Goal: Information Seeking & Learning: Learn about a topic

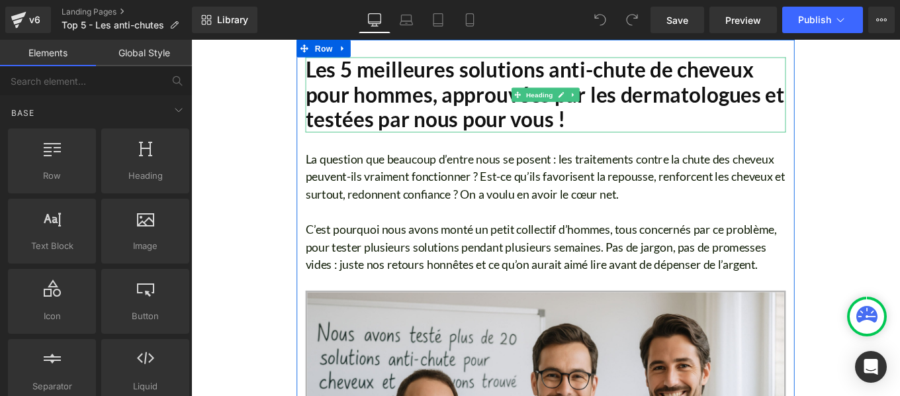
click at [371, 100] on h1 "Les 5 meilleures solutions anti-chute de cheveux pour hommes, approuvées par le…" at bounding box center [591, 102] width 542 height 85
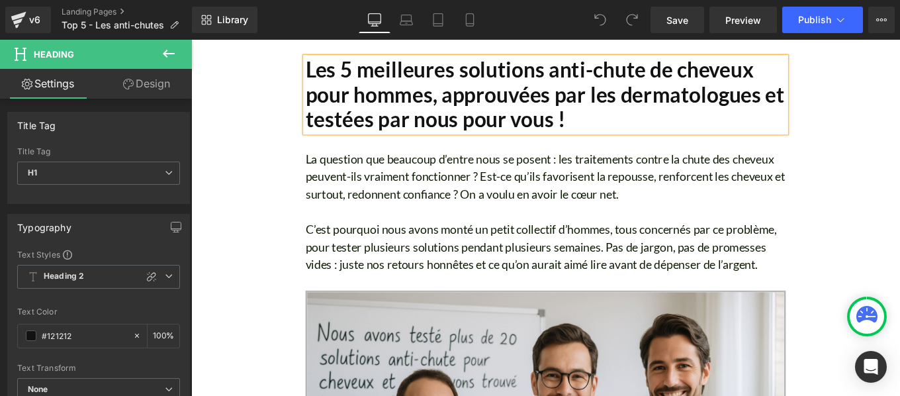
click at [370, 99] on h1 "Les 5 meilleures solutions anti-chute de cheveux pour hommes, approuvées par le…" at bounding box center [591, 102] width 542 height 85
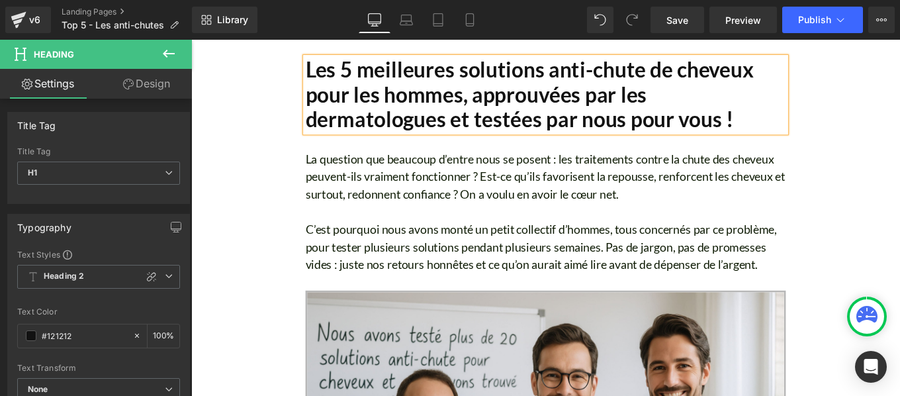
click at [430, 206] on font "La question que beaucoup d’entre nous se posent : les traitements contre la chu…" at bounding box center [591, 194] width 542 height 56
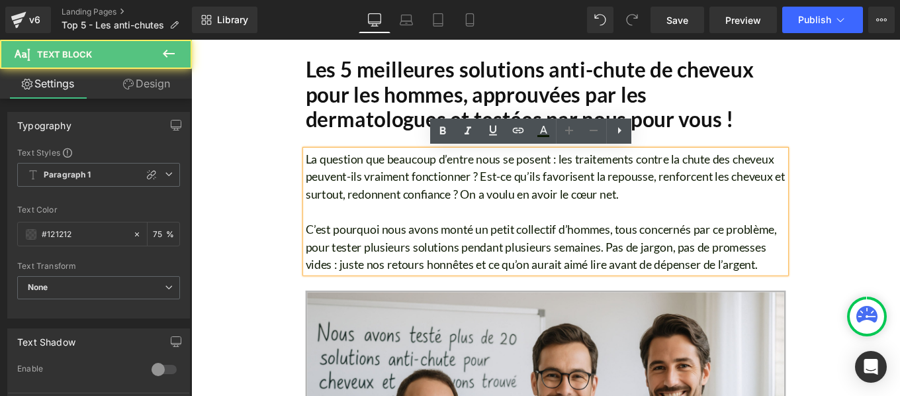
click at [430, 206] on font "La question que beaucoup d’entre nous se posent : les traitements contre la chu…" at bounding box center [591, 194] width 542 height 56
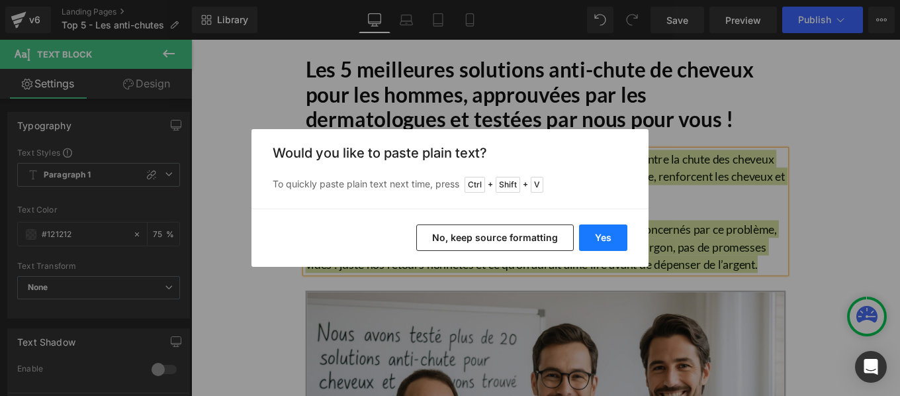
click at [601, 241] on button "Yes" at bounding box center [603, 237] width 48 height 26
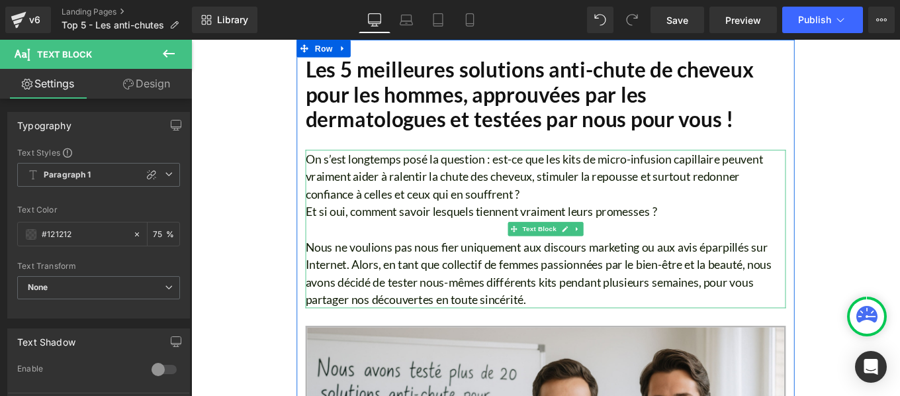
click at [320, 234] on font "Et si oui, comment savoir lesquels tiennent vraiment leurs promesses ?" at bounding box center [518, 234] width 397 height 16
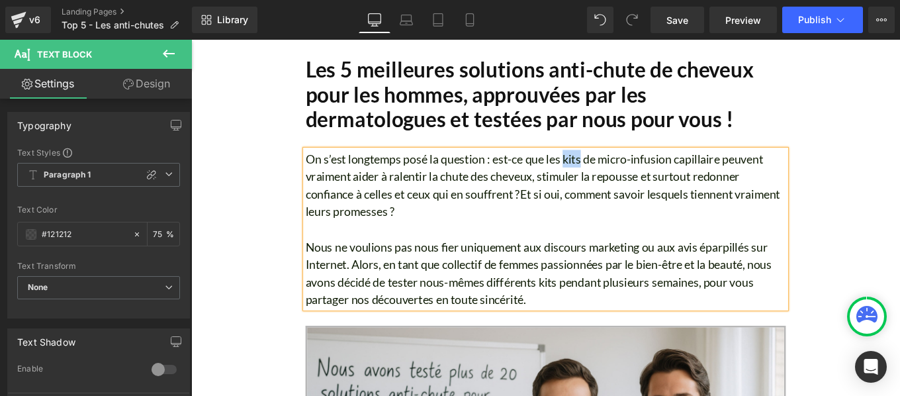
drag, startPoint x: 611, startPoint y: 174, endPoint x: 628, endPoint y: 175, distance: 17.2
click at [628, 175] on font "On s’est longtemps posé la question : est-ce que les kits de micro-infusion cap…" at bounding box center [578, 194] width 517 height 56
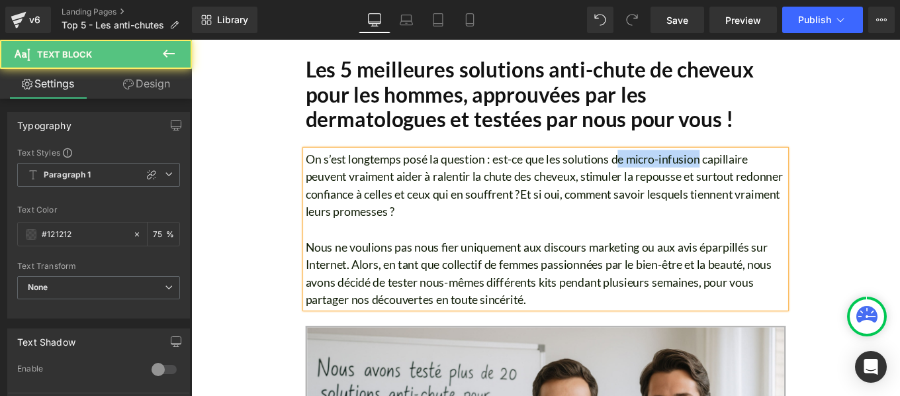
drag, startPoint x: 667, startPoint y: 175, endPoint x: 762, endPoint y: 175, distance: 94.6
click at [762, 175] on font "On s’est longtemps posé la question : est-ce que les solutions de micro-infusio…" at bounding box center [589, 194] width 539 height 56
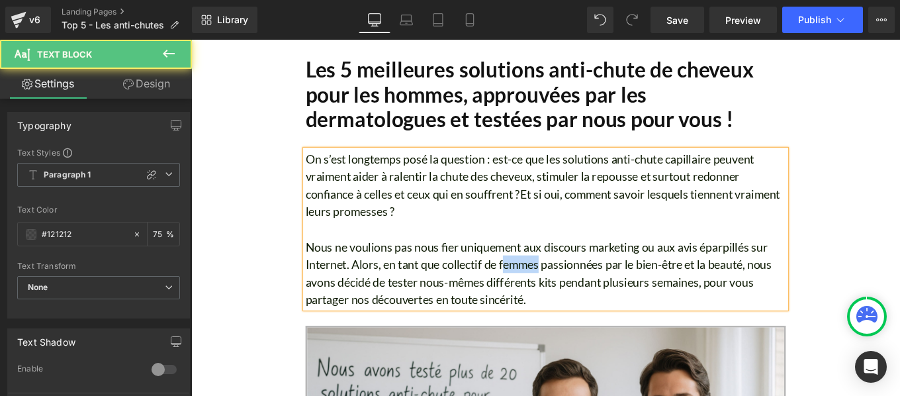
drag, startPoint x: 538, startPoint y: 294, endPoint x: 581, endPoint y: 296, distance: 43.0
click at [581, 296] on font "Nous ne voulions pas nous fier uniquement aux discours marketing ou aux avis ép…" at bounding box center [583, 302] width 527 height 75
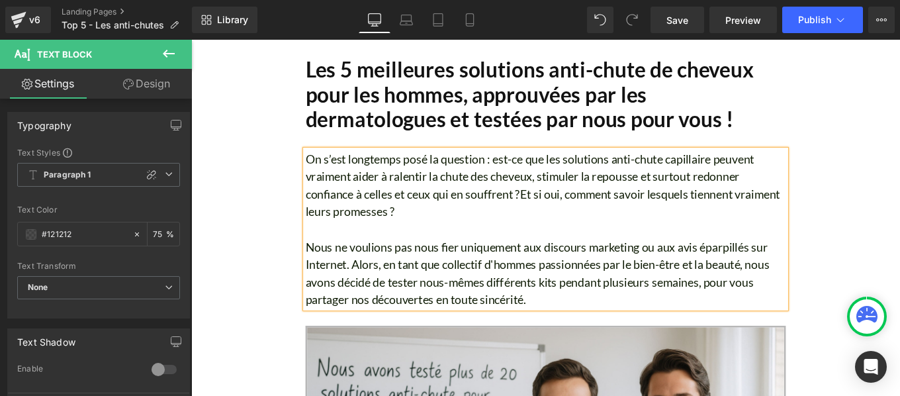
click at [647, 295] on font "Nous ne voulions pas nous fier uniquement aux discours marketing ou aux avis ép…" at bounding box center [582, 302] width 524 height 75
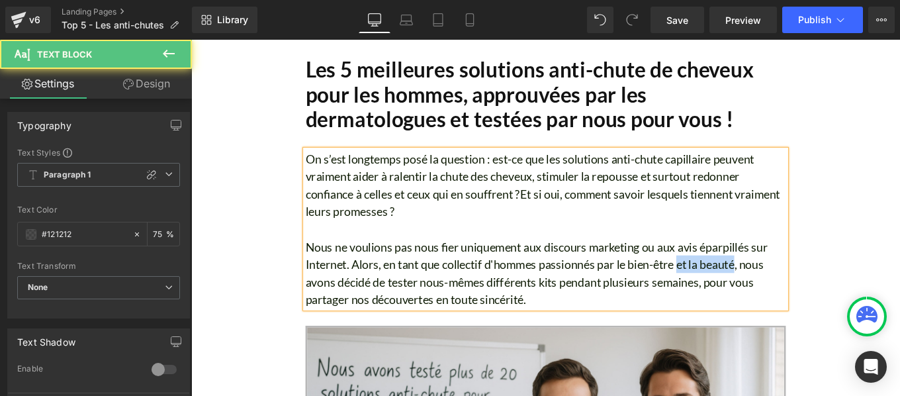
drag, startPoint x: 742, startPoint y: 291, endPoint x: 806, endPoint y: 290, distance: 63.5
click at [806, 290] on font "Nous ne voulions pas nous fier uniquement aux discours marketing ou aux avis ép…" at bounding box center [581, 302] width 522 height 75
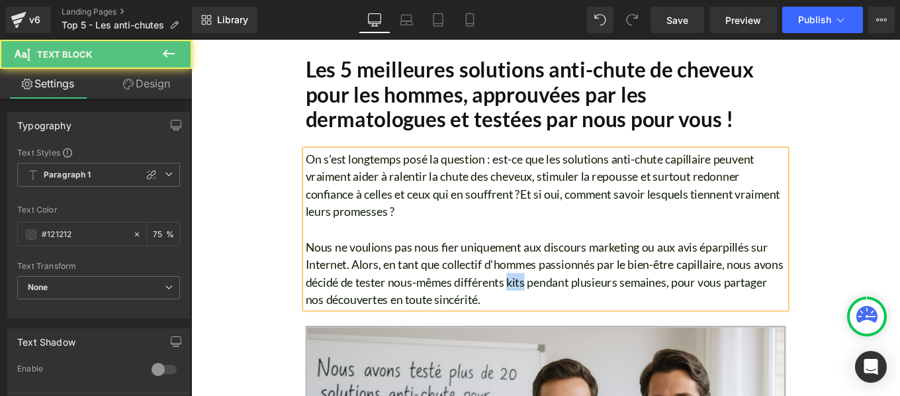
drag, startPoint x: 583, startPoint y: 315, endPoint x: 603, endPoint y: 316, distance: 19.2
click at [603, 316] on font "Nous ne voulions pas nous fier uniquement aux discours marketing ou aux avis ép…" at bounding box center [590, 302] width 540 height 75
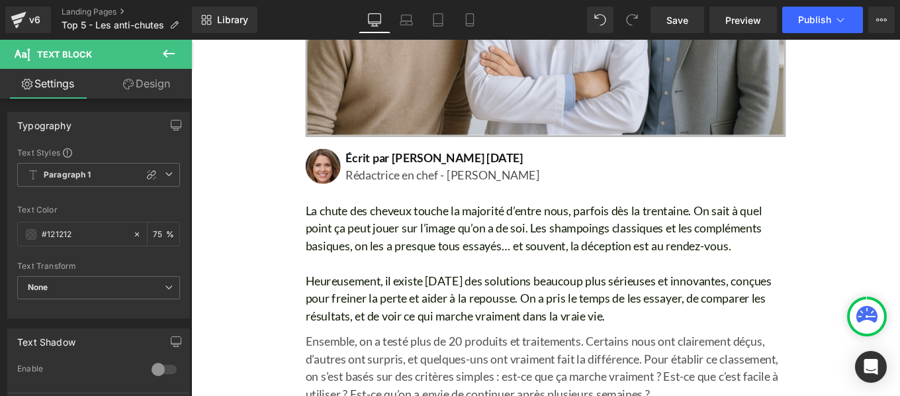
scroll to position [577, 0]
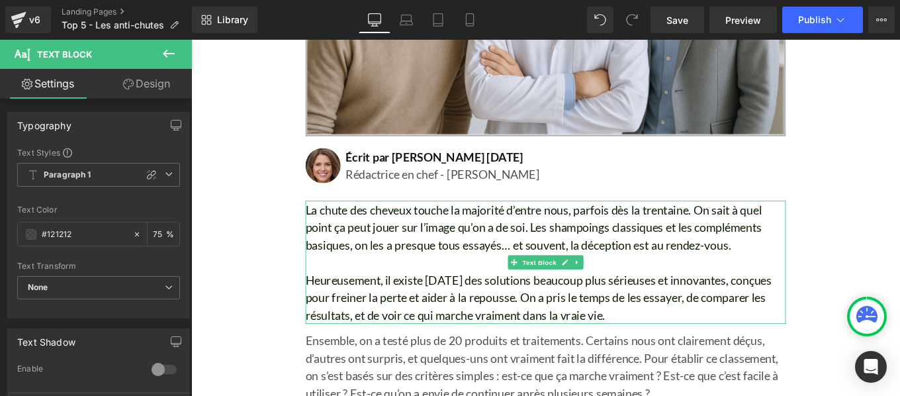
click at [471, 274] on font "La chute des cheveux touche la majorité d’entre nous, parfois dès la trentaine.…" at bounding box center [577, 252] width 515 height 56
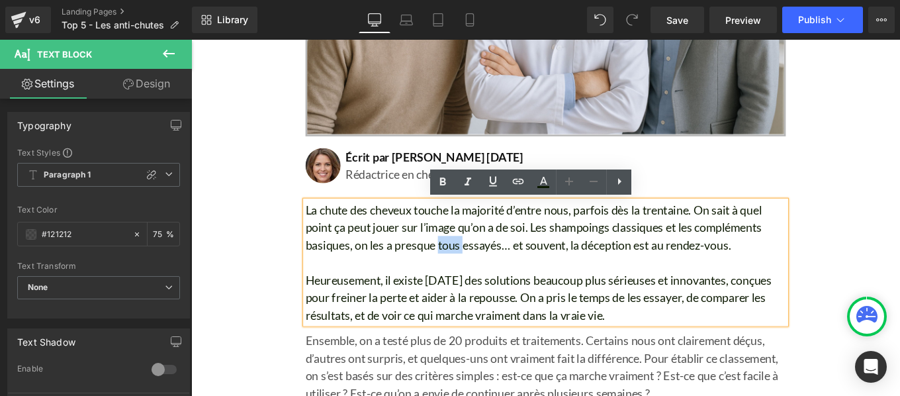
click at [432, 274] on font "La chute des cheveux touche la majorité d’entre nous, parfois dès la trentaine.…" at bounding box center [577, 252] width 515 height 56
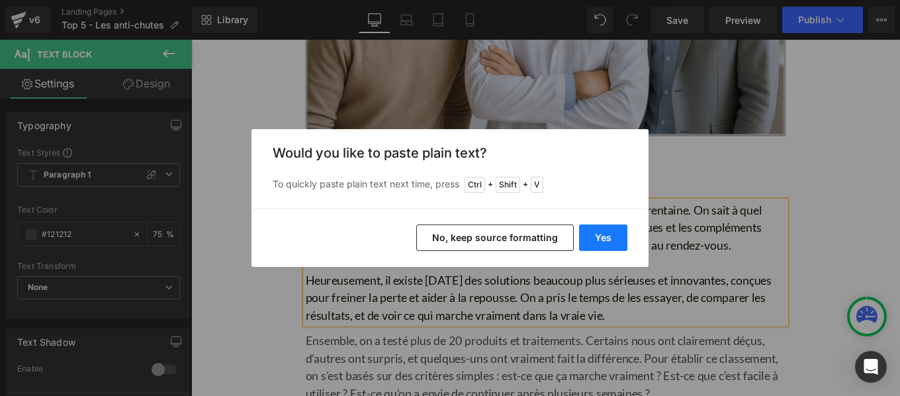
click at [603, 241] on button "Yes" at bounding box center [603, 237] width 48 height 26
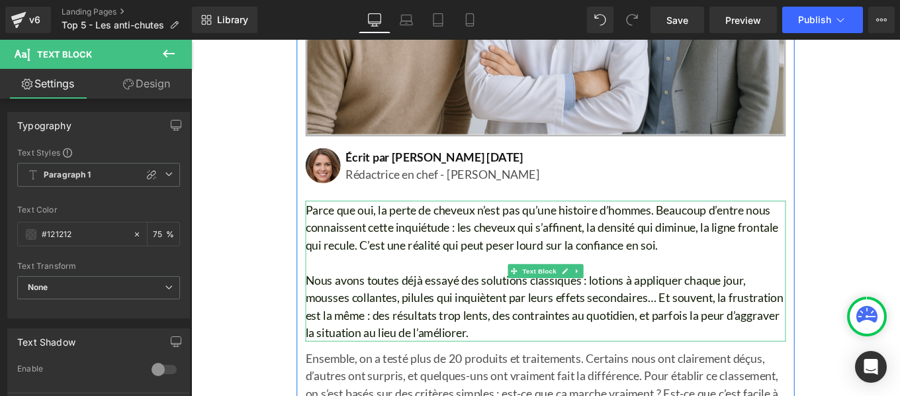
scroll to position [581, 0]
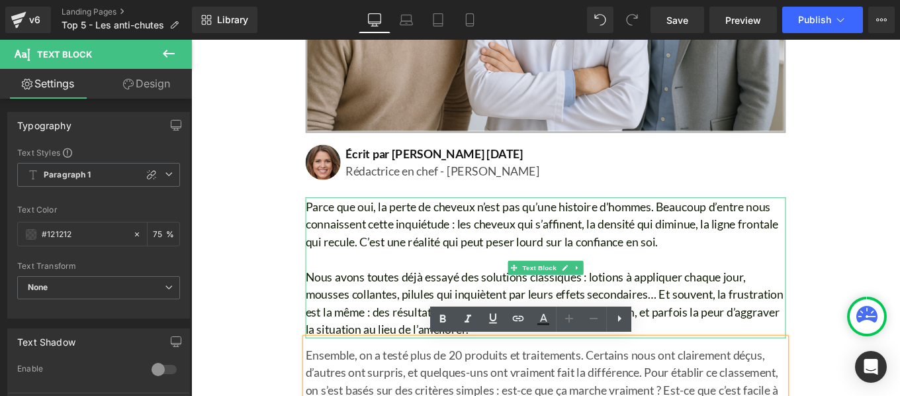
click at [376, 252] on font "Parce que oui, la perte de cheveux n’est pas qu’une histoire d’hommes. Beaucoup…" at bounding box center [587, 248] width 534 height 56
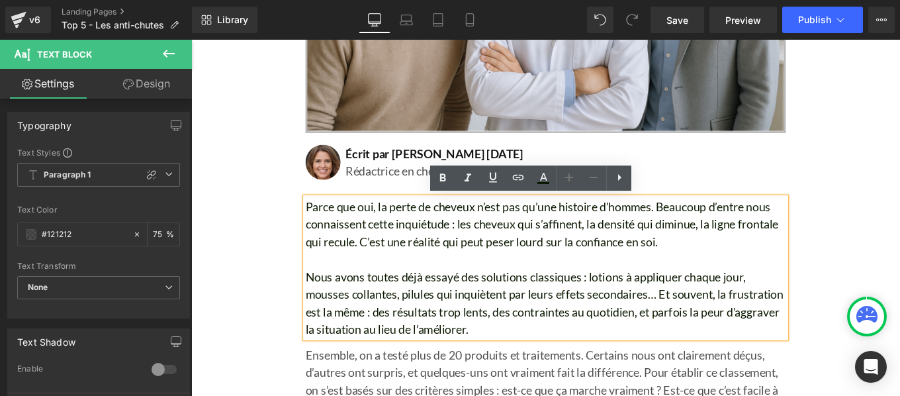
scroll to position [853, 0]
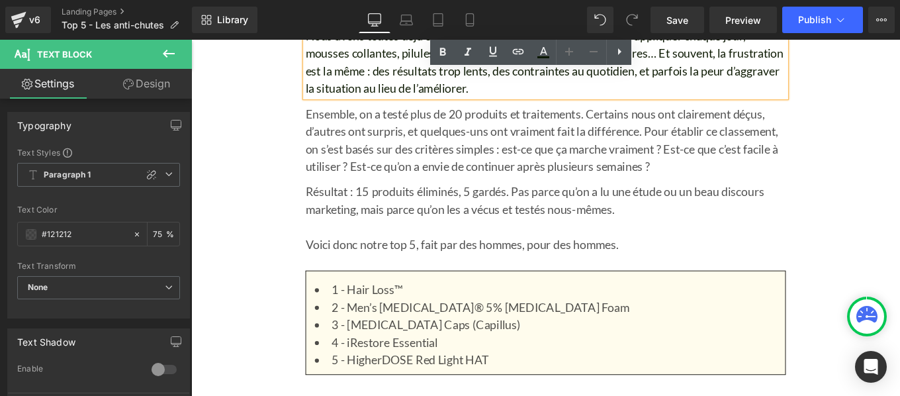
click at [399, 169] on p "Ensemble, on a testé plus de 20 produits et traitements. Certains nous ont clai…" at bounding box center [591, 152] width 542 height 79
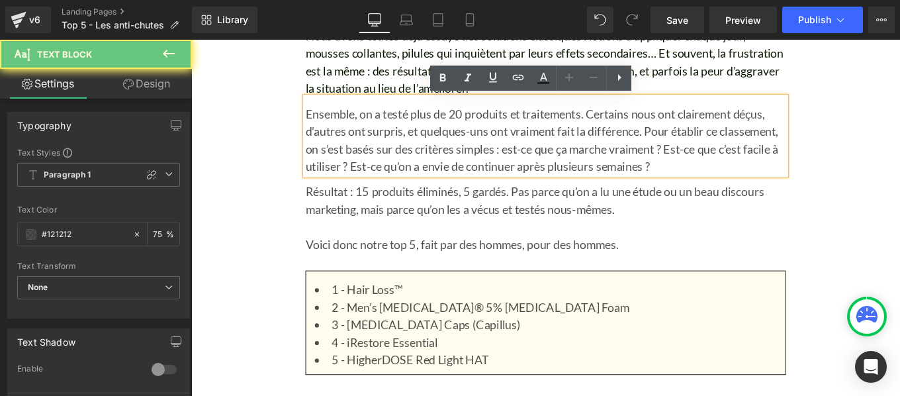
click at [399, 169] on p "Ensemble, on a testé plus de 20 produits et traitements. Certains nous ont clai…" at bounding box center [591, 152] width 542 height 79
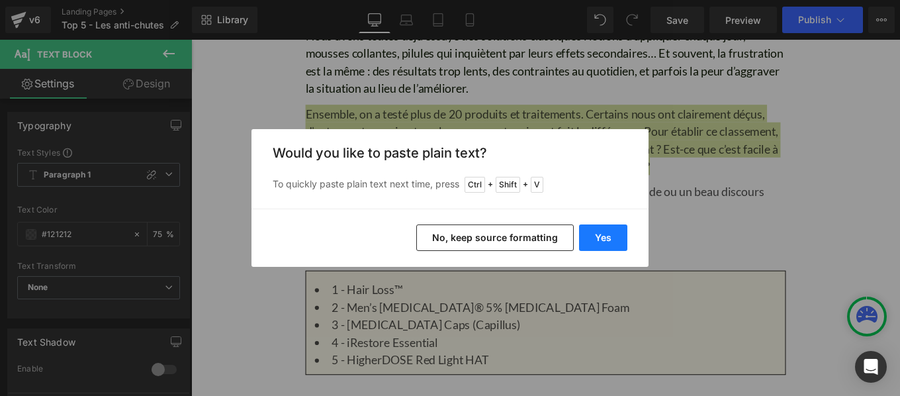
click at [593, 235] on button "Yes" at bounding box center [603, 237] width 48 height 26
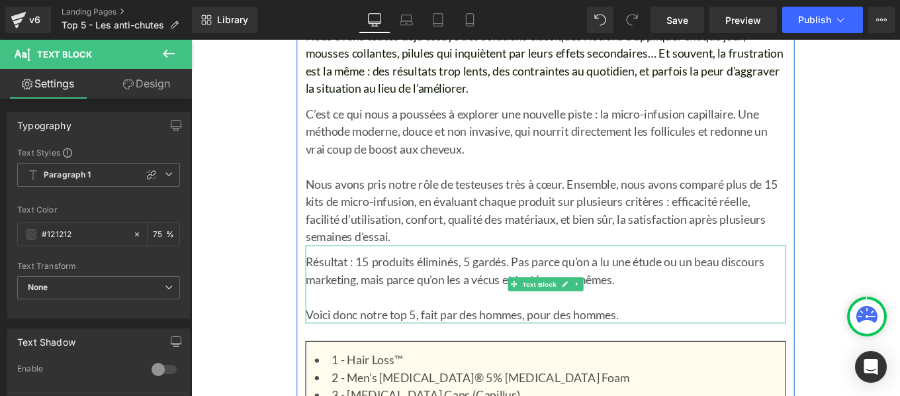
click at [388, 297] on p "Résultat : 15 produits éliminés, 5 gardés. Pas parce qu’on a lu une étude ou un…" at bounding box center [591, 310] width 542 height 60
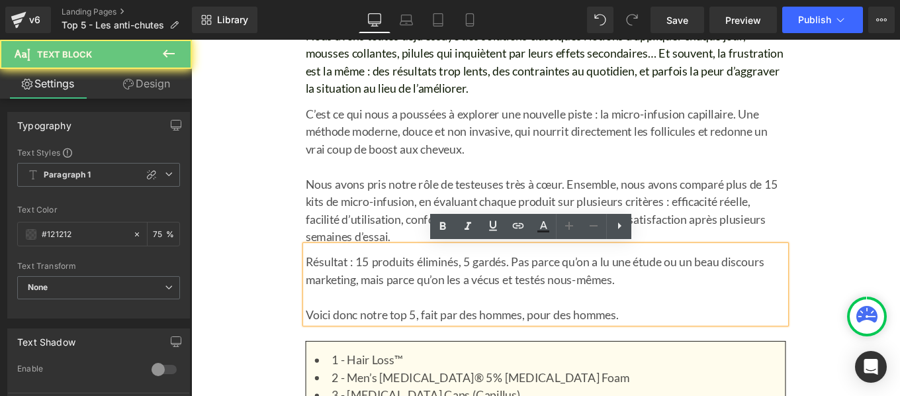
click at [388, 297] on p "Résultat : 15 produits éliminés, 5 gardés. Pas parce qu’on a lu une étude ou un…" at bounding box center [591, 310] width 542 height 60
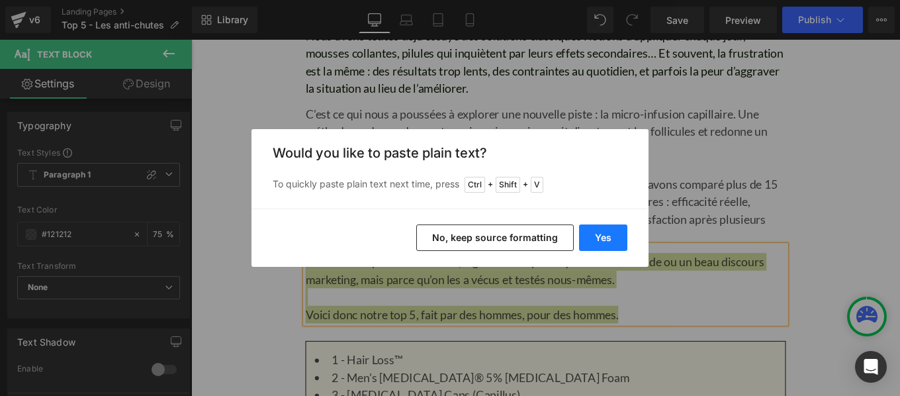
click at [601, 237] on button "Yes" at bounding box center [603, 237] width 48 height 26
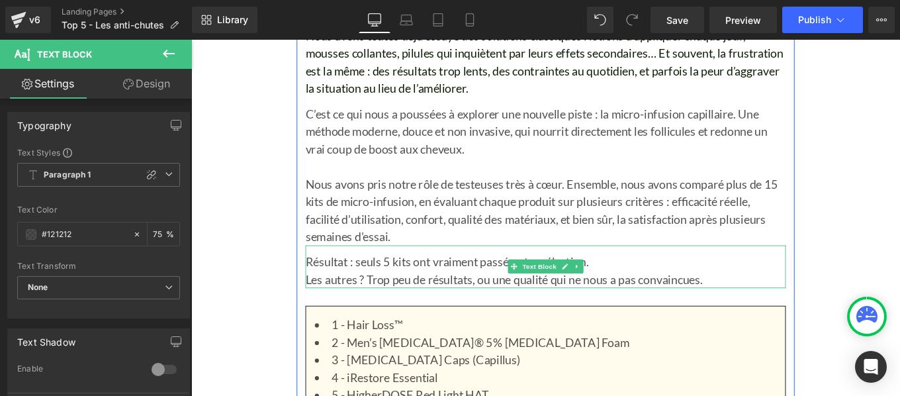
click at [791, 312] on p "Les autres ? Trop peu de résultats, ou une qualité qui ne nous a pas convaincue…" at bounding box center [591, 310] width 542 height 20
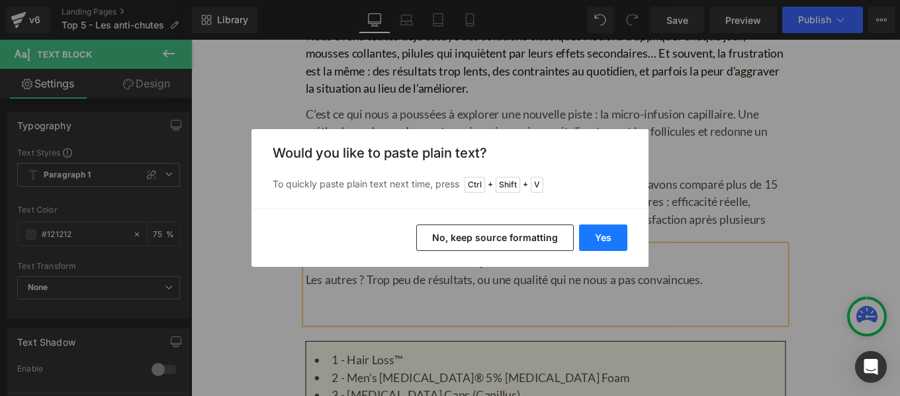
click at [602, 238] on button "Yes" at bounding box center [603, 237] width 48 height 26
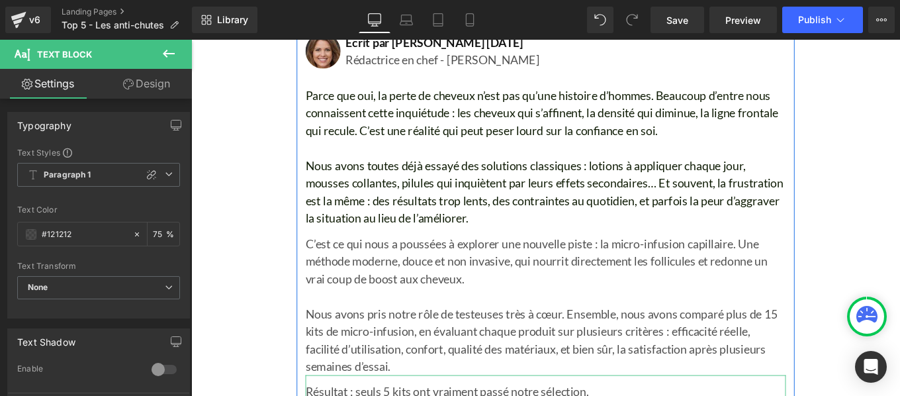
scroll to position [698, 0]
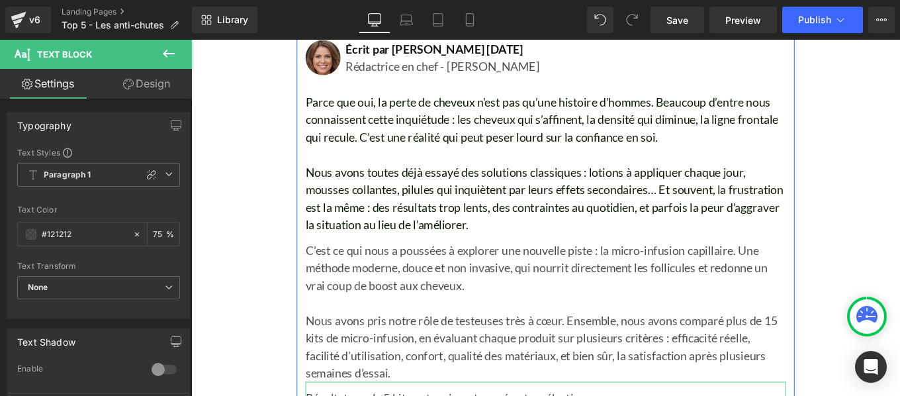
click at [431, 294] on p "C’est ce qui nous a poussées à explorer une nouvelle piste : la micro-infusion …" at bounding box center [591, 297] width 542 height 60
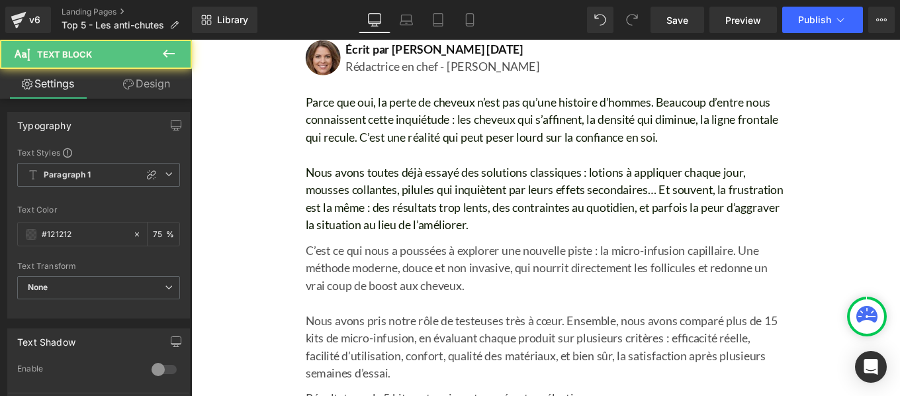
click at [22, 238] on div "#121212" at bounding box center [75, 233] width 114 height 23
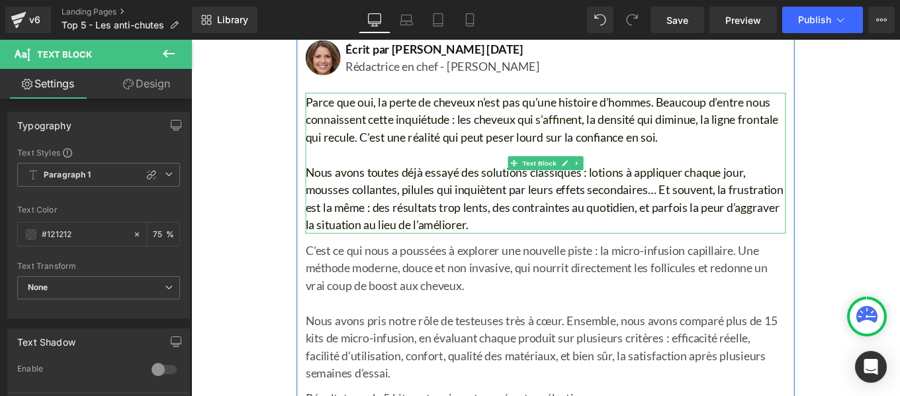
click at [417, 194] on font "Nous avons toutes déjà essayé des solutions classiques : lotions à appliquer ch…" at bounding box center [590, 218] width 540 height 75
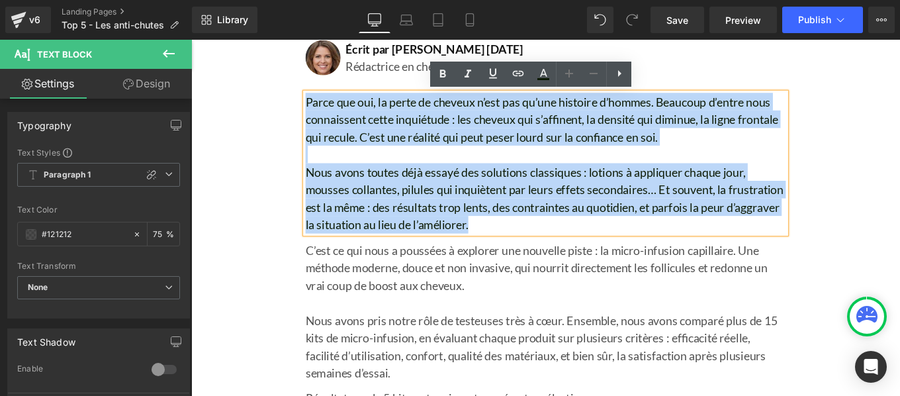
drag, startPoint x: 581, startPoint y: 235, endPoint x: 308, endPoint y: 109, distance: 301.6
click at [310, 109] on div "Les 5 meilleures solutions anti-chute de cheveux pour les hommes, approuvées pa…" at bounding box center [591, 26] width 562 height 1330
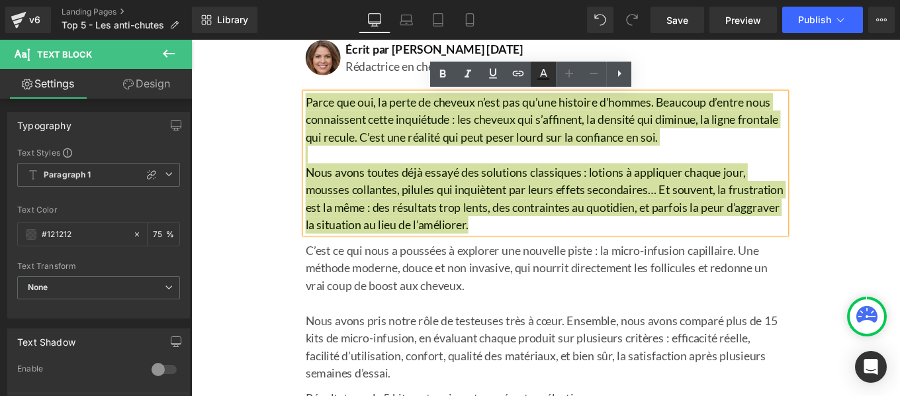
click at [546, 74] on icon at bounding box center [543, 73] width 7 height 8
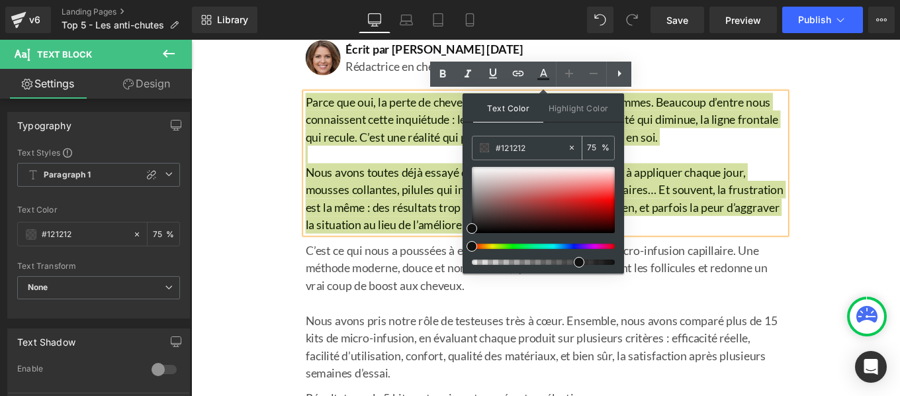
click at [532, 151] on input "#121212" at bounding box center [530, 147] width 71 height 15
click at [545, 73] on icon at bounding box center [543, 73] width 7 height 8
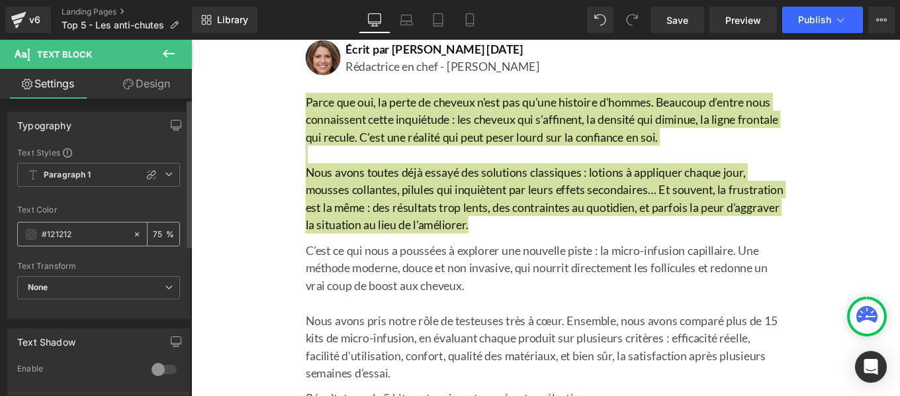
click at [138, 236] on div at bounding box center [139, 233] width 15 height 23
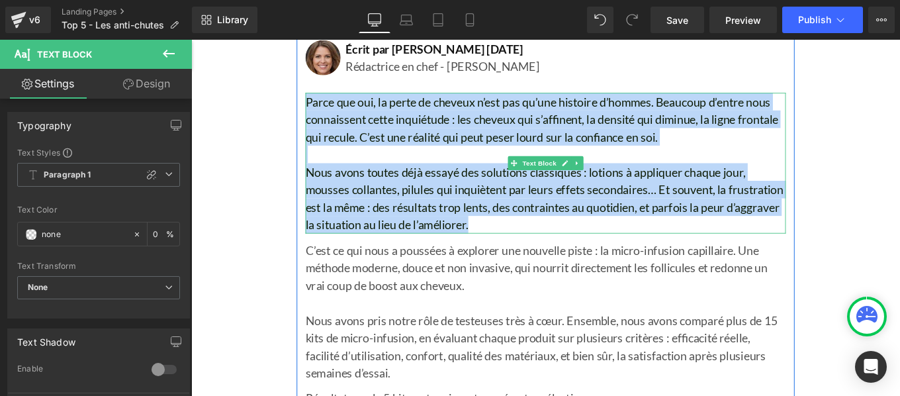
click at [435, 202] on font "Nous avons toutes déjà essayé des solutions classiques : lotions à appliquer ch…" at bounding box center [590, 218] width 540 height 75
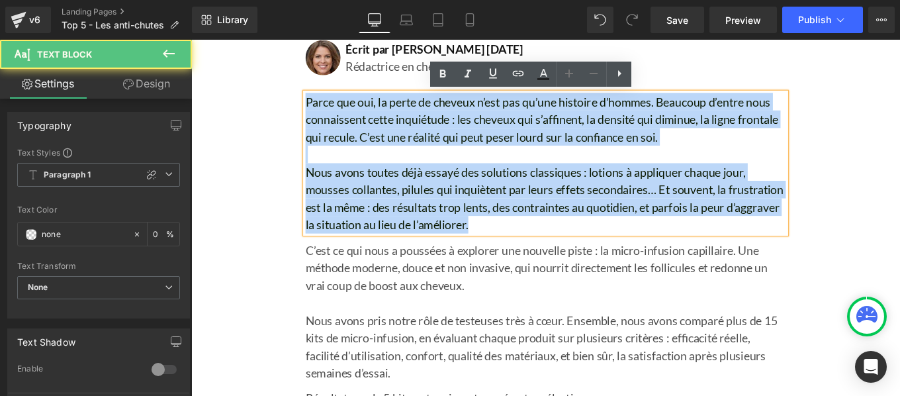
drag, startPoint x: 315, startPoint y: 106, endPoint x: 668, endPoint y: 242, distance: 378.6
click at [668, 242] on div "Parce que oui, la perte de cheveux n’est pas qu’une histoire d’hommes. Beaucoup…" at bounding box center [591, 179] width 542 height 159
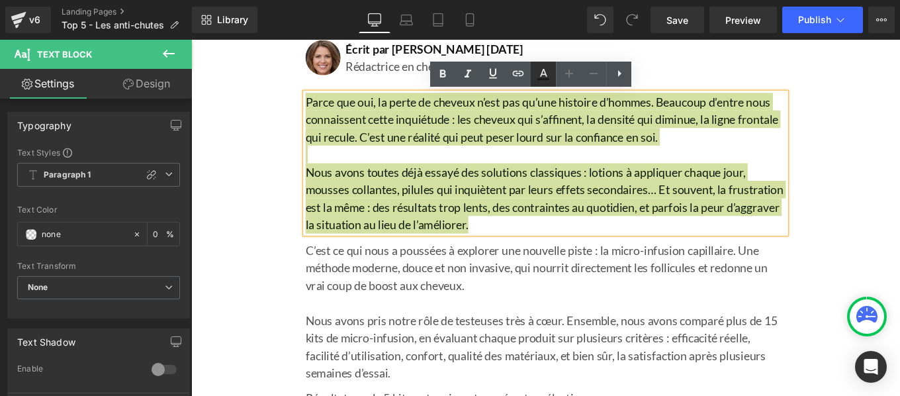
click at [548, 69] on icon at bounding box center [543, 74] width 16 height 16
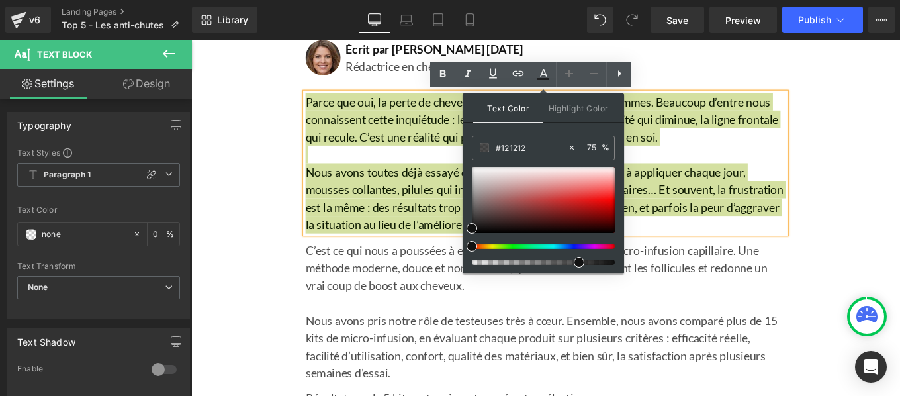
click at [536, 149] on input "#121212" at bounding box center [530, 147] width 71 height 15
click at [595, 149] on input "75" at bounding box center [594, 147] width 15 height 15
type input "7"
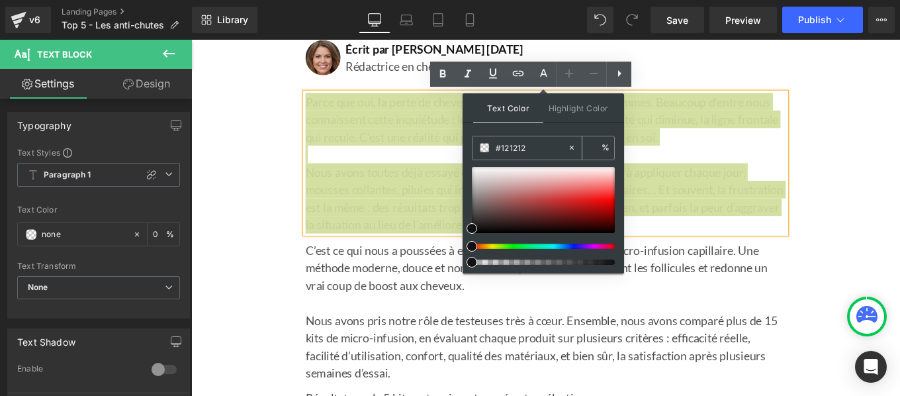
type input "0"
type input "75"
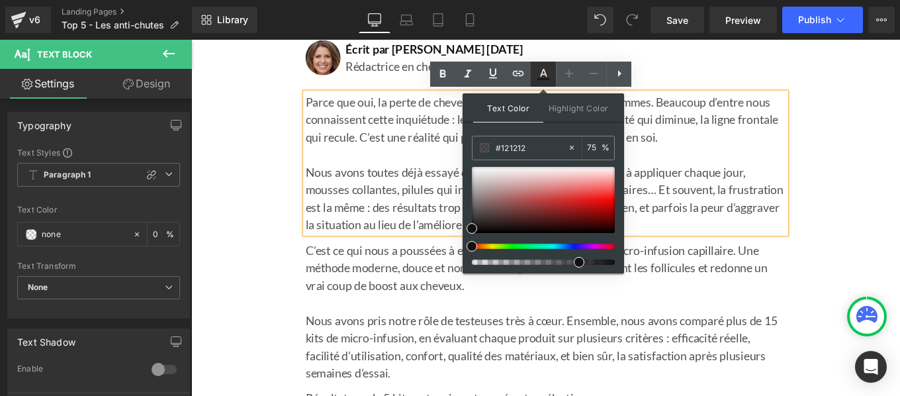
click at [544, 72] on icon at bounding box center [543, 74] width 16 height 16
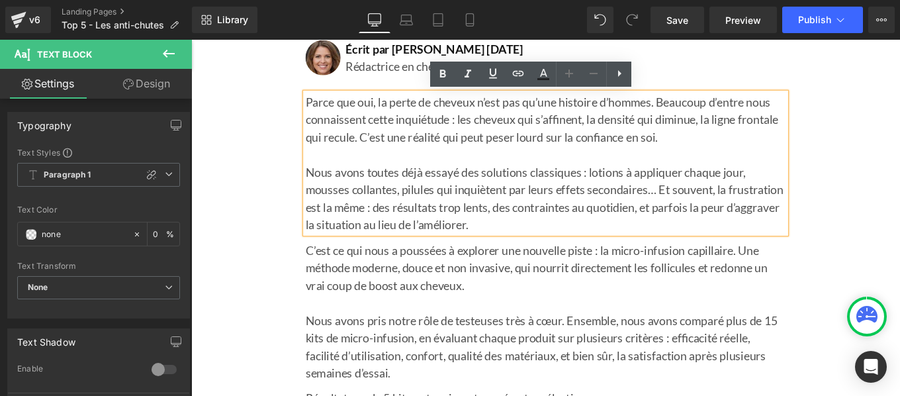
click at [626, 151] on p "Parce que oui, la perte de cheveux n’est pas qu’une histoire d’hommes. Beaucoup…" at bounding box center [591, 130] width 542 height 60
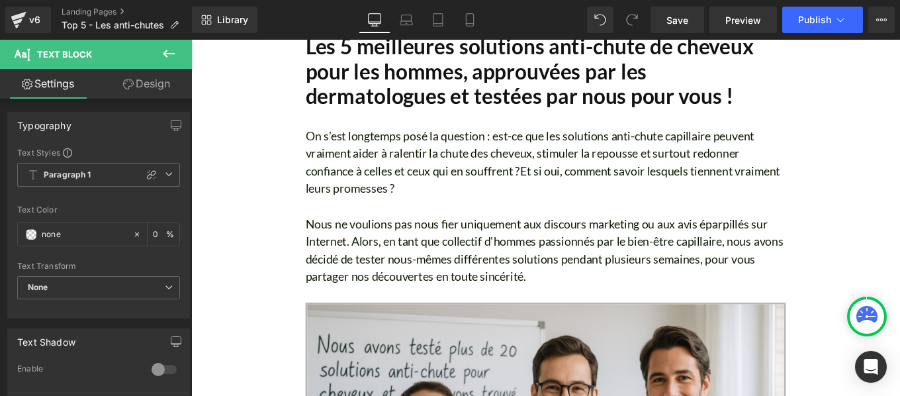
scroll to position [0, 0]
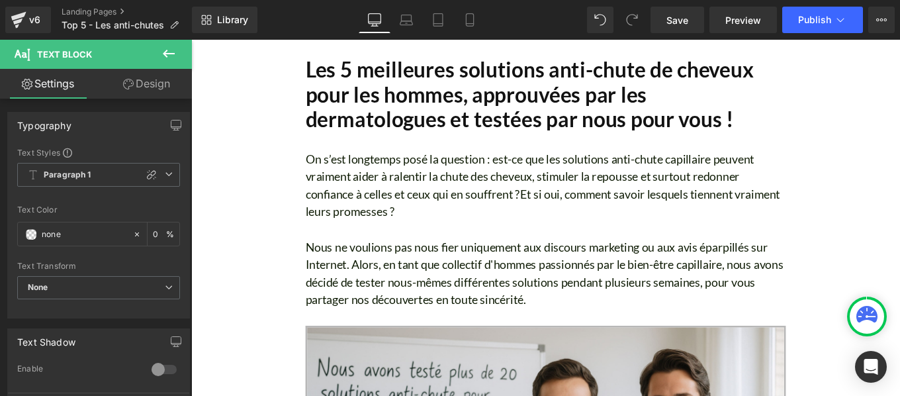
click at [544, 290] on font "Nous ne voulions pas nous fier uniquement aux discours marketing ou aux avis ép…" at bounding box center [590, 302] width 540 height 75
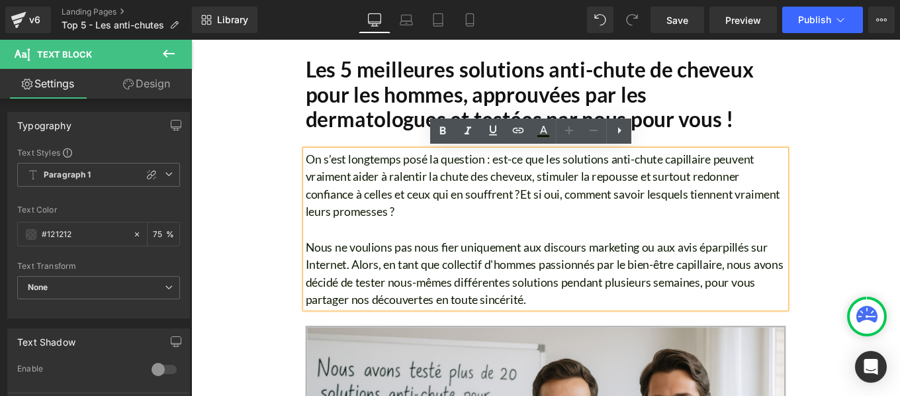
drag, startPoint x: 608, startPoint y: 330, endPoint x: 314, endPoint y: 175, distance: 332.0
click at [320, 175] on div "On s’est longtemps posé la question : est-ce que les solutions anti-chute capil…" at bounding box center [591, 253] width 542 height 179
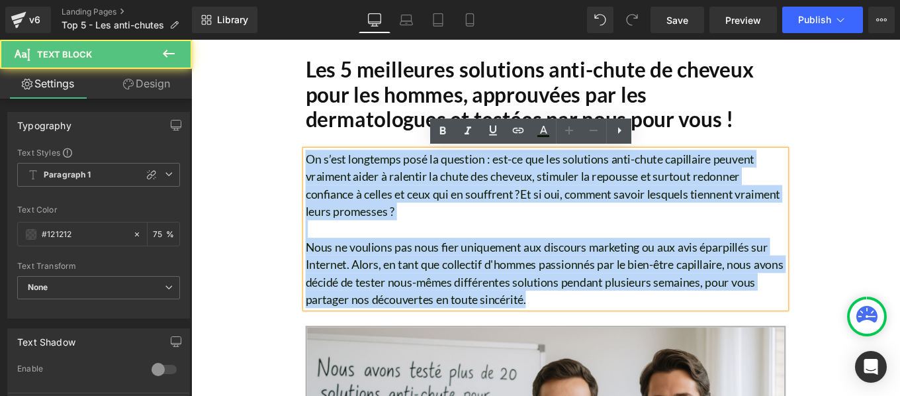
drag, startPoint x: 316, startPoint y: 175, endPoint x: 674, endPoint y: 337, distance: 392.8
click at [674, 337] on div "On s’est longtemps posé la question : est-ce que les solutions anti-chute capil…" at bounding box center [591, 253] width 542 height 179
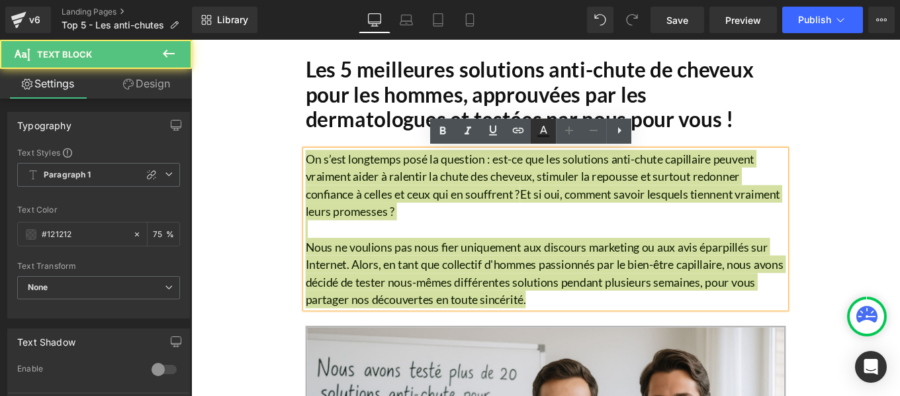
click at [546, 130] on icon at bounding box center [543, 130] width 7 height 8
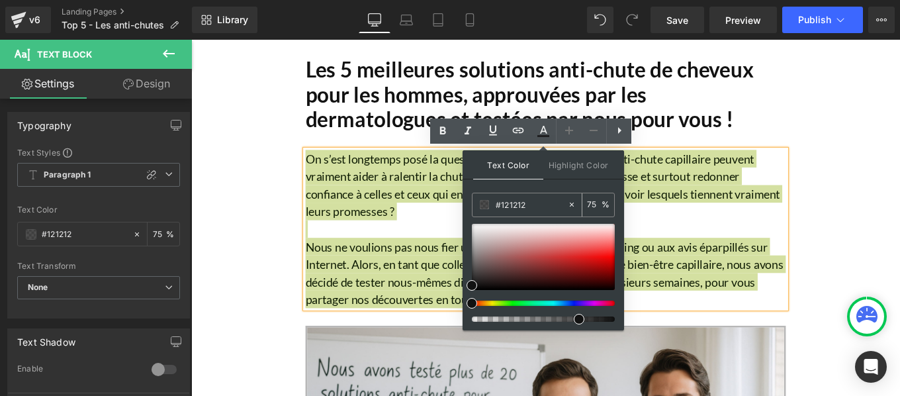
click at [571, 204] on icon at bounding box center [571, 204] width 4 height 4
click at [532, 202] on input "#121212" at bounding box center [530, 204] width 71 height 15
paste input "#121212"
type input "#121212"
click at [590, 206] on input "75" at bounding box center [594, 204] width 15 height 15
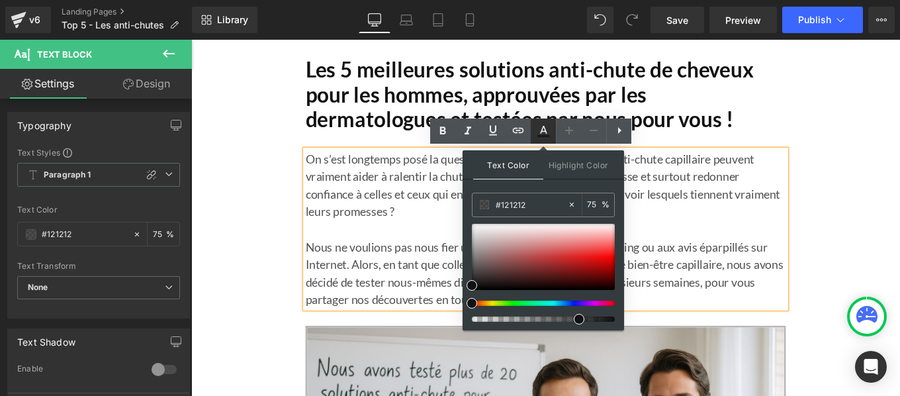
type input "75"
click at [546, 135] on icon at bounding box center [543, 136] width 12 height 2
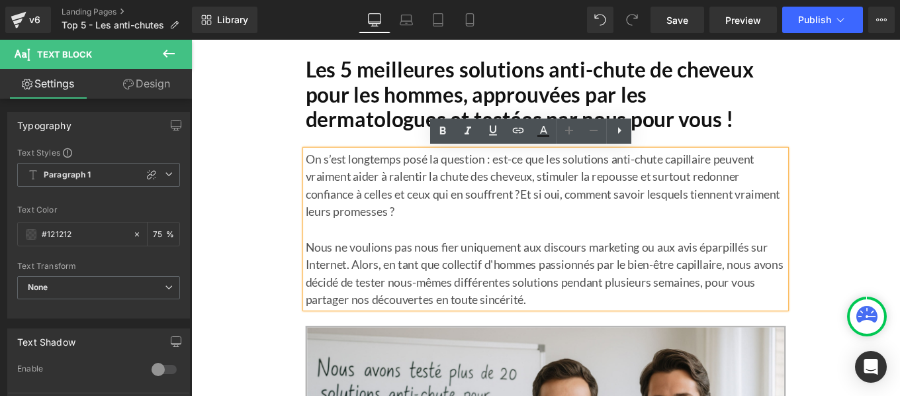
click at [528, 212] on p "On s’est longtemps posé la question : est-ce que les solutions anti-chute capil…" at bounding box center [591, 203] width 542 height 79
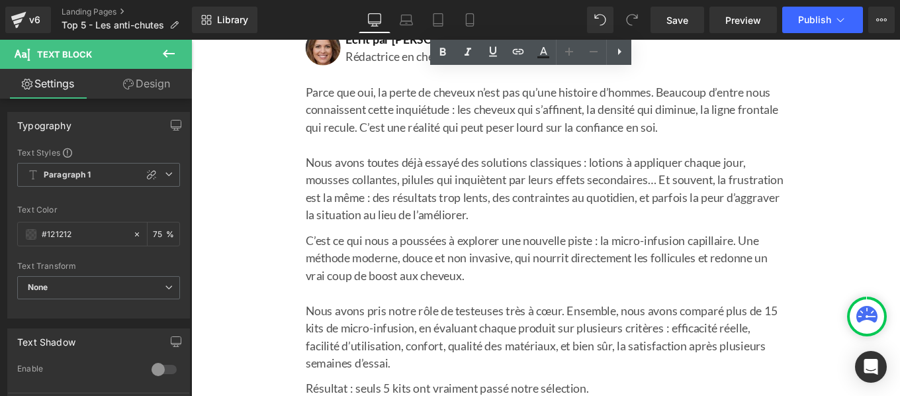
scroll to position [711, 0]
click at [538, 286] on p "C’est ce qui nous a poussées à explorer une nouvelle piste : la micro-infusion …" at bounding box center [591, 285] width 542 height 60
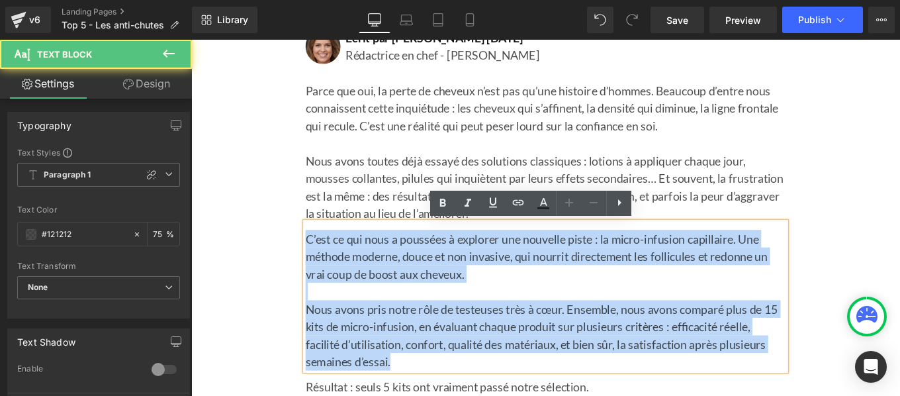
drag, startPoint x: 316, startPoint y: 257, endPoint x: 419, endPoint y: 405, distance: 180.2
click at [419, 395] on div "C’est ce qui nous a poussées à explorer une nouvelle piste : la micro-infusion …" at bounding box center [591, 329] width 542 height 167
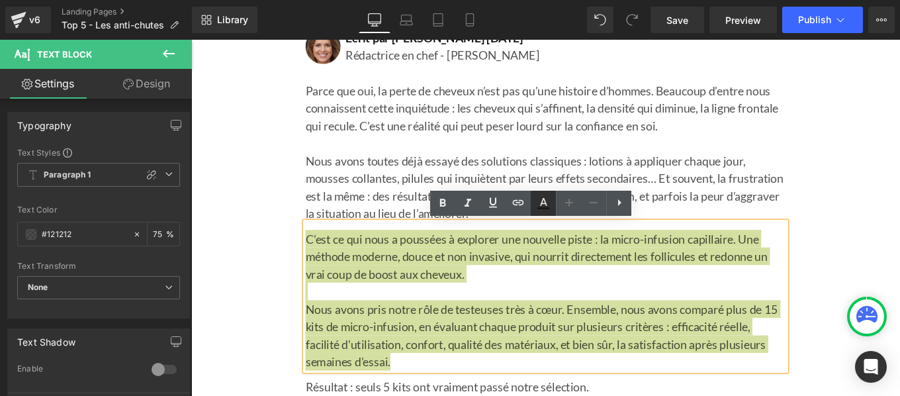
click at [542, 208] on icon at bounding box center [543, 208] width 12 height 2
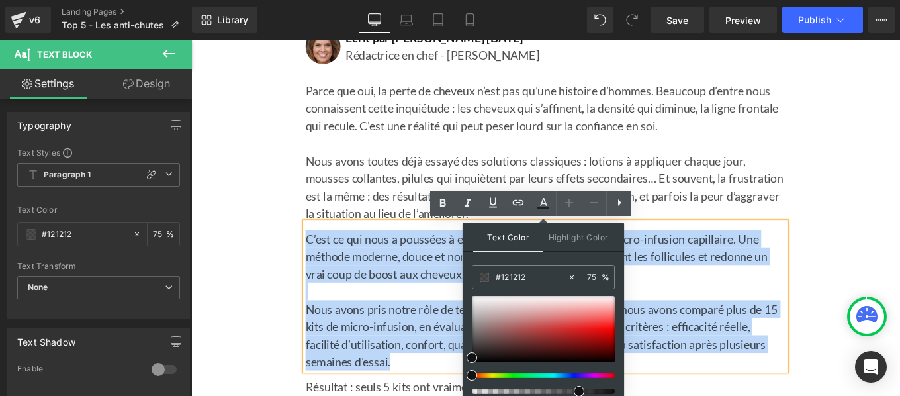
click at [410, 302] on p "C’est ce qui nous a poussées à explorer une nouvelle piste : la micro-infusion …" at bounding box center [591, 285] width 542 height 60
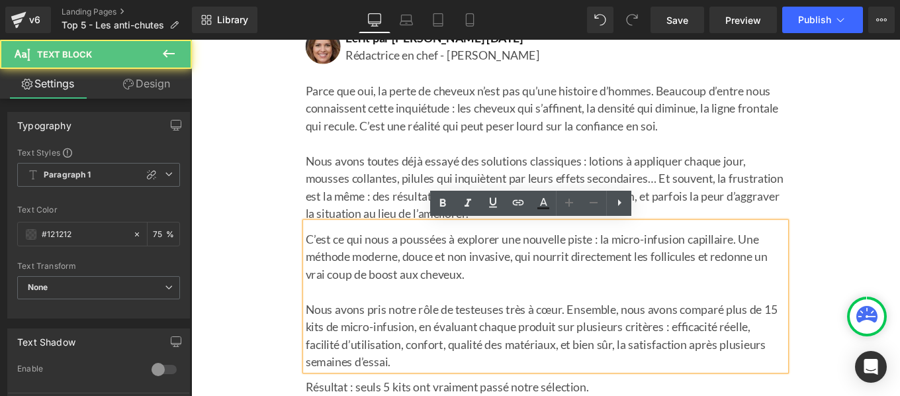
click at [587, 316] on p at bounding box center [591, 324] width 542 height 20
click at [661, 266] on p "C’est ce qui nous a poussées à explorer une nouvelle piste : la micro-infusion …" at bounding box center [591, 285] width 542 height 60
click at [483, 307] on p "C’est ce qui nous a poussées à explorer une nouvelle piste : la micro-infusion …" at bounding box center [591, 285] width 542 height 60
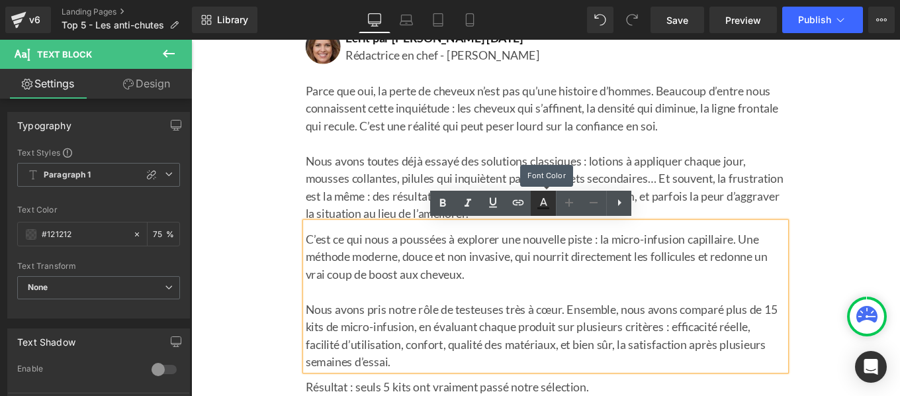
click at [539, 208] on icon at bounding box center [543, 208] width 12 height 2
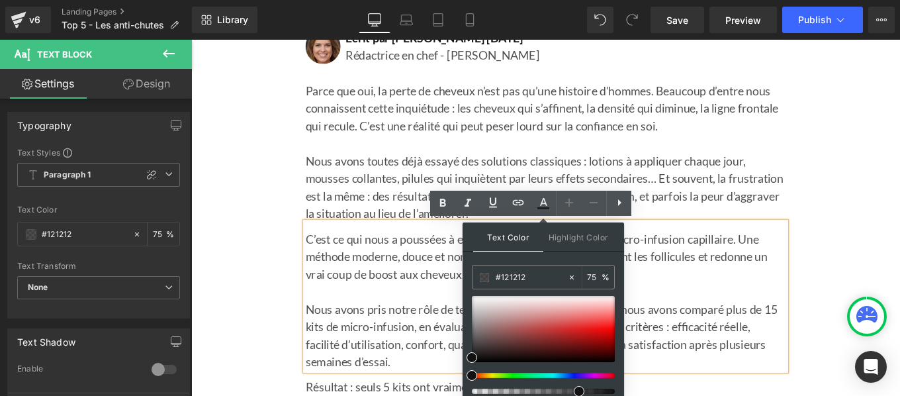
click at [413, 294] on p "C’est ce qui nous a poussées à explorer une nouvelle piste : la micro-infusion …" at bounding box center [591, 285] width 542 height 60
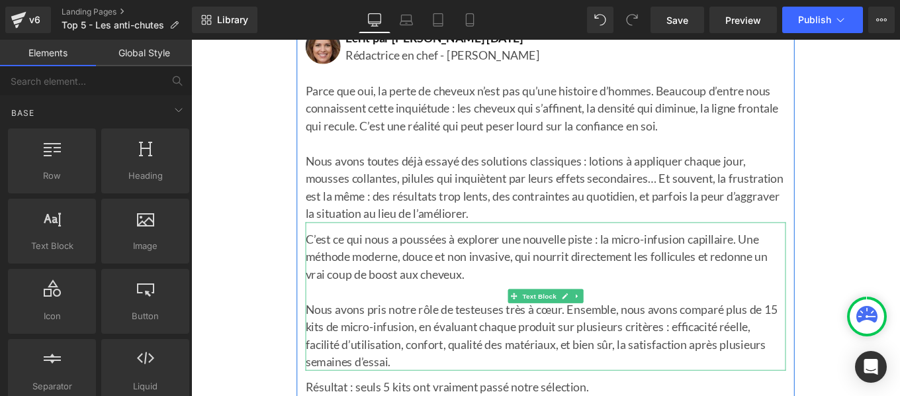
click at [532, 295] on p "C’est ce qui nous a poussées à explorer une nouvelle piste : la micro-infusion …" at bounding box center [591, 285] width 542 height 60
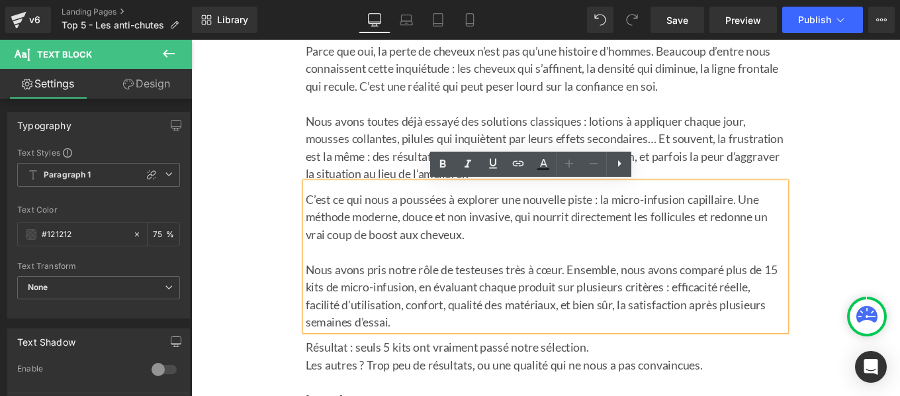
scroll to position [757, 0]
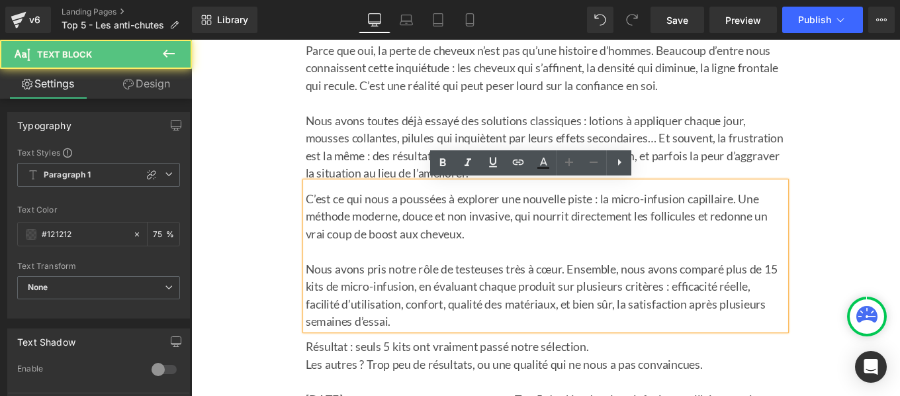
click at [539, 304] on p "Nous avons pris notre rôle de testeuses très à cœur. Ensemble, nous avons compa…" at bounding box center [591, 327] width 542 height 79
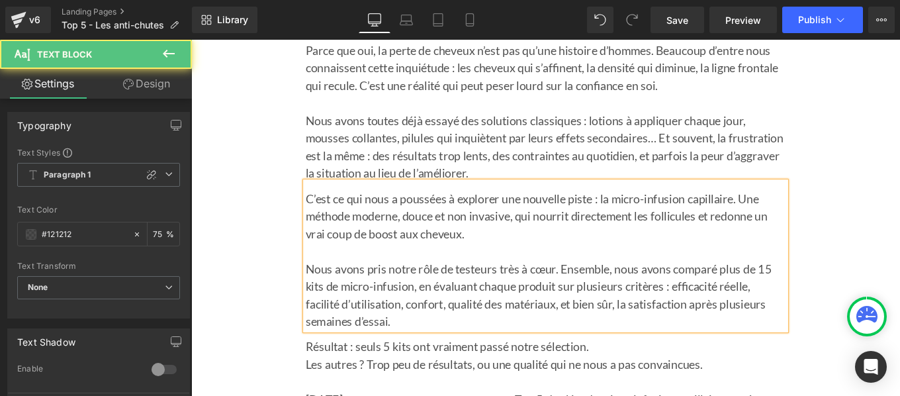
click at [333, 319] on p "Nous avons pris notre rôle de testeurs très à cœur. Ensemble, nous avons compar…" at bounding box center [591, 327] width 542 height 79
drag, startPoint x: 372, startPoint y: 321, endPoint x: 469, endPoint y: 321, distance: 97.2
click at [469, 321] on p "Nous avons pris notre rôle de testeurs très à cœur. Ensemble, nous avons compar…" at bounding box center [591, 327] width 542 height 79
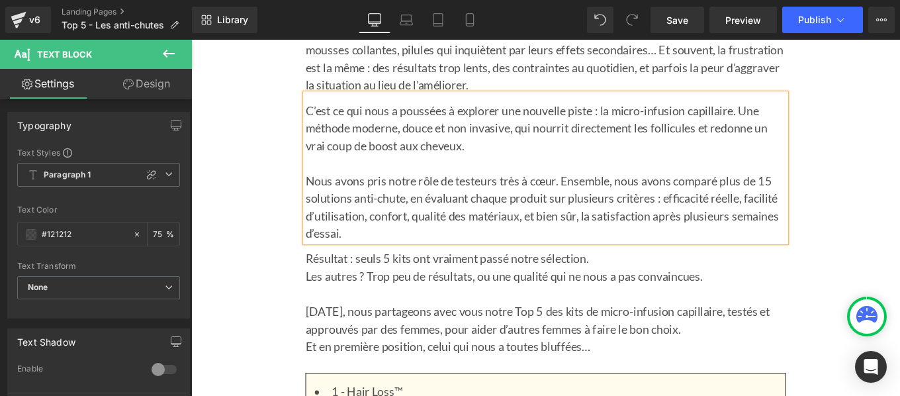
scroll to position [864, 0]
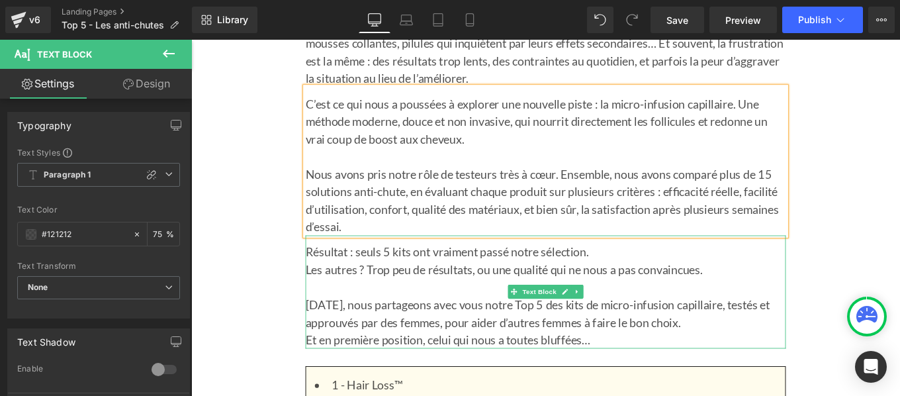
click at [432, 282] on p "Résultat : seuls 5 kits ont vraiment passé notre sélection." at bounding box center [591, 279] width 542 height 20
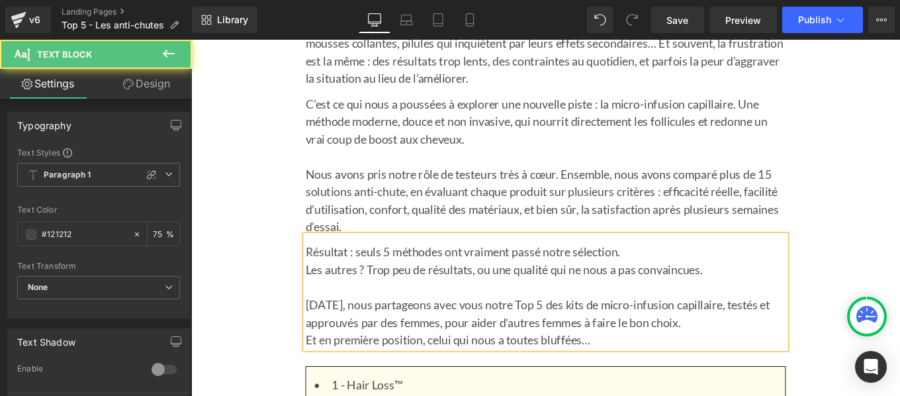
click at [320, 300] on p "Les autres ? Trop peu de résultats, ou une qualité qui ne nous a pas convaincue…" at bounding box center [591, 299] width 542 height 20
click at [638, 339] on p "[DATE], nous partageons avec vous notre Top 5 des kits de micro-infusion capill…" at bounding box center [591, 349] width 542 height 40
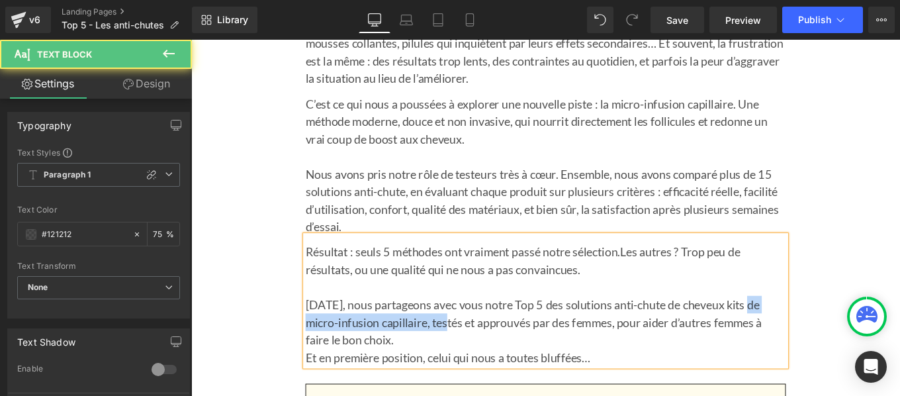
drag, startPoint x: 821, startPoint y: 338, endPoint x: 470, endPoint y: 361, distance: 351.3
click at [470, 361] on p "[DATE], nous partageons avec vous notre Top 5 des solutions anti-chute de cheve…" at bounding box center [591, 359] width 542 height 60
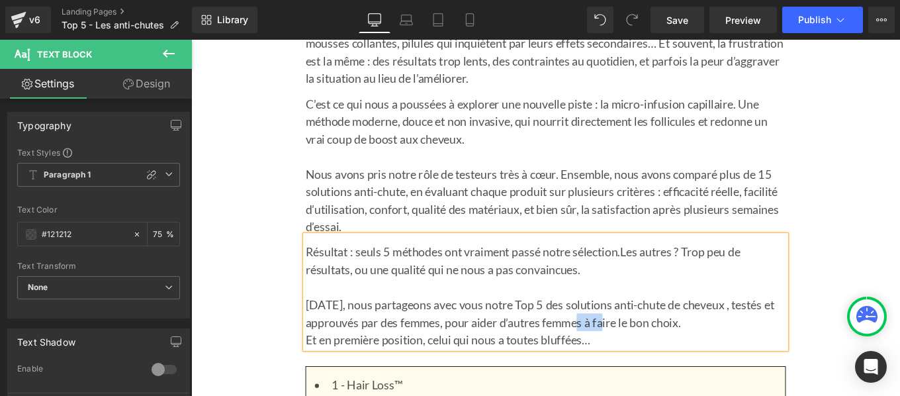
drag, startPoint x: 638, startPoint y: 362, endPoint x: 682, endPoint y: 364, distance: 44.3
click at [682, 364] on p "[DATE], nous partageons avec vous notre Top 5 des solutions anti-chute de cheve…" at bounding box center [591, 349] width 542 height 40
click at [806, 360] on p "[DATE], nous partageons avec vous notre Top 5 des solutions anti-chute de cheve…" at bounding box center [591, 349] width 542 height 40
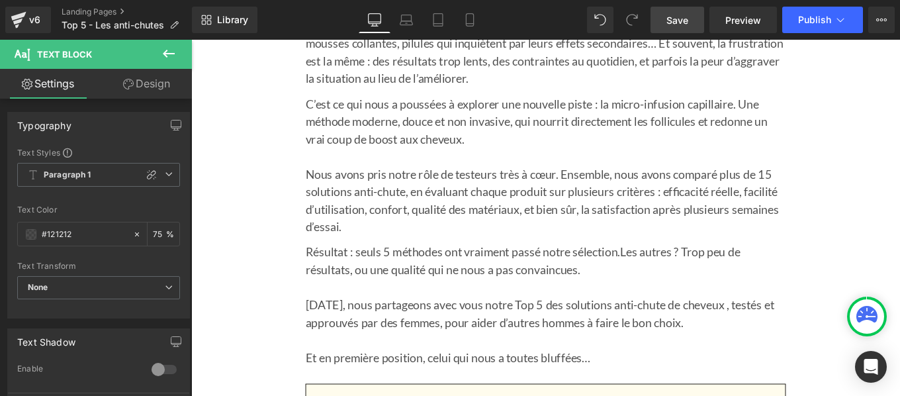
click at [676, 19] on span "Save" at bounding box center [677, 20] width 22 height 14
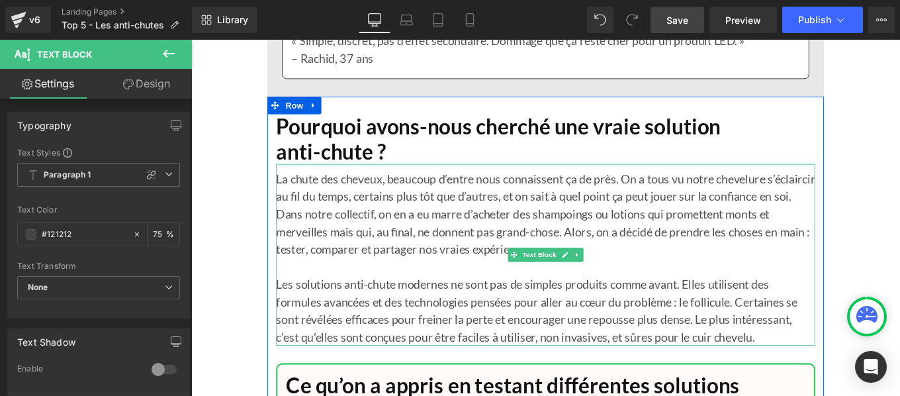
scroll to position [11142, 0]
click at [616, 367] on p "Les solutions anti-chute modernes ne sont pas de simples produits comme avant. …" at bounding box center [591, 344] width 609 height 79
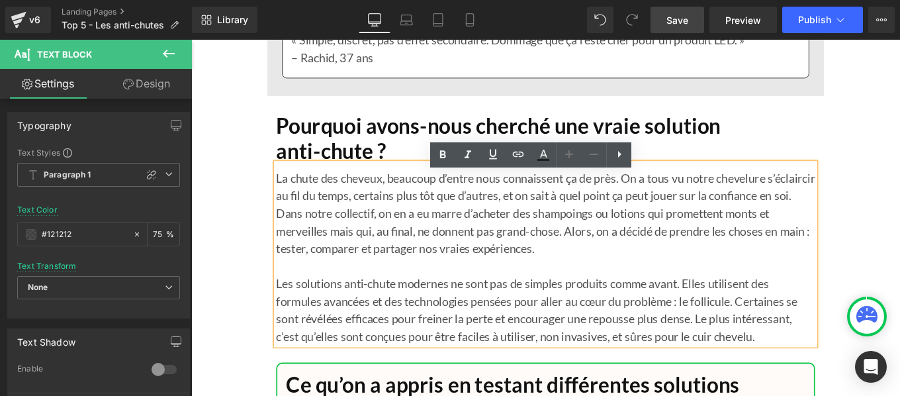
click at [845, 384] on p "Les solutions anti-chute modernes ne sont pas de simples produits comme avant. …" at bounding box center [591, 344] width 609 height 79
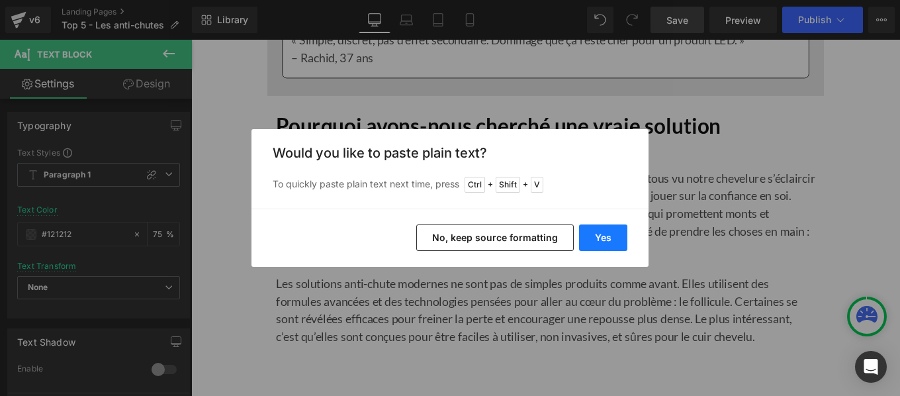
click at [612, 235] on button "Yes" at bounding box center [603, 237] width 48 height 26
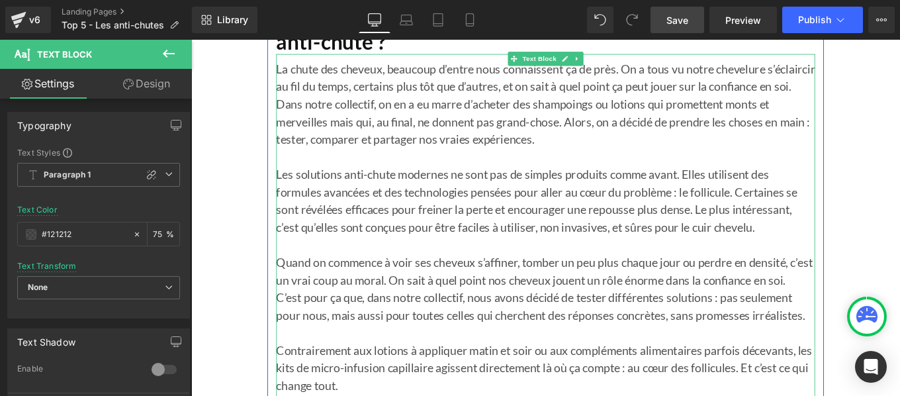
scroll to position [11264, 0]
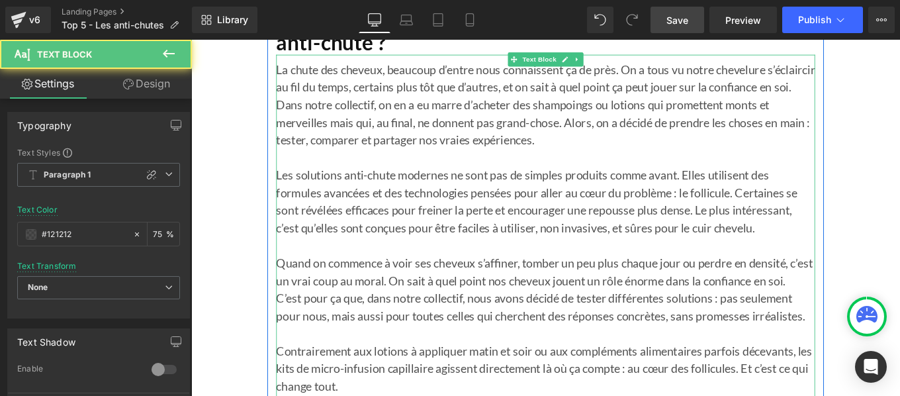
drag, startPoint x: 311, startPoint y: 345, endPoint x: 281, endPoint y: 300, distance: 54.5
click at [287, 300] on div "La chute des cheveux, beaucoup d’entre nous connaissent ça de près. On a tous v…" at bounding box center [591, 268] width 609 height 423
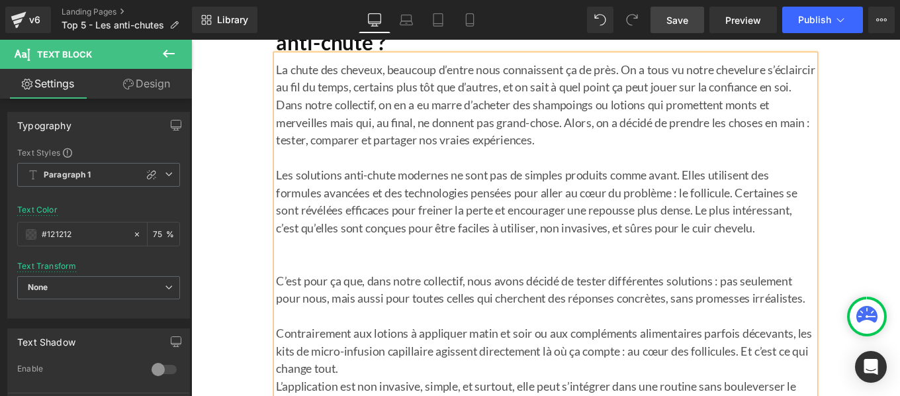
click at [287, 87] on p "La chute des cheveux, beaucoup d’entre nous connaissent ça de près. On a tous v…" at bounding box center [591, 122] width 609 height 119
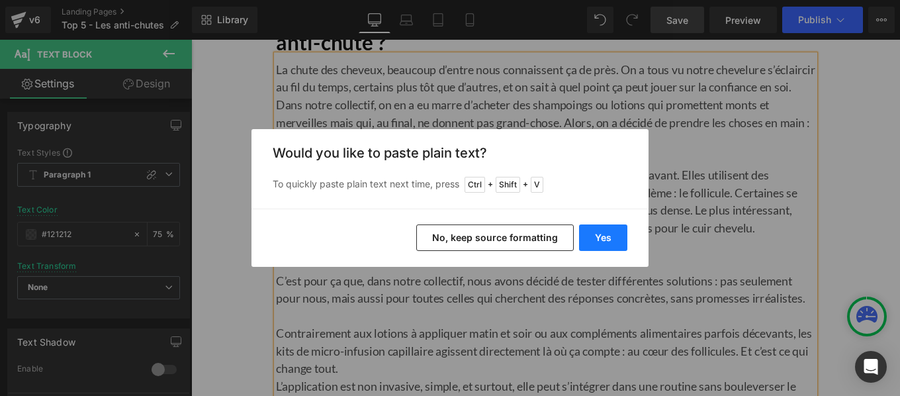
click at [606, 243] on button "Yes" at bounding box center [603, 237] width 48 height 26
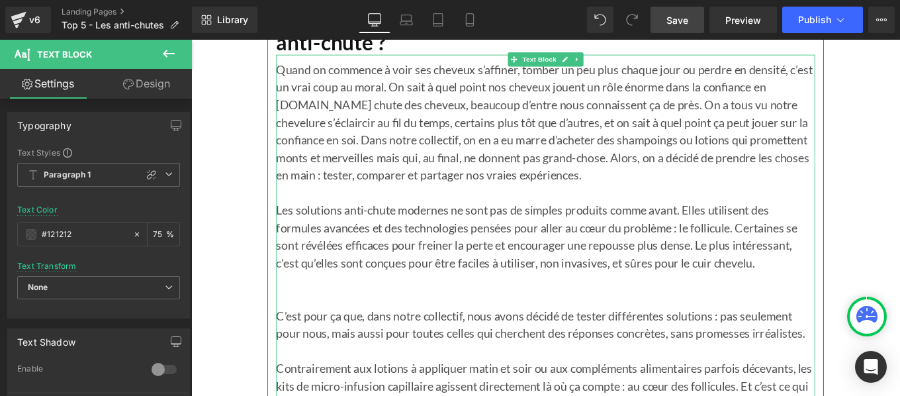
click at [302, 126] on p "Quand on commence à voir ses cheveux s’affiner, tomber un peu plus chaque jour …" at bounding box center [591, 142] width 609 height 159
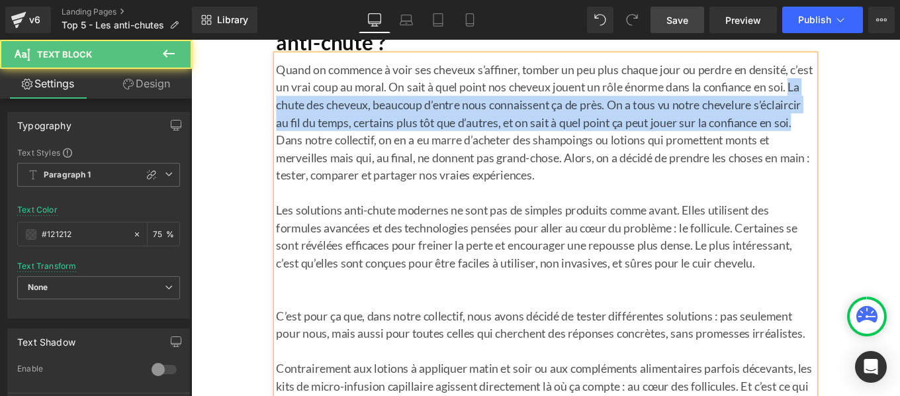
drag, startPoint x: 307, startPoint y: 123, endPoint x: 377, endPoint y: 163, distance: 80.9
click at [377, 163] on p "Quand on commence à voir ses cheveux s’affiner, tomber un peu plus chaque jour …" at bounding box center [591, 142] width 609 height 159
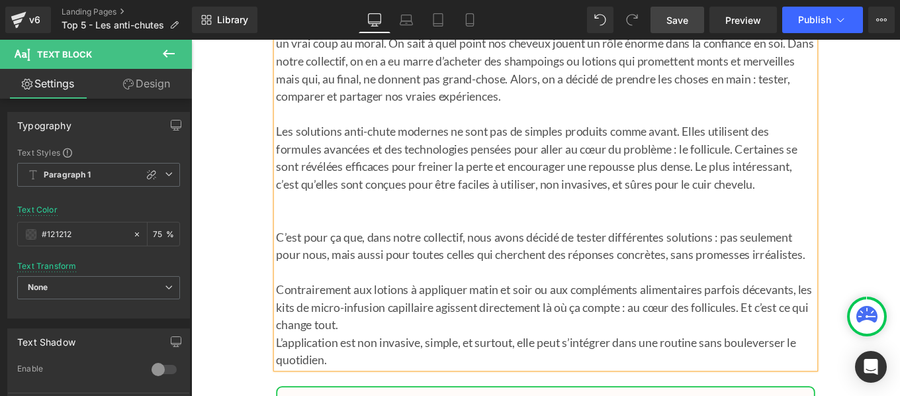
scroll to position [11314, 0]
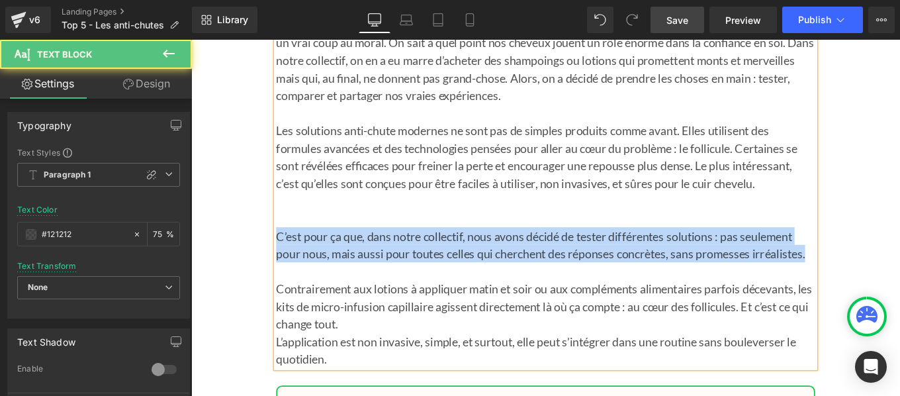
drag, startPoint x: 285, startPoint y: 271, endPoint x: 884, endPoint y: 296, distance: 599.8
click at [884, 291] on p "C’est pour ça que, dans notre collectif, nous avons décidé de tester différente…" at bounding box center [591, 271] width 609 height 40
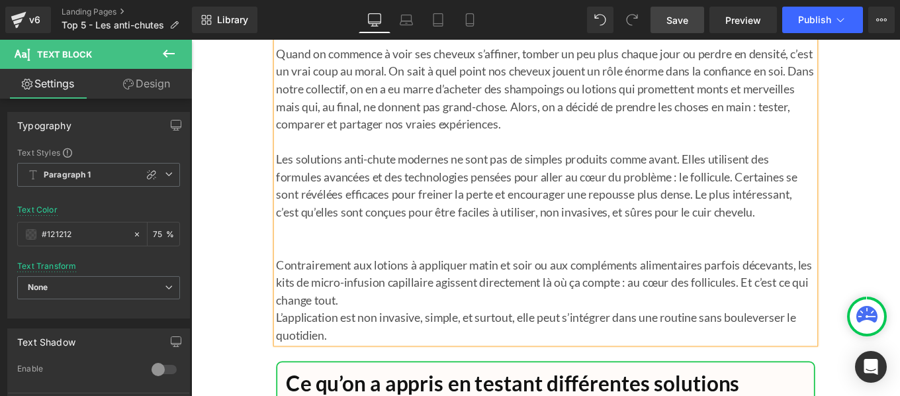
scroll to position [11279, 0]
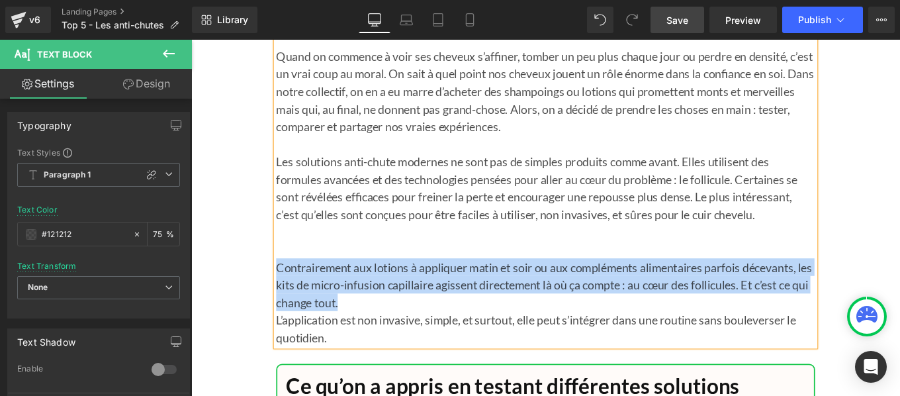
drag, startPoint x: 396, startPoint y: 349, endPoint x: 264, endPoint y: 303, distance: 139.5
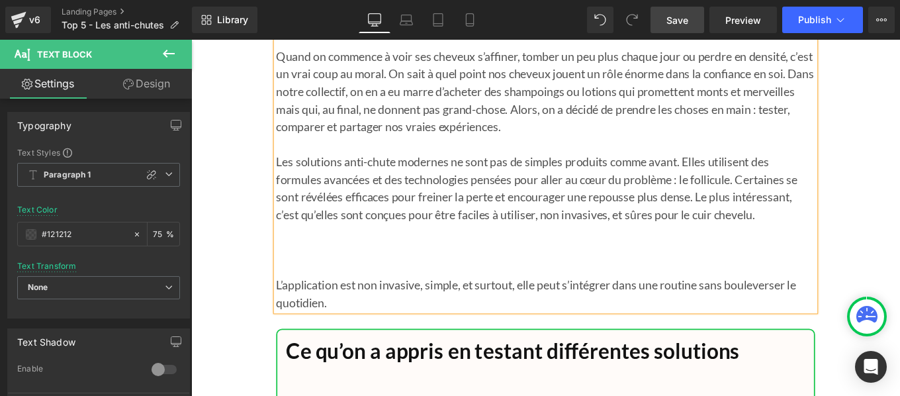
drag, startPoint x: 769, startPoint y: 329, endPoint x: 274, endPoint y: 353, distance: 496.0
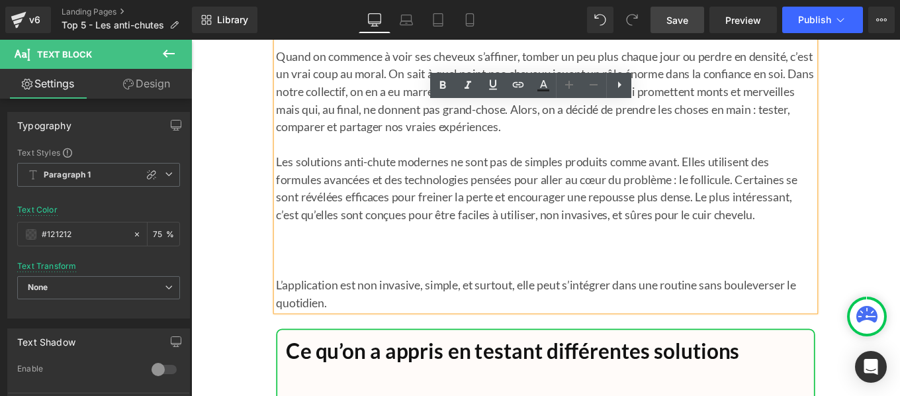
click at [618, 323] on p "L’application est non invasive, simple, et surtout, elle peut s’intégrer dans u…" at bounding box center [591, 326] width 609 height 40
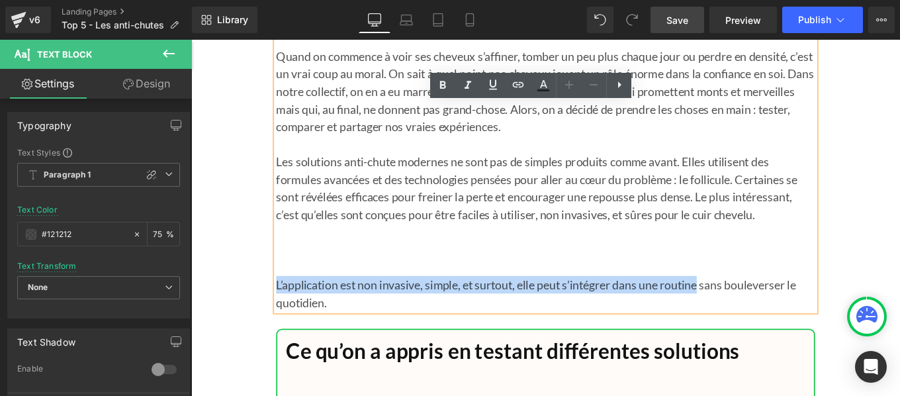
drag, startPoint x: 622, startPoint y: 329, endPoint x: 282, endPoint y: 329, distance: 340.0
click at [287, 329] on p "L’application est non invasive, simple, et surtout, elle peut s’intégrer dans u…" at bounding box center [591, 326] width 609 height 40
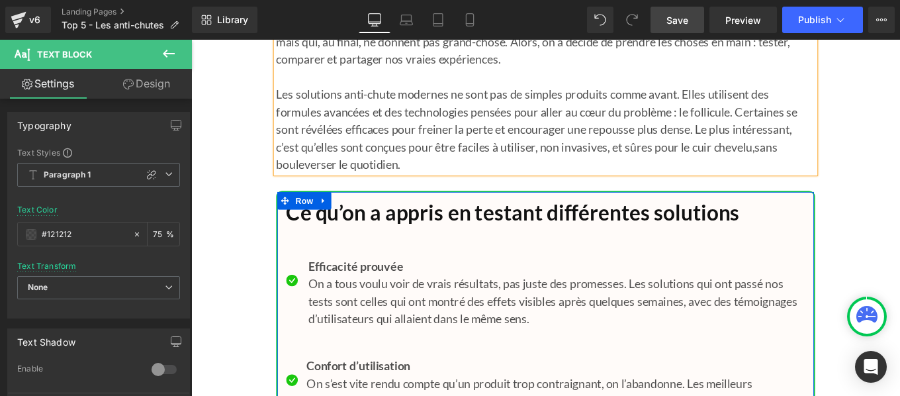
scroll to position [11364, 0]
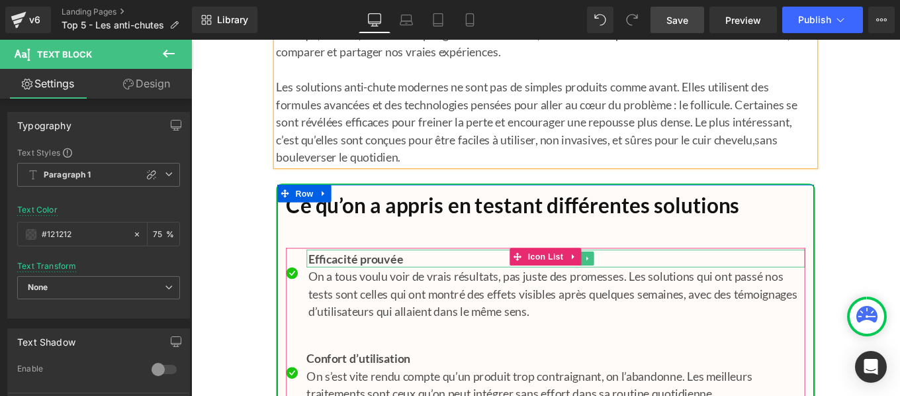
click at [382, 294] on span "Efficacité prouvée" at bounding box center [376, 286] width 107 height 16
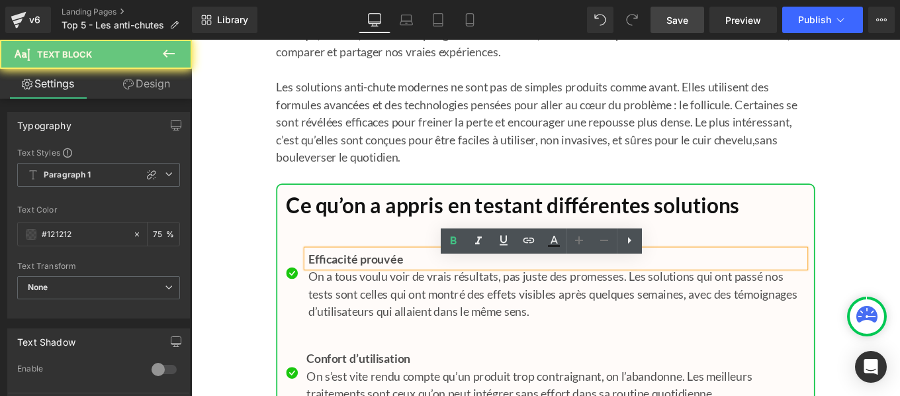
click at [382, 294] on span "Efficacité prouvée" at bounding box center [376, 286] width 107 height 16
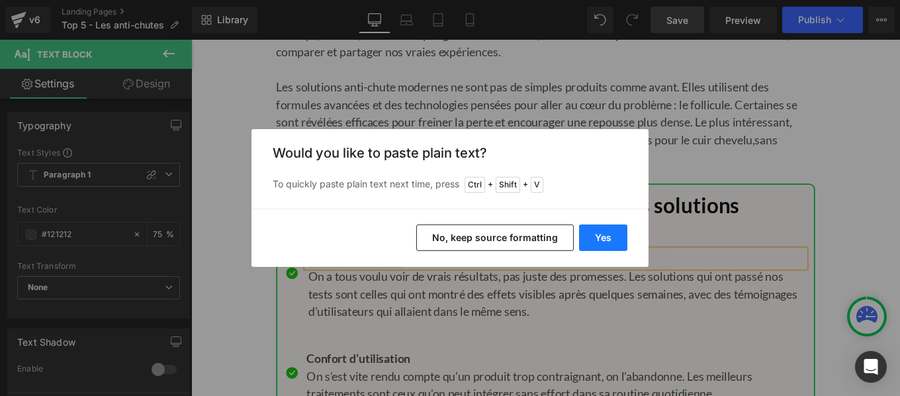
click at [594, 236] on button "Yes" at bounding box center [603, 237] width 48 height 26
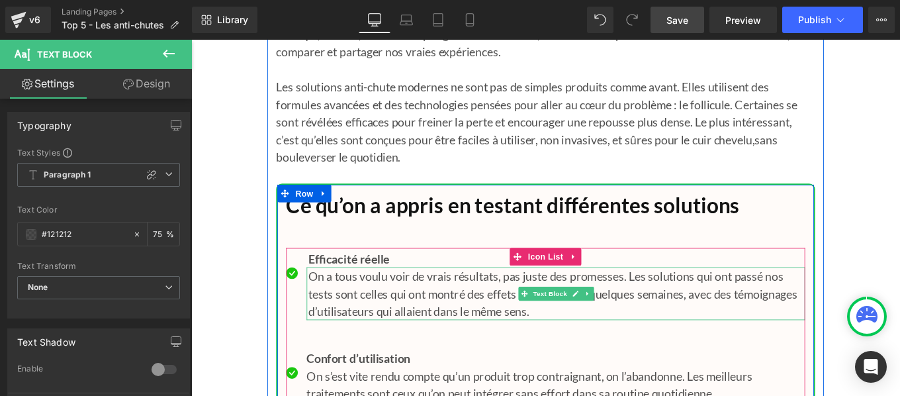
click at [414, 329] on p "On a tous voulu voir de vrais résultats, pas juste des promesses. Les solutions…" at bounding box center [603, 326] width 561 height 60
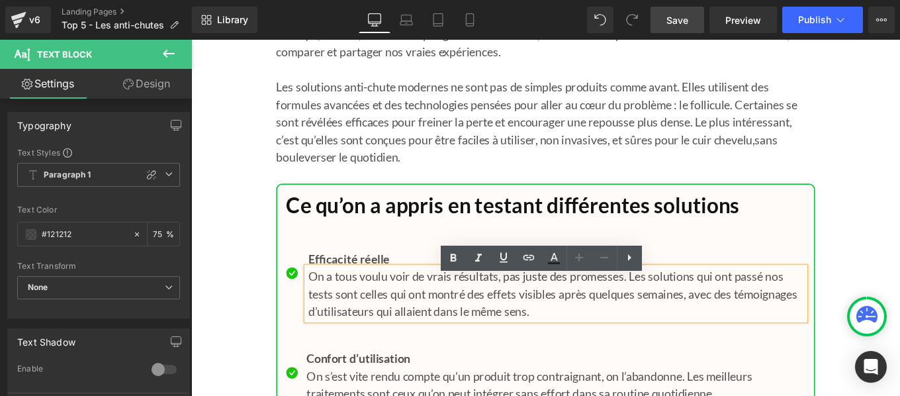
click at [367, 335] on p "On a tous voulu voir de vrais résultats, pas juste des promesses. Les solutions…" at bounding box center [603, 326] width 561 height 60
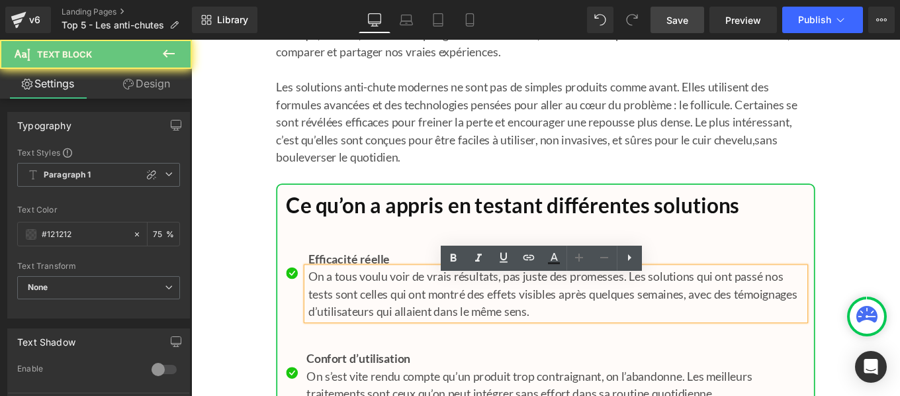
click at [388, 338] on p "On a tous voulu voir de vrais résultats, pas juste des promesses. Les solutions…" at bounding box center [603, 326] width 561 height 60
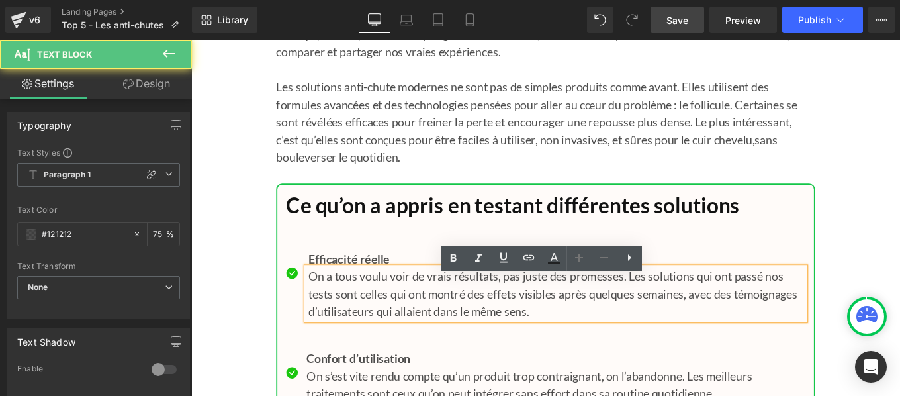
click at [388, 338] on p "On a tous voulu voir de vrais résultats, pas juste des promesses. Les solutions…" at bounding box center [603, 326] width 561 height 60
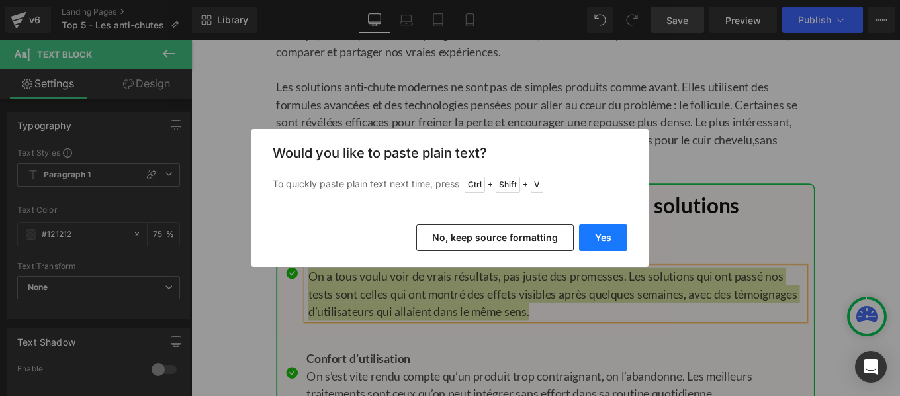
click at [595, 233] on button "Yes" at bounding box center [603, 237] width 48 height 26
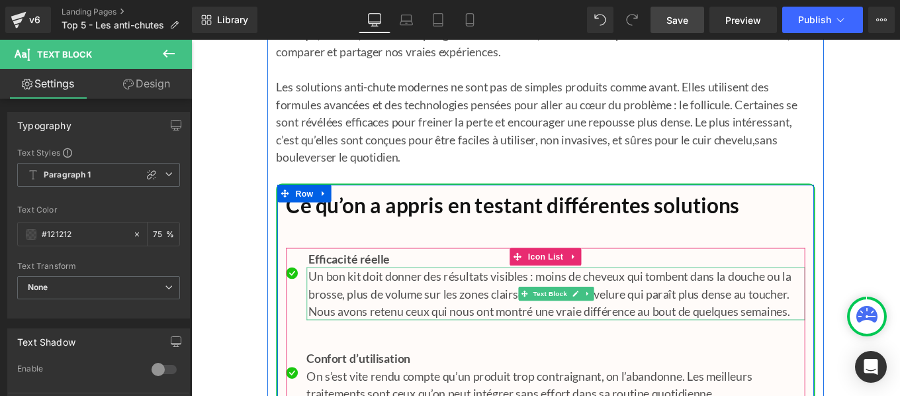
scroll to position [11488, 0]
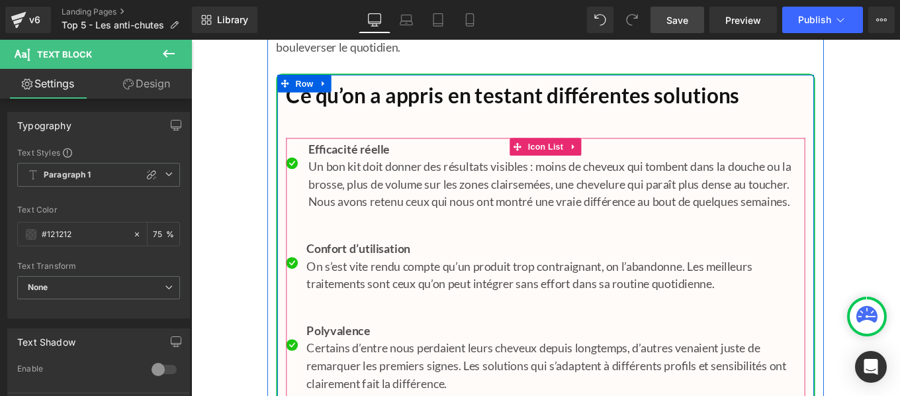
click at [372, 283] on span "Confort d’utilisation" at bounding box center [379, 275] width 117 height 16
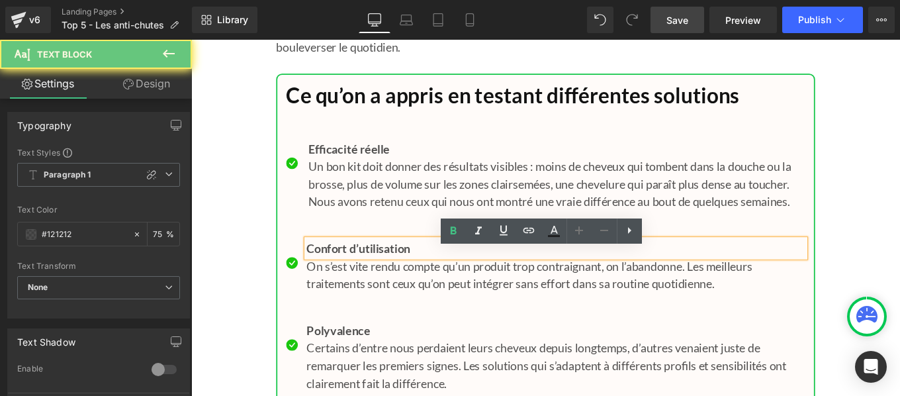
click at [372, 283] on span "Confort d’utilisation" at bounding box center [379, 275] width 117 height 16
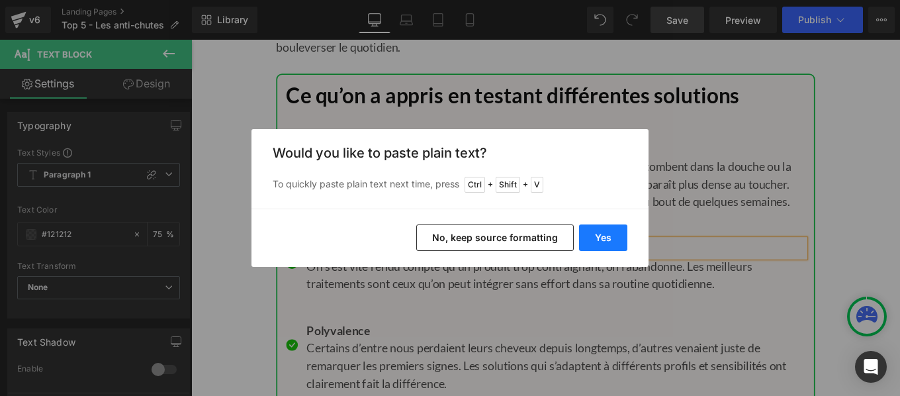
click at [603, 228] on button "Yes" at bounding box center [603, 237] width 48 height 26
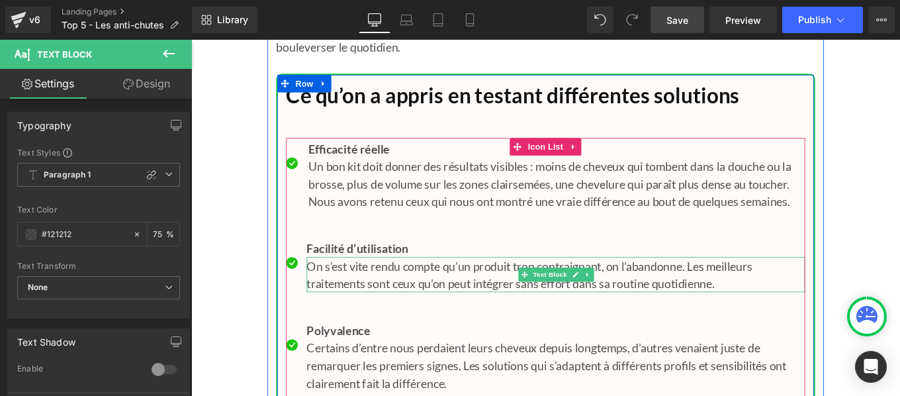
click at [394, 325] on p "On s’est vite rendu compte qu’un produit trop contraignant, on l’abandonne. Les…" at bounding box center [602, 305] width 563 height 40
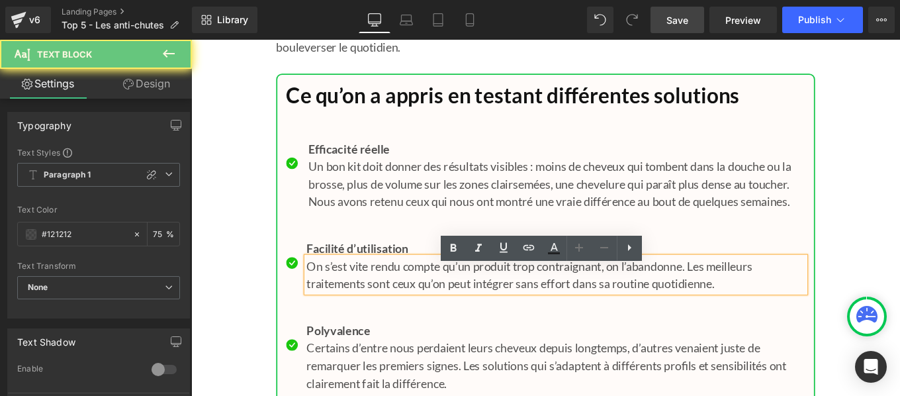
click at [394, 325] on p "On s’est vite rendu compte qu’un produit trop contraignant, on l’abandonne. Les…" at bounding box center [602, 305] width 563 height 40
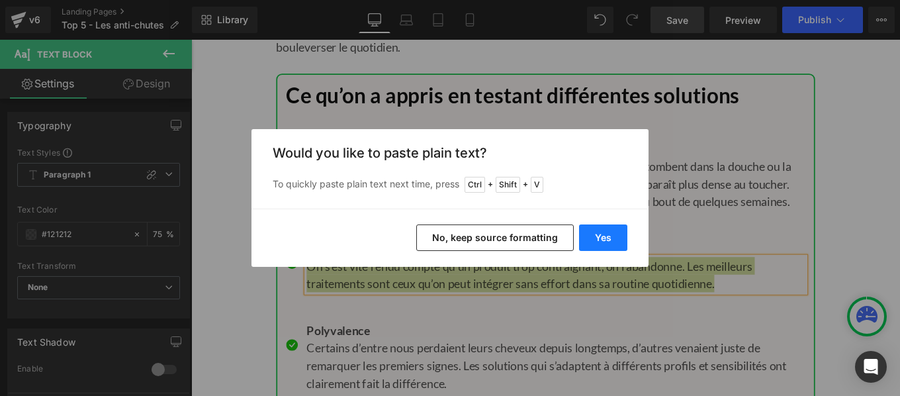
click at [597, 233] on button "Yes" at bounding box center [603, 237] width 48 height 26
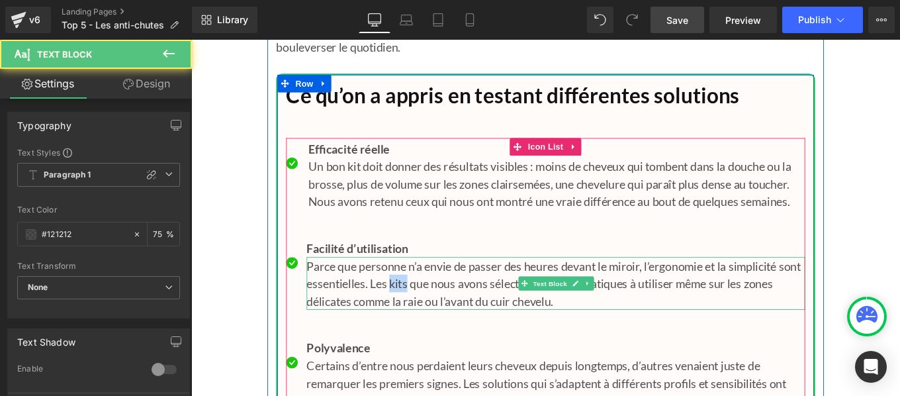
drag, startPoint x: 459, startPoint y: 329, endPoint x: 441, endPoint y: 326, distance: 18.2
click at [441, 326] on p "Parce que personne n’a envie de passer des heures devant le miroir, l’ergonomie…" at bounding box center [602, 315] width 563 height 60
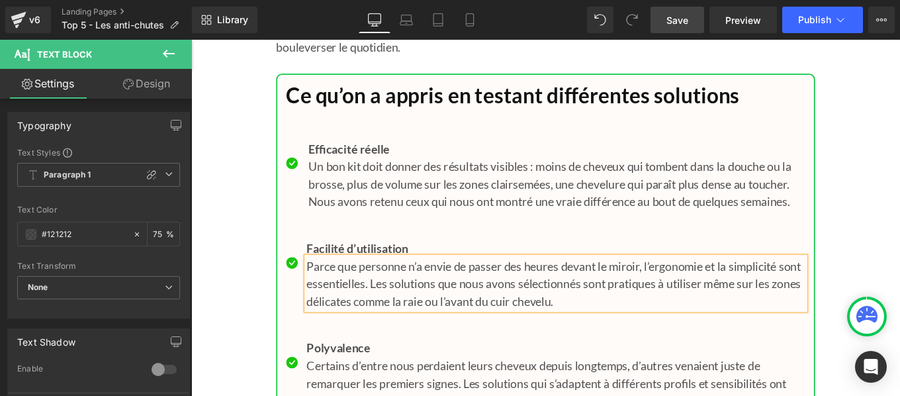
click at [365, 394] on span "Polyvalence" at bounding box center [357, 388] width 72 height 16
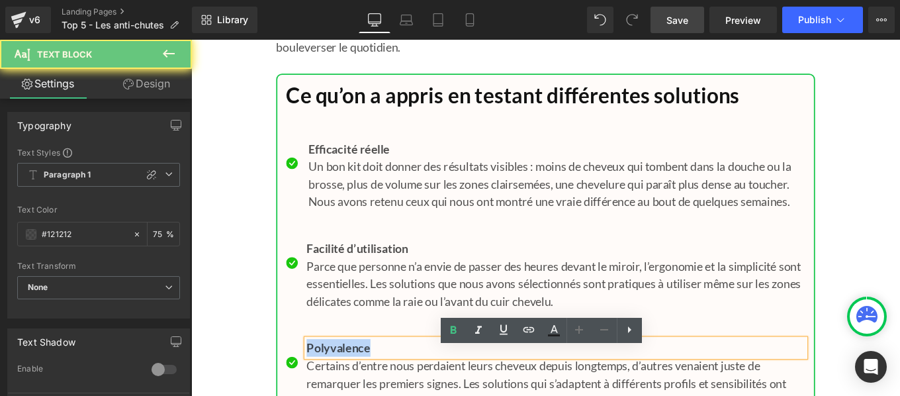
click at [365, 394] on span "Polyvalence" at bounding box center [357, 388] width 72 height 16
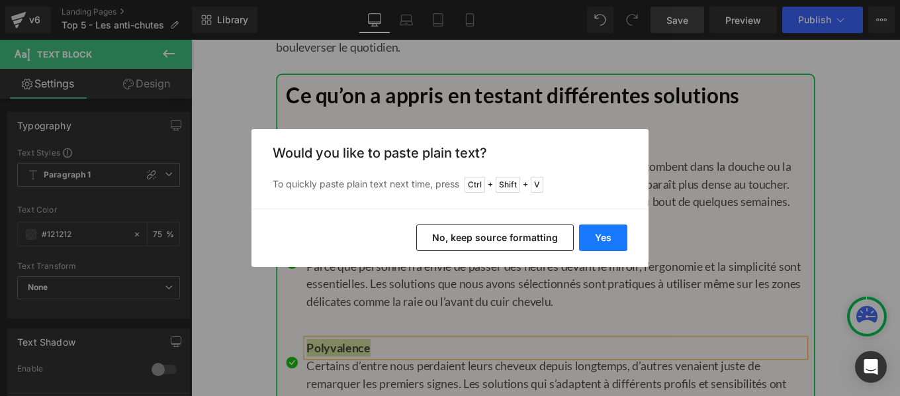
click at [607, 239] on button "Yes" at bounding box center [603, 237] width 48 height 26
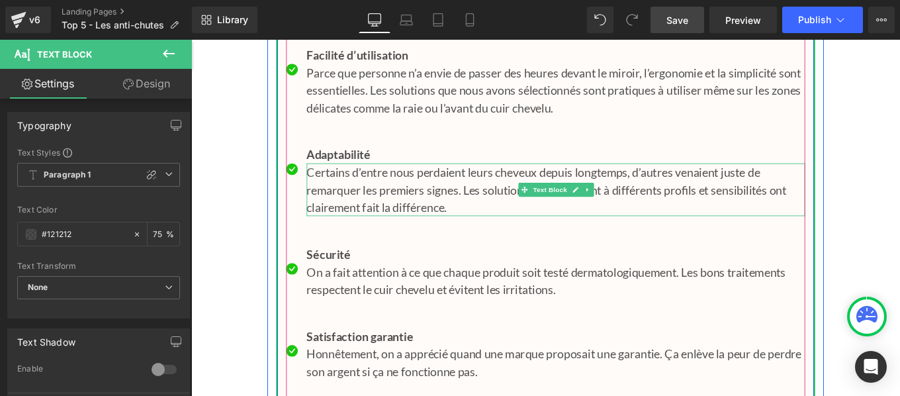
scroll to position [11712, 0]
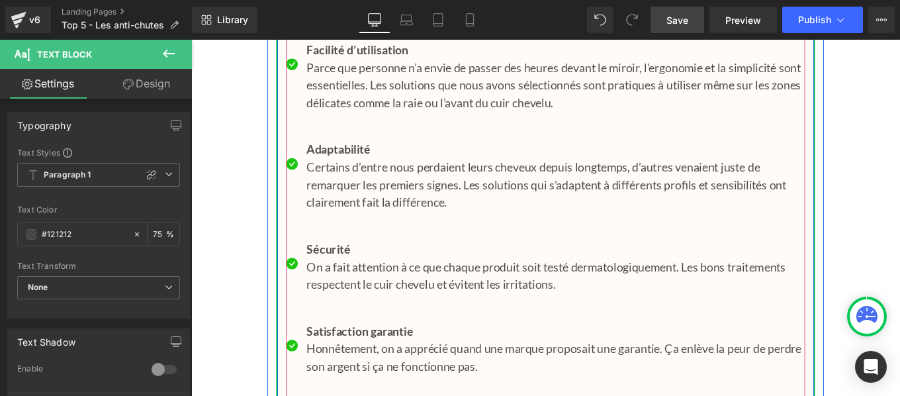
click at [339, 284] on span "Sécurité" at bounding box center [346, 276] width 50 height 16
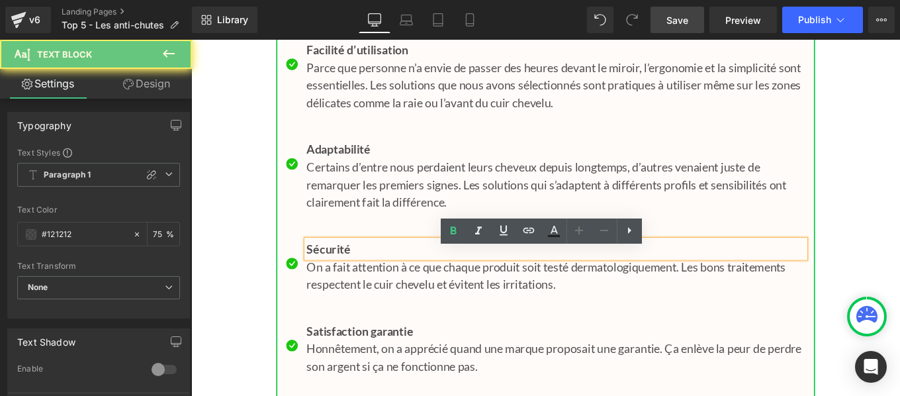
click at [339, 284] on span "Sécurité" at bounding box center [346, 276] width 50 height 16
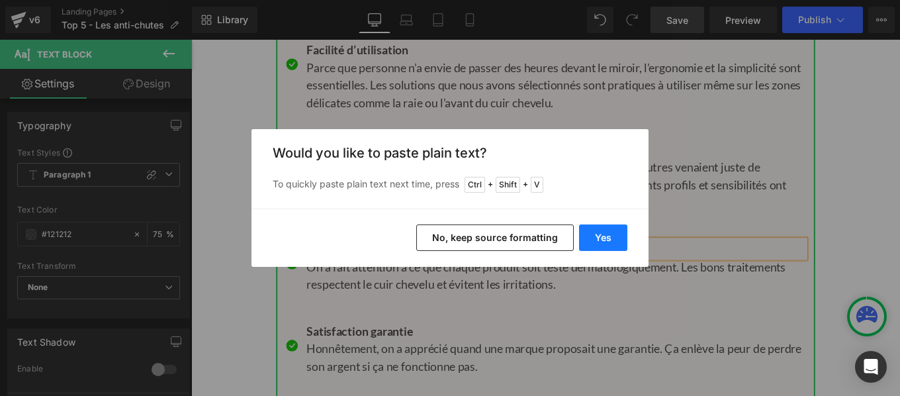
click at [605, 233] on button "Yes" at bounding box center [603, 237] width 48 height 26
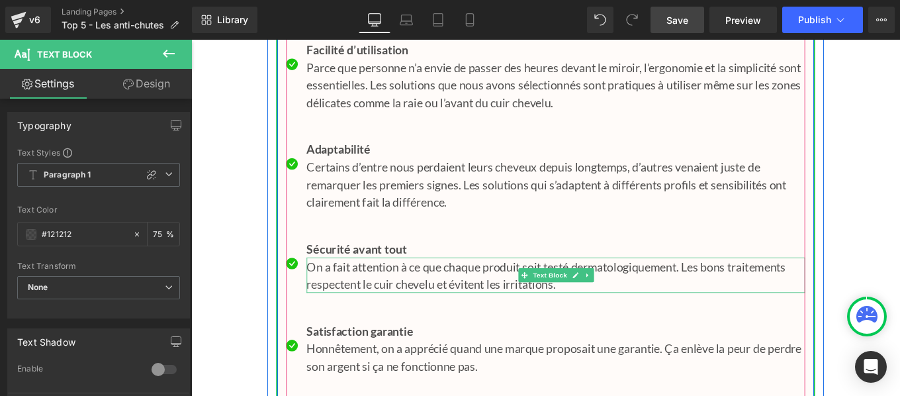
click at [425, 314] on p "On a fait attention à ce que chaque produit soit testé dermatologiquement. Les …" at bounding box center [602, 306] width 563 height 40
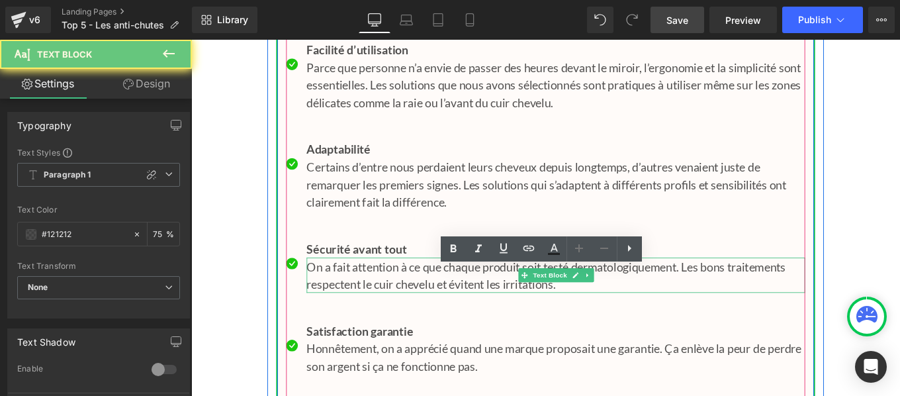
click at [425, 314] on p "On a fait attention à ce que chaque produit soit testé dermatologiquement. Les …" at bounding box center [602, 306] width 563 height 40
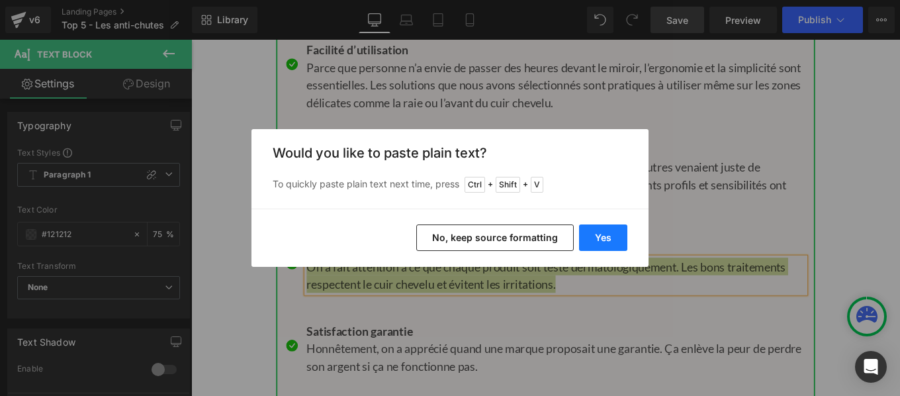
click at [601, 228] on button "Yes" at bounding box center [603, 237] width 48 height 26
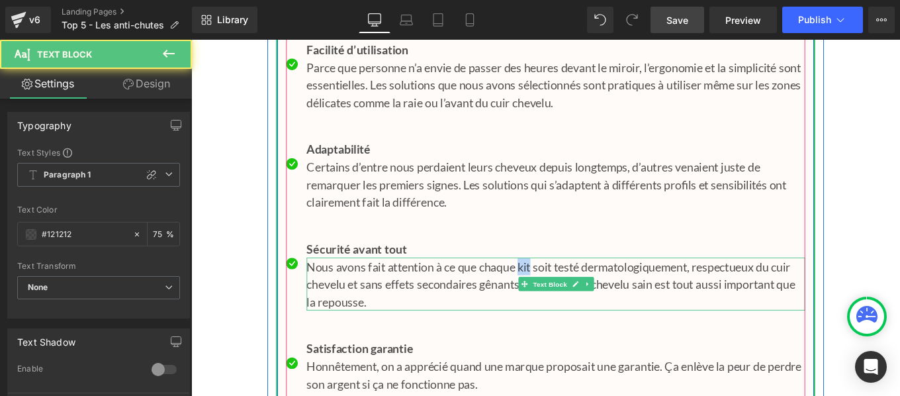
drag, startPoint x: 558, startPoint y: 308, endPoint x: 573, endPoint y: 308, distance: 15.2
click at [573, 308] on p "Nous avons fait attention à ce que chaque kit soit testé dermatologiquement, re…" at bounding box center [602, 316] width 563 height 60
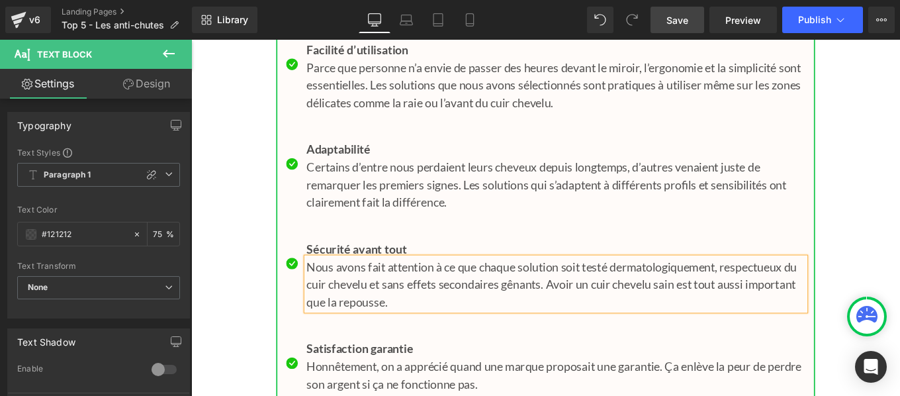
click at [659, 311] on p "Nous avons fait attention à ce que chaque solution soit testé dermatologiquemen…" at bounding box center [602, 316] width 563 height 60
click at [868, 311] on p "Nous avons fait attention à ce que chaque solution soit testée dermatologiqueme…" at bounding box center [602, 316] width 563 height 60
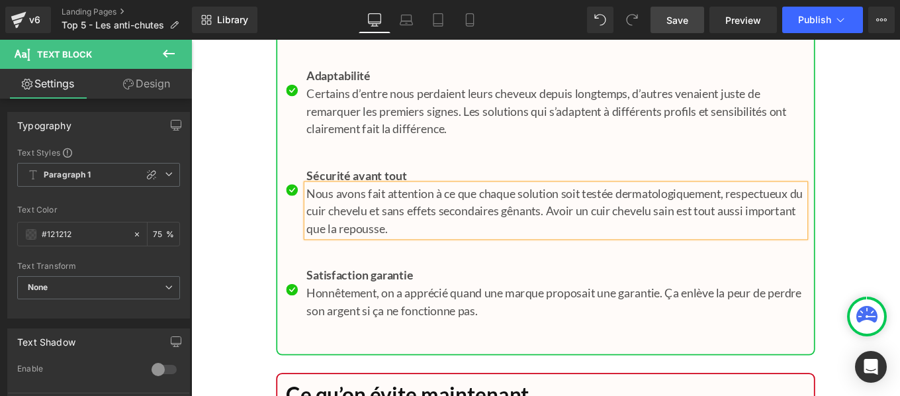
scroll to position [11796, 0]
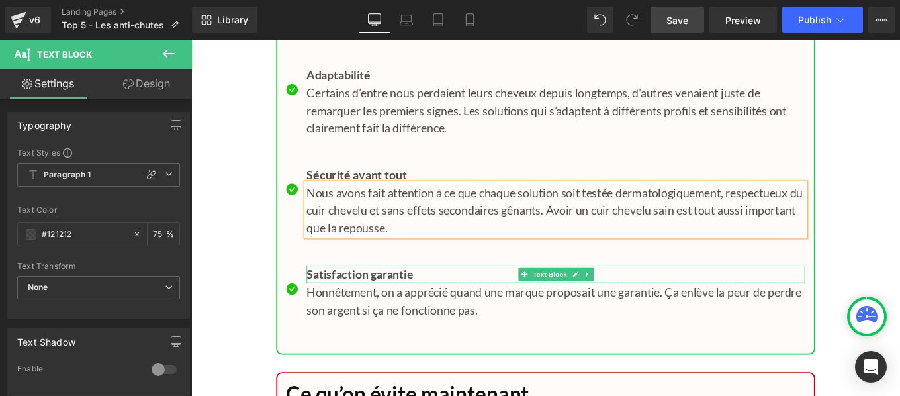
click at [363, 312] on span "Satisfaction garantie" at bounding box center [381, 304] width 120 height 16
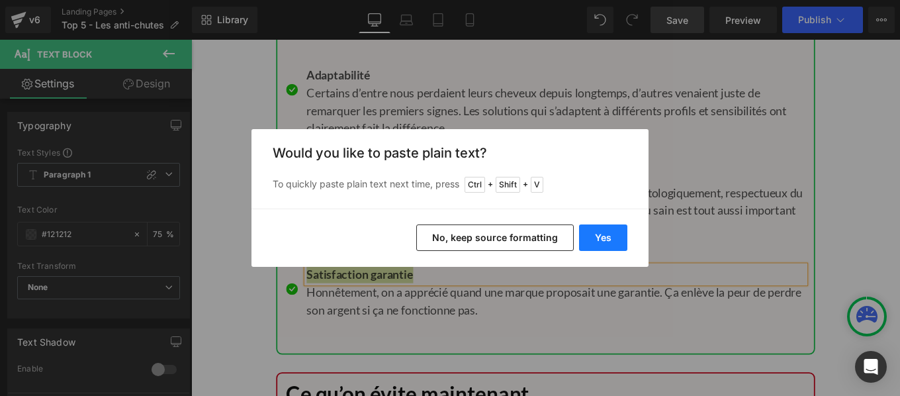
click at [611, 239] on button "Yes" at bounding box center [603, 237] width 48 height 26
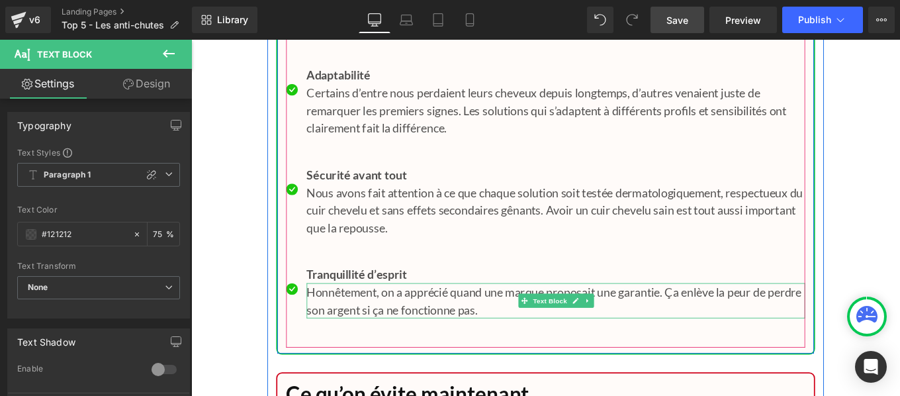
click at [394, 345] on p "Honnêtement, on a apprécié quand une marque proposait une garantie. Ça enlève l…" at bounding box center [602, 334] width 563 height 40
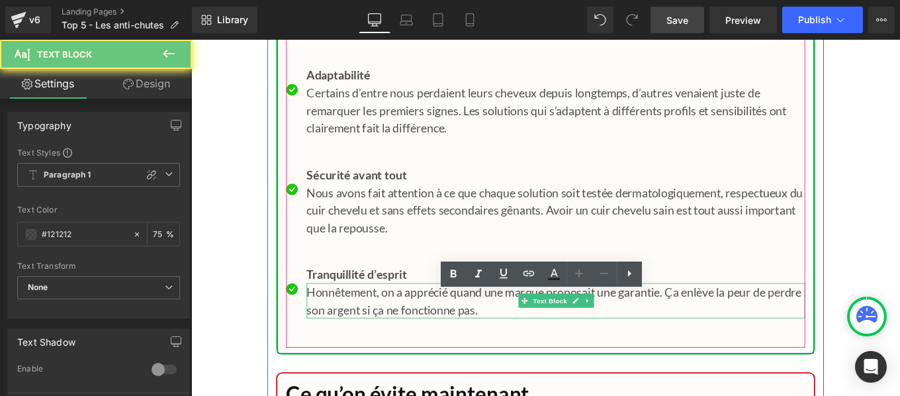
click at [394, 345] on p "Honnêtement, on a apprécié quand une marque proposait une garantie. Ça enlève l…" at bounding box center [602, 334] width 563 height 40
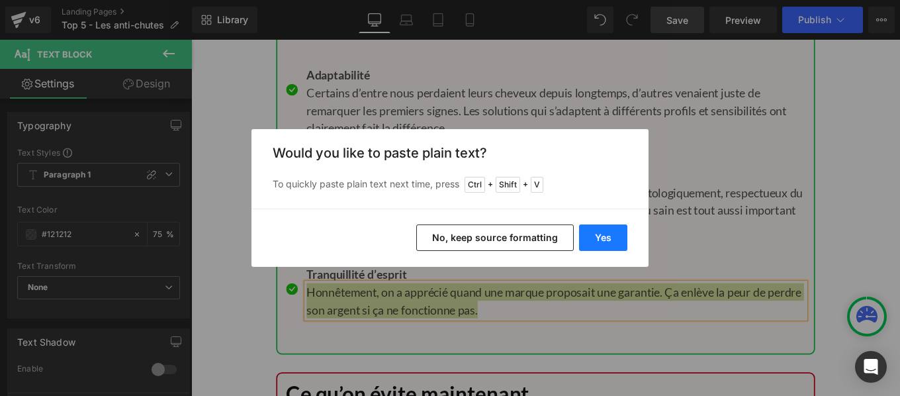
click at [607, 239] on button "Yes" at bounding box center [603, 237] width 48 height 26
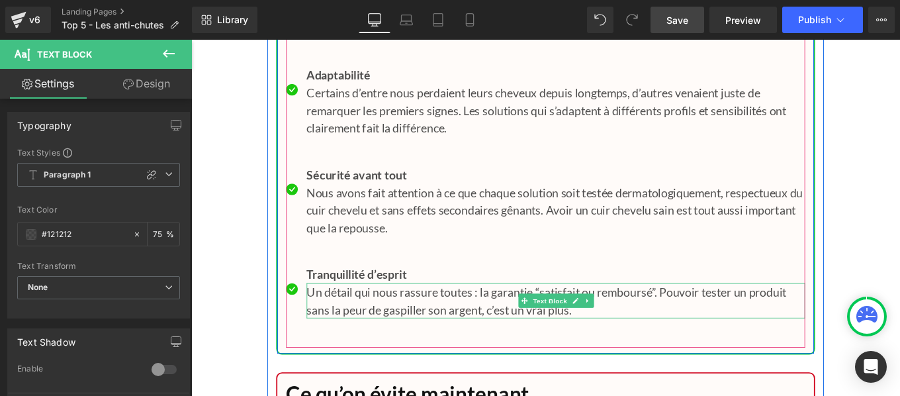
click at [509, 340] on p "Un détail qui nous rassure toutes : la garantie “satisfait ou remboursé”. Pouvo…" at bounding box center [602, 334] width 563 height 40
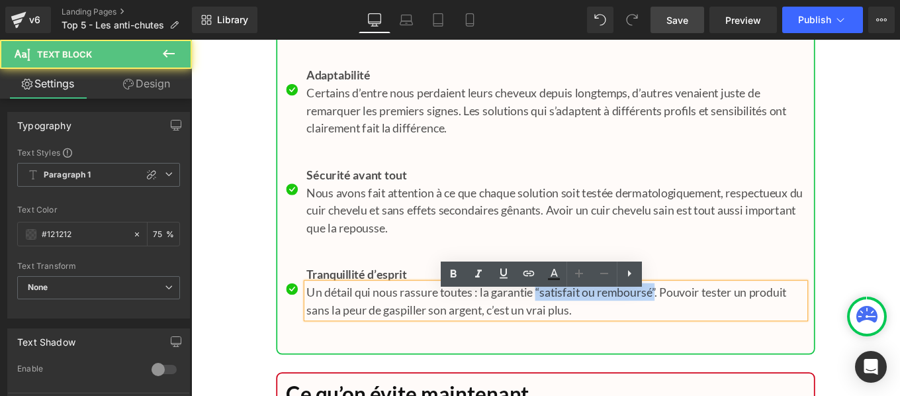
drag, startPoint x: 576, startPoint y: 337, endPoint x: 713, endPoint y: 337, distance: 136.9
click at [713, 337] on p "Un détail qui nous rassure toutes : la garantie “satisfait ou remboursé”. Pouvo…" at bounding box center [602, 334] width 563 height 40
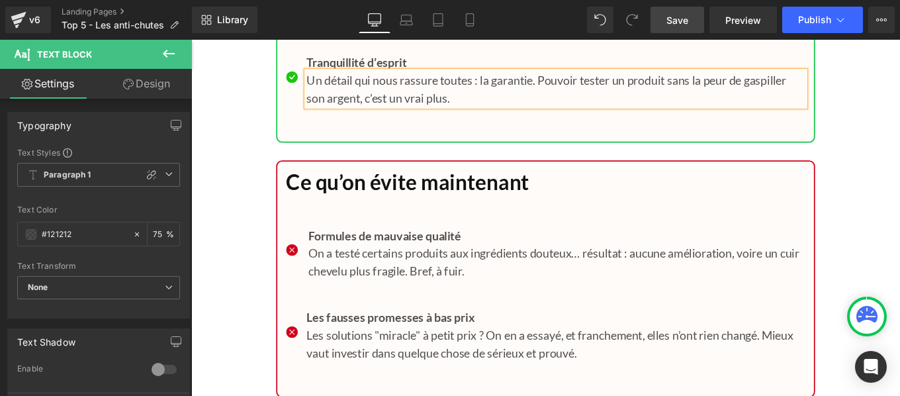
scroll to position [12043, 0]
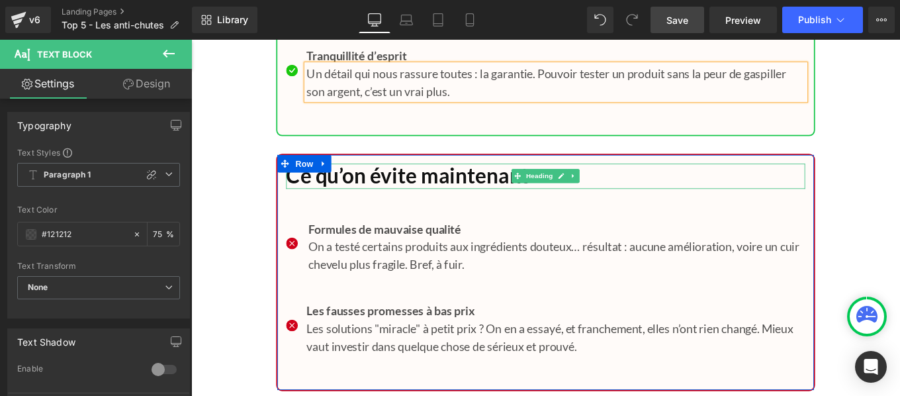
click at [400, 204] on h1 "Ce qu’on évite maintenant" at bounding box center [591, 193] width 586 height 28
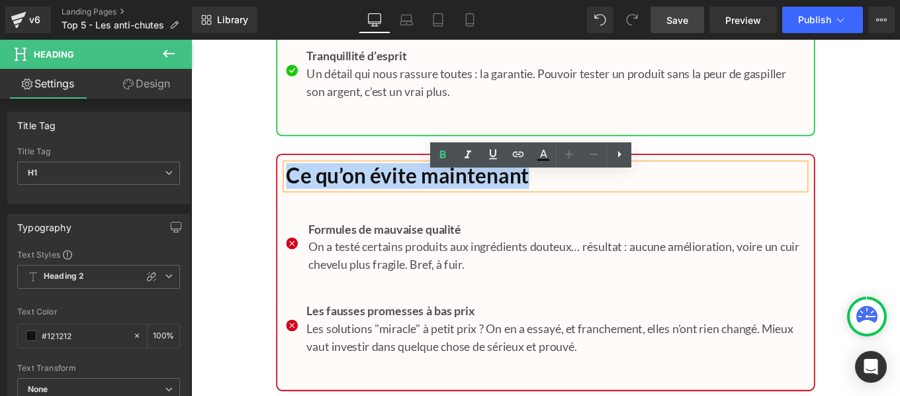
paste div
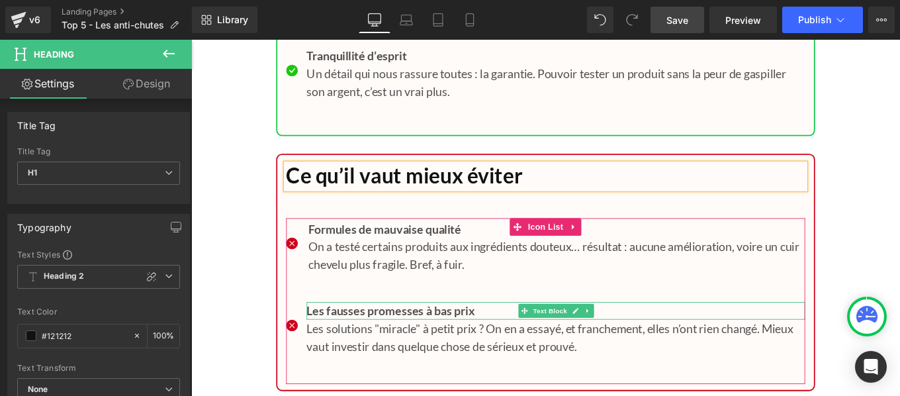
click at [402, 353] on span "Les fausses promesses à bas prix" at bounding box center [416, 345] width 190 height 16
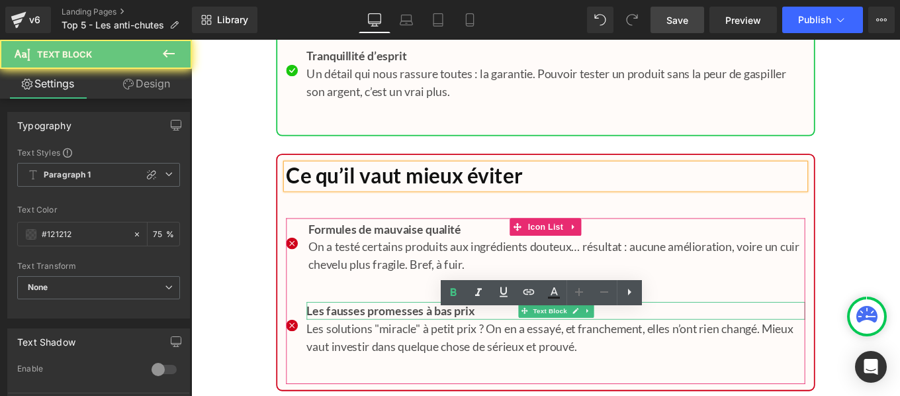
click at [402, 353] on span "Les fausses promesses à bas prix" at bounding box center [416, 345] width 190 height 16
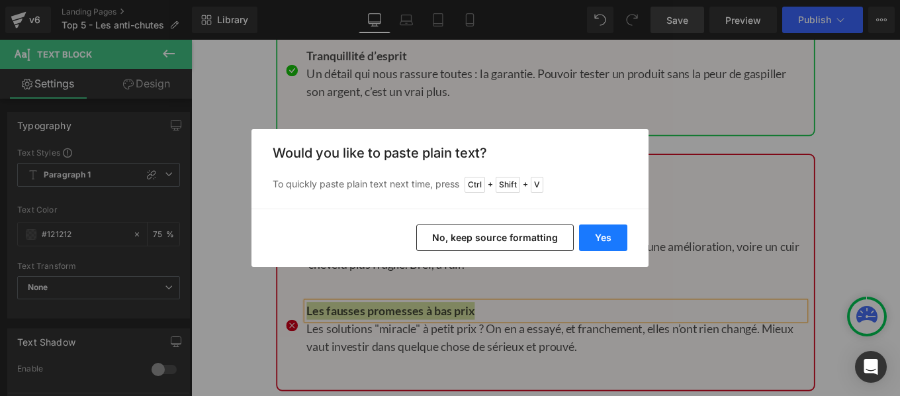
click at [609, 230] on button "Yes" at bounding box center [603, 237] width 48 height 26
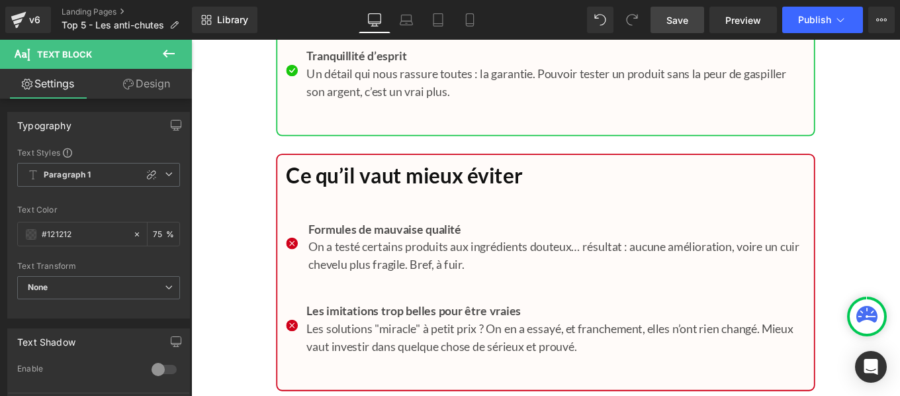
click at [411, 348] on div "Rendering Content" at bounding box center [449, 343] width 81 height 15
type textarea "Rendering"
click at [411, 348] on div "Rendering Content" at bounding box center [449, 343] width 81 height 15
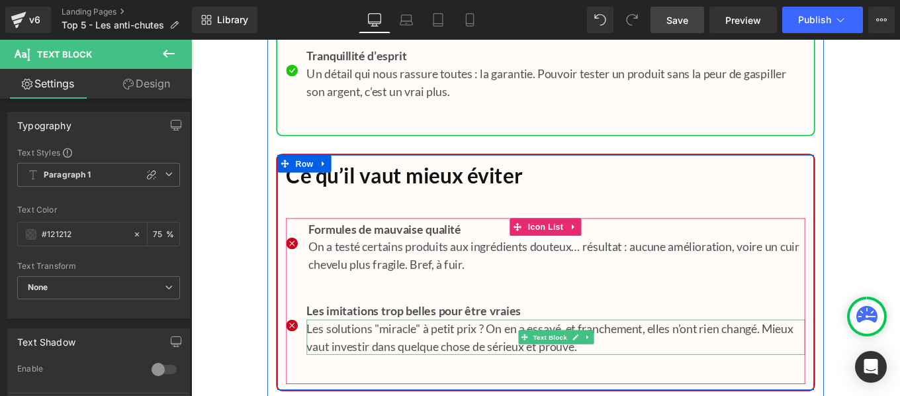
click at [416, 377] on p "Les solutions "miracle" à petit prix ? On en a essayé, et franchement, elles n’…" at bounding box center [602, 375] width 563 height 40
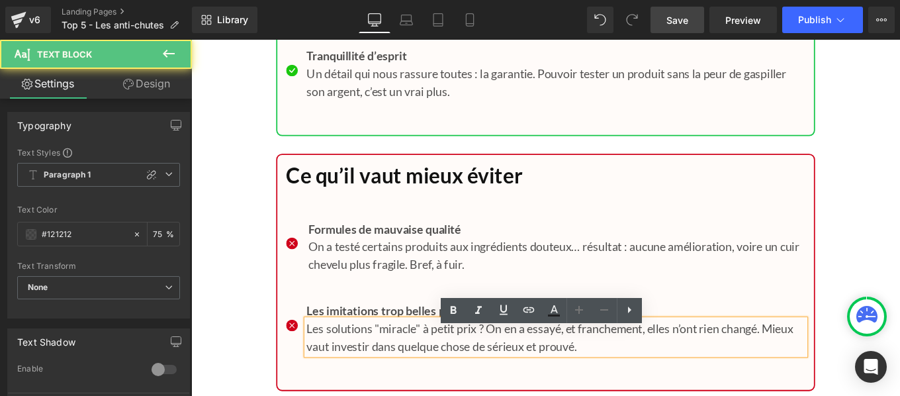
click at [416, 377] on p "Les solutions "miracle" à petit prix ? On en a essayé, et franchement, elles n’…" at bounding box center [602, 375] width 563 height 40
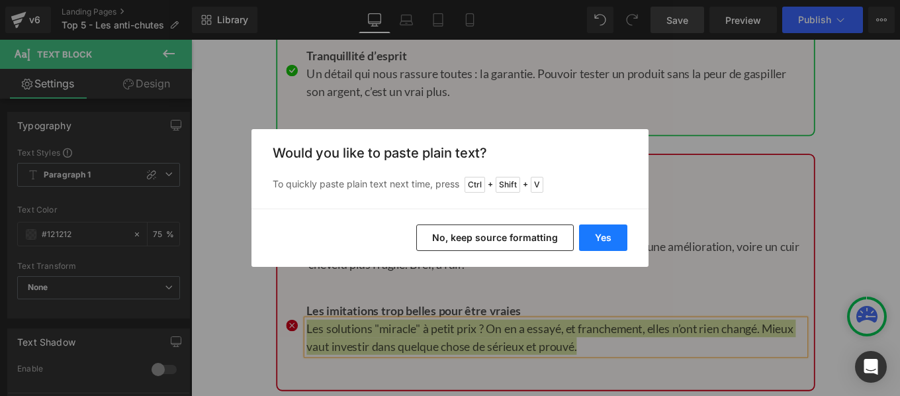
click at [599, 240] on button "Yes" at bounding box center [603, 237] width 48 height 26
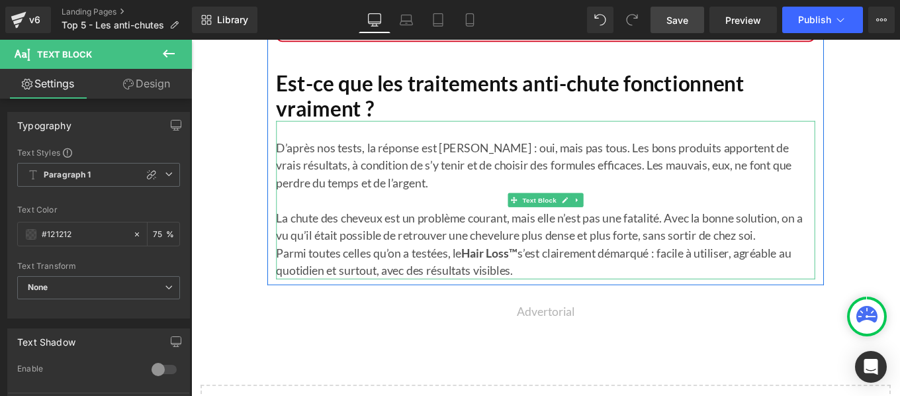
scroll to position [12462, 0]
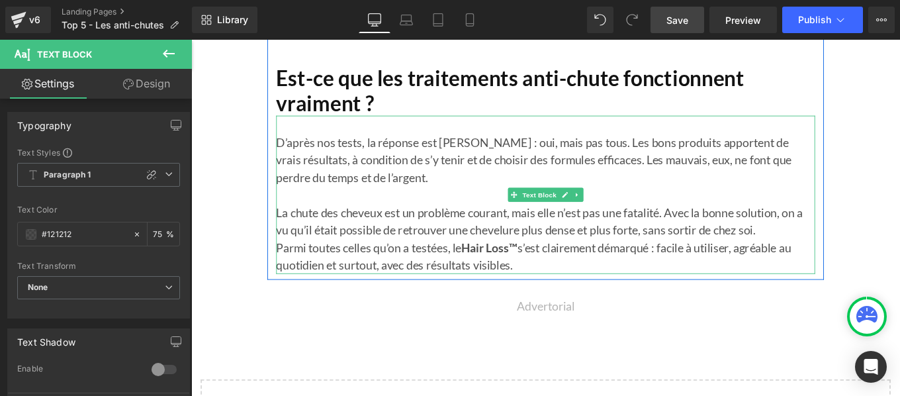
click at [390, 254] on p "La chute des cheveux est un problème courant, mais elle n’est pas une fatalité.…" at bounding box center [591, 245] width 609 height 40
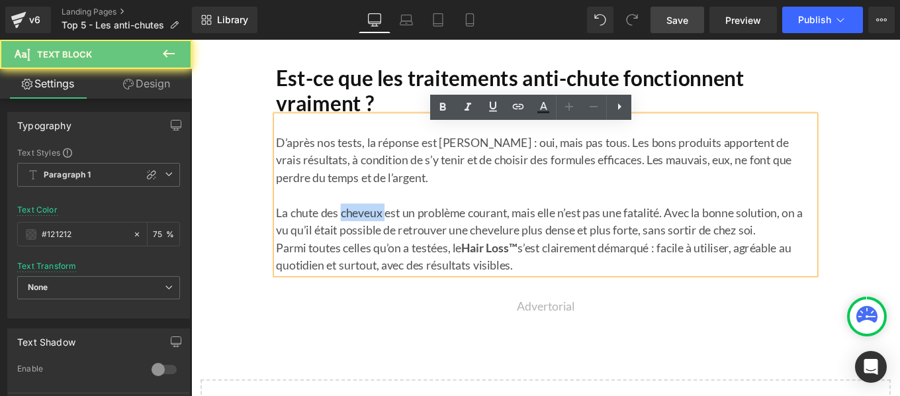
click at [390, 254] on p "La chute des cheveux est un problème courant, mais elle n’est pas une fatalité.…" at bounding box center [591, 245] width 609 height 40
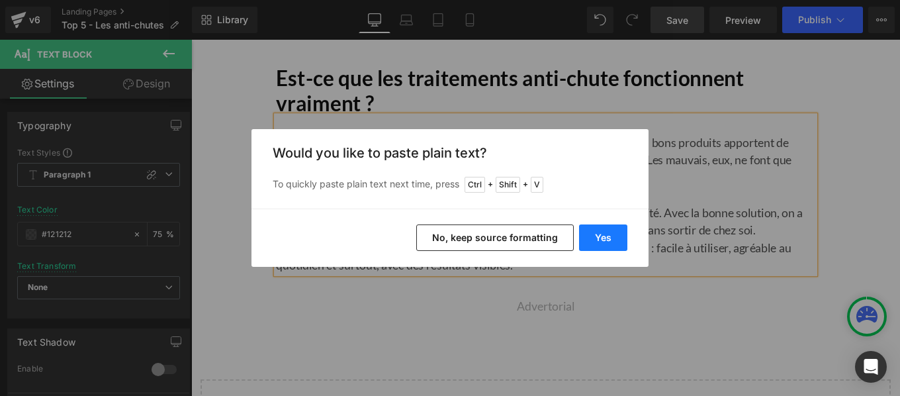
click at [599, 240] on button "Yes" at bounding box center [603, 237] width 48 height 26
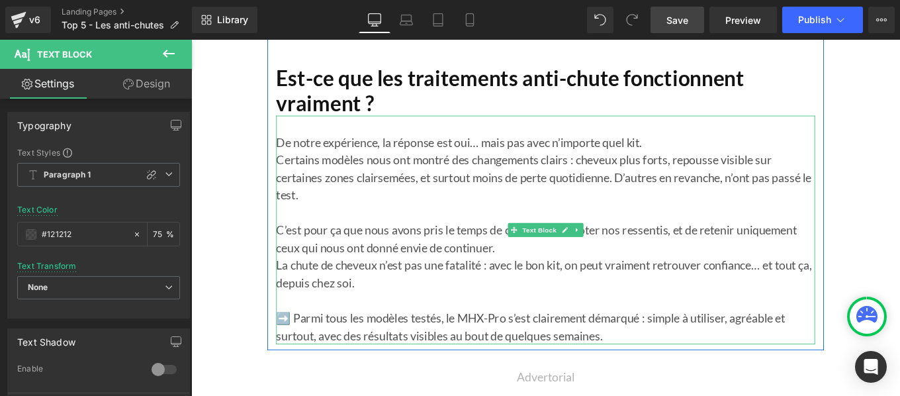
click at [302, 369] on p "➡️ Parmi tous les modèles testés, le MHX-Pro s’est clairement démarqué : simple…" at bounding box center [591, 364] width 609 height 40
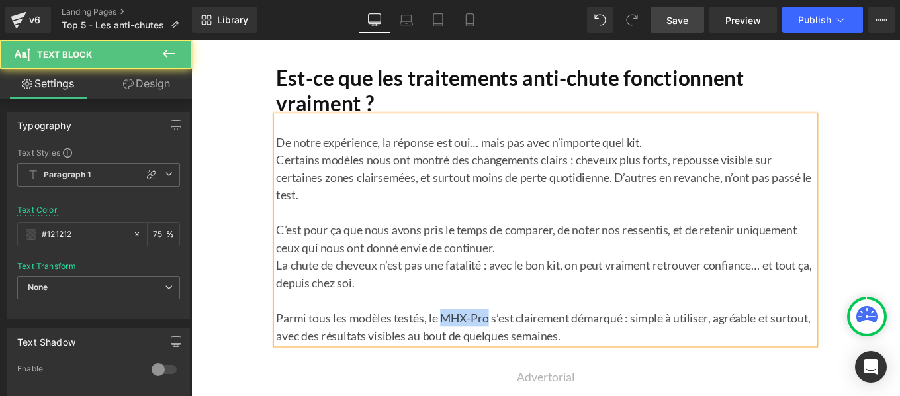
drag, startPoint x: 471, startPoint y: 367, endPoint x: 524, endPoint y: 369, distance: 53.0
click at [524, 369] on p "Parmi tous les modèles testés, le MHX-Pro s’est clairement démarqué : simple à …" at bounding box center [591, 364] width 609 height 40
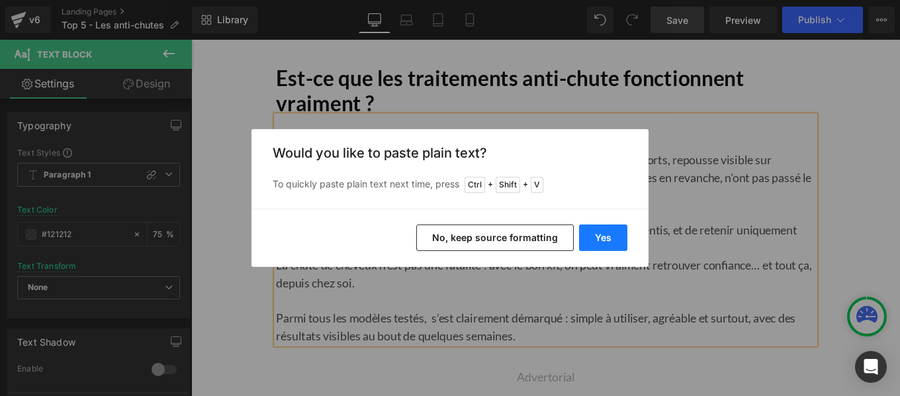
click at [601, 243] on button "Yes" at bounding box center [603, 237] width 48 height 26
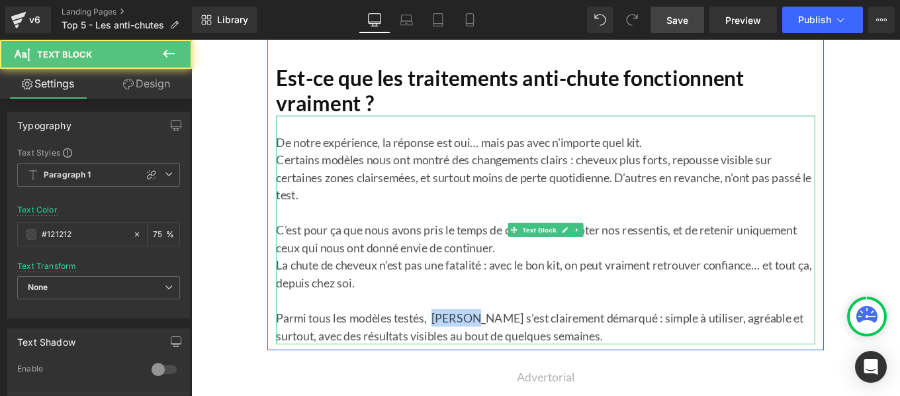
drag, startPoint x: 462, startPoint y: 367, endPoint x: 500, endPoint y: 364, distance: 37.8
click at [500, 364] on p "Parmi tous les modèles testés, [PERSON_NAME] s’est clairement démarqué : simple…" at bounding box center [591, 364] width 609 height 40
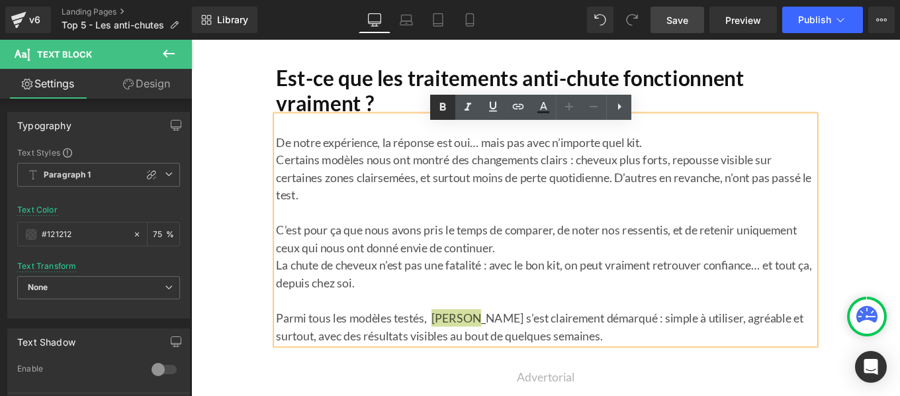
click at [446, 105] on icon at bounding box center [443, 107] width 16 height 16
click at [460, 362] on span "Capilys" at bounding box center [478, 354] width 42 height 16
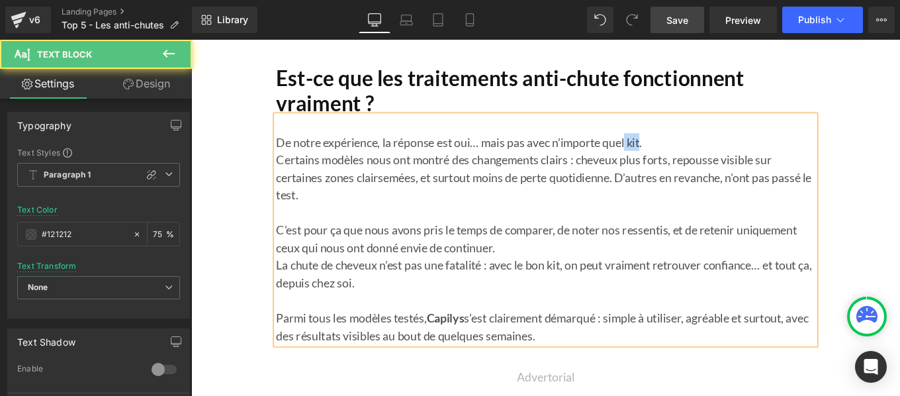
drag, startPoint x: 682, startPoint y: 169, endPoint x: 699, endPoint y: 170, distance: 17.2
click at [699, 165] on p "De notre expérience, la réponse est oui… mais pas avec n’importe quel kit." at bounding box center [591, 156] width 609 height 20
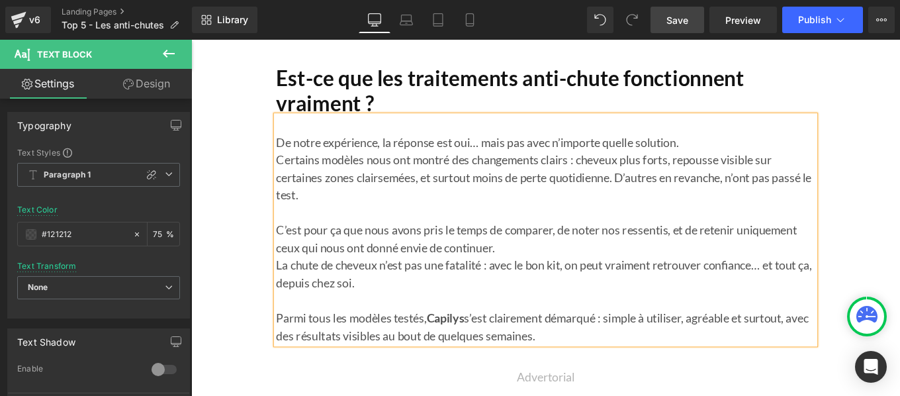
click at [287, 191] on p "Certains modèles nous ont montré des changements clairs : cheveux plus forts, r…" at bounding box center [591, 195] width 609 height 60
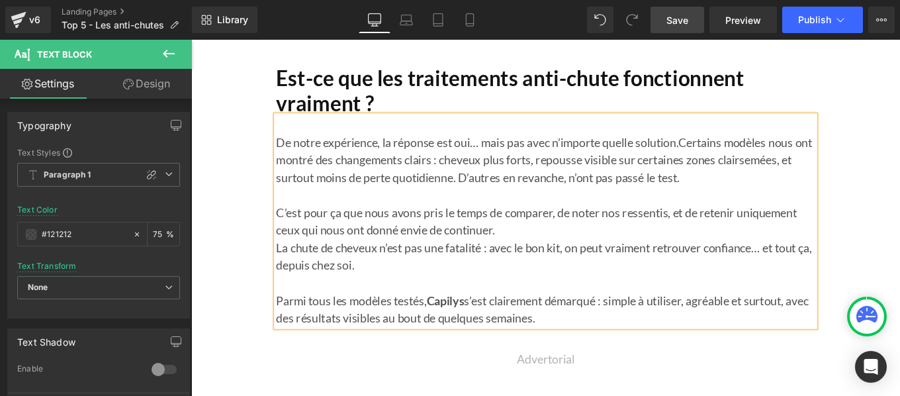
click at [287, 282] on p "La chute de cheveux n’est pas une fatalité : avec le bon kit, on peut vraiment …" at bounding box center [591, 285] width 609 height 40
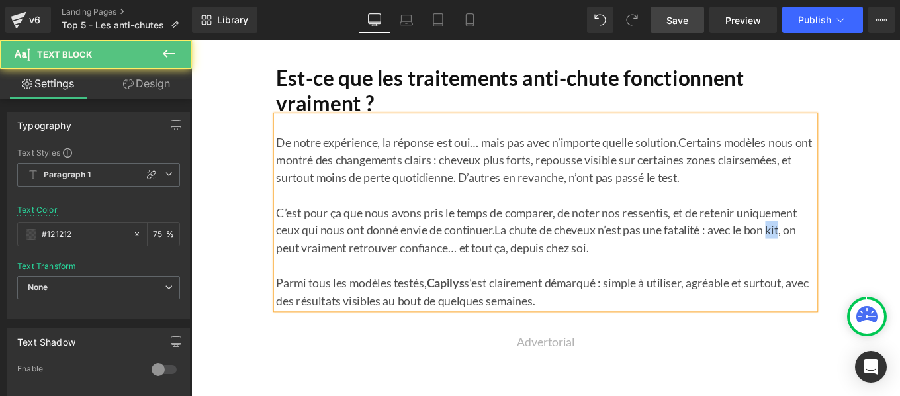
drag, startPoint x: 849, startPoint y: 265, endPoint x: 859, endPoint y: 267, distance: 10.7
click at [859, 267] on span "La chute de cheveux n’est pas une fatalité : avec le bon kit, on peut vraiment …" at bounding box center [580, 265] width 587 height 36
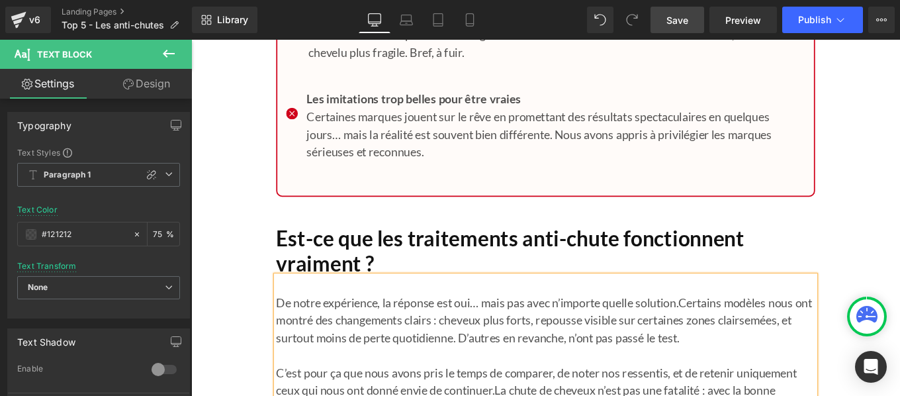
scroll to position [12281, 0]
click at [671, 25] on span "Save" at bounding box center [677, 20] width 22 height 14
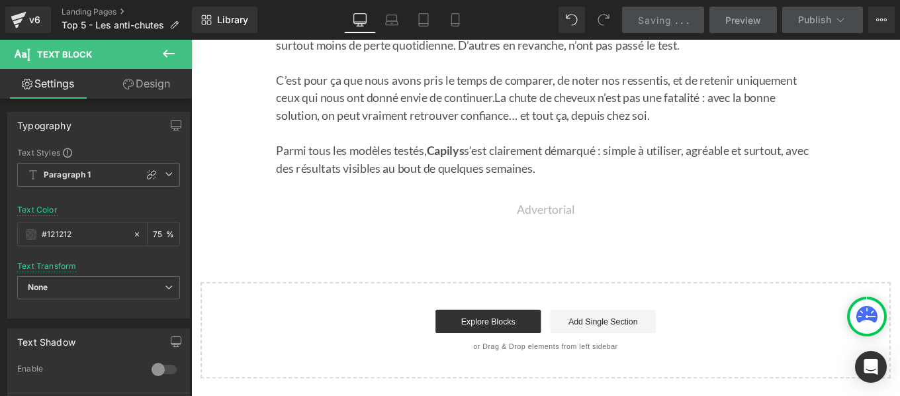
scroll to position [12540, 0]
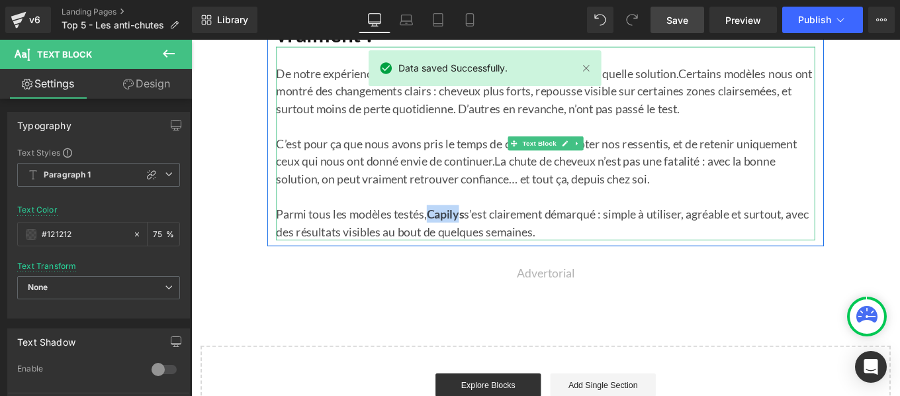
drag, startPoint x: 460, startPoint y: 249, endPoint x: 499, endPoint y: 250, distance: 39.0
click at [499, 244] on span "Capilys" at bounding box center [478, 236] width 42 height 16
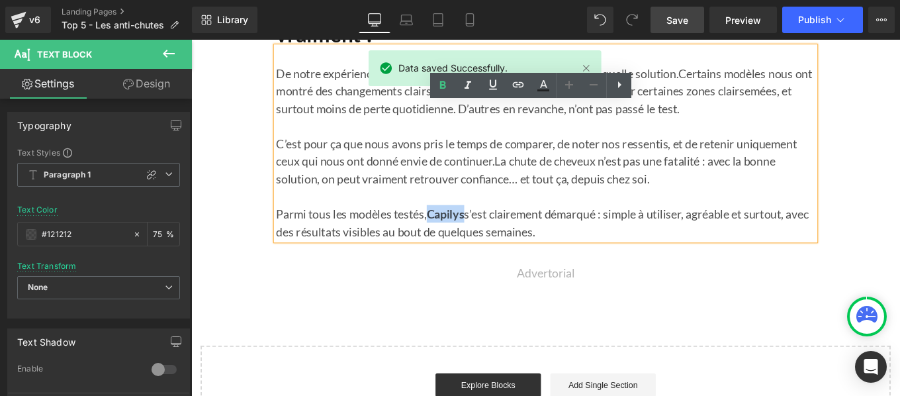
copy span "Capilys"
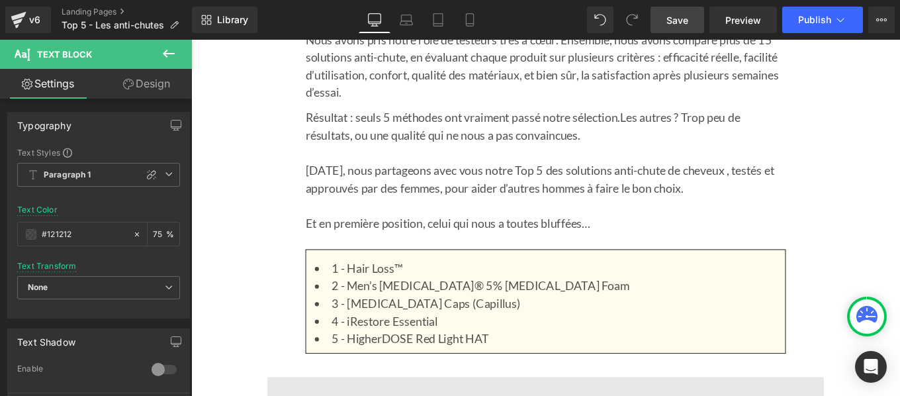
scroll to position [919, 0]
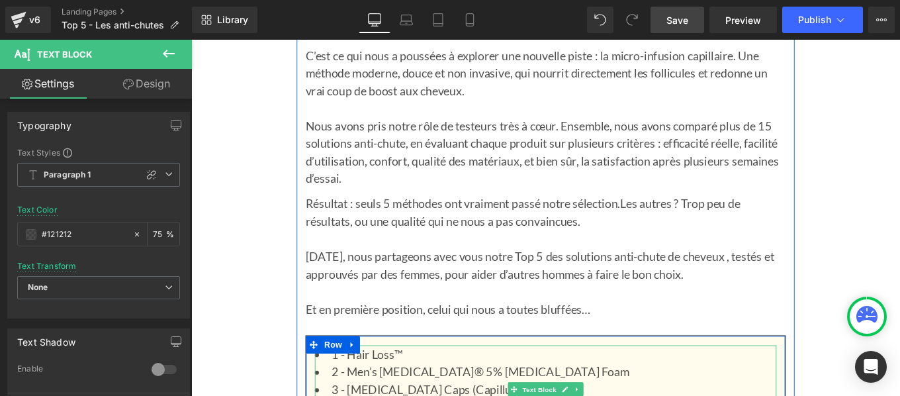
drag, startPoint x: 599, startPoint y: 389, endPoint x: 432, endPoint y: 390, distance: 167.3
click at [432, 390] on li "1 - Hair Loss™" at bounding box center [591, 394] width 521 height 20
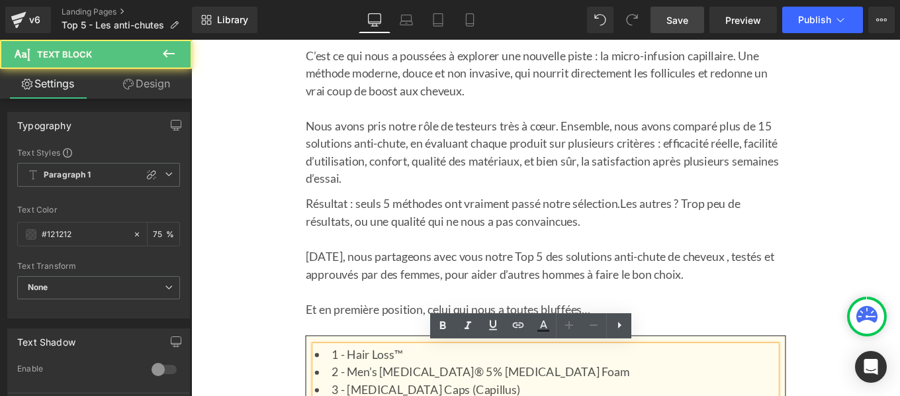
click at [432, 390] on li "1 - Hair Loss™" at bounding box center [591, 394] width 521 height 20
click at [415, 395] on li "1 - Hair Loss™" at bounding box center [591, 394] width 521 height 20
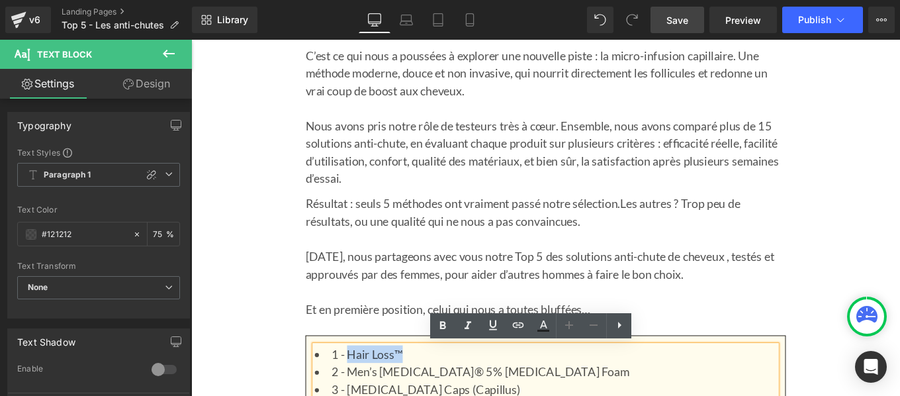
drag, startPoint x: 425, startPoint y: 398, endPoint x: 362, endPoint y: 397, distance: 62.9
click at [362, 395] on li "1 - Hair Loss™" at bounding box center [591, 394] width 521 height 20
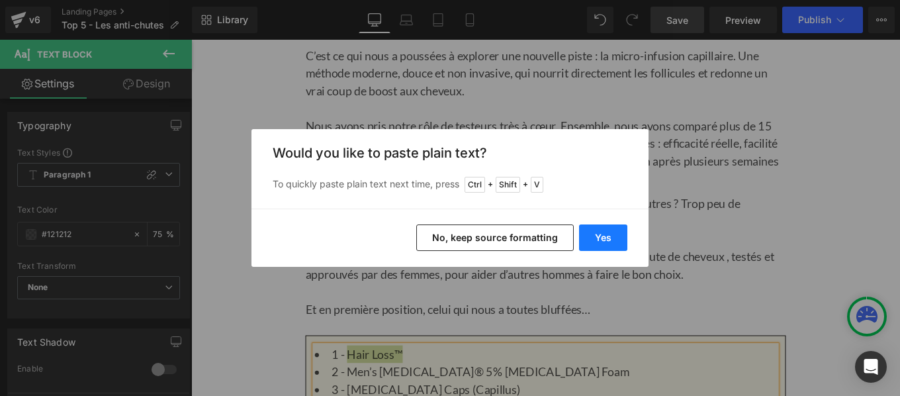
click at [613, 233] on button "Yes" at bounding box center [603, 237] width 48 height 26
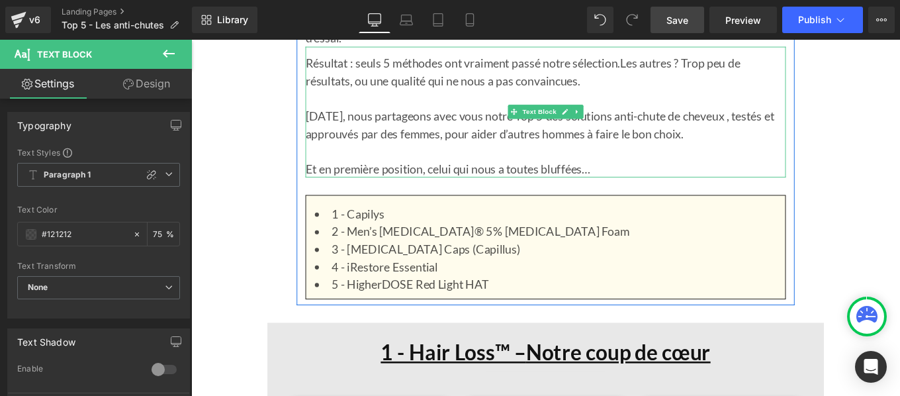
scroll to position [1082, 0]
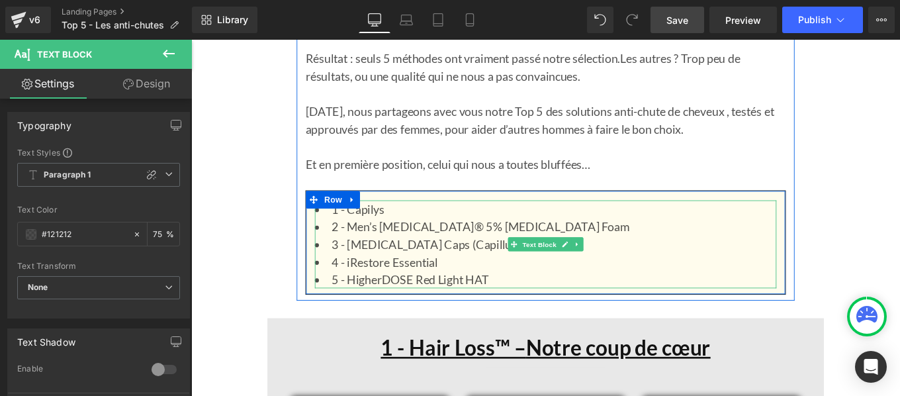
drag, startPoint x: 476, startPoint y: 292, endPoint x: 362, endPoint y: 288, distance: 113.8
click at [362, 288] on li "4 - iRestore Essential" at bounding box center [591, 290] width 521 height 20
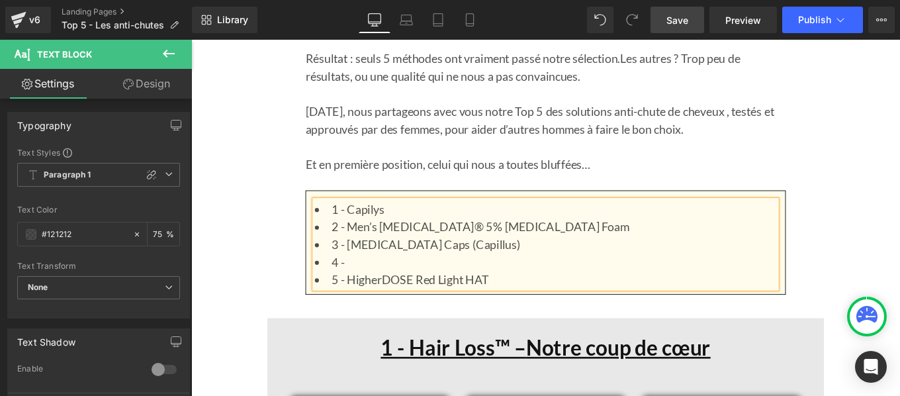
click at [363, 249] on li "2 - Men’s [MEDICAL_DATA]® 5% [MEDICAL_DATA] Foam" at bounding box center [591, 251] width 521 height 20
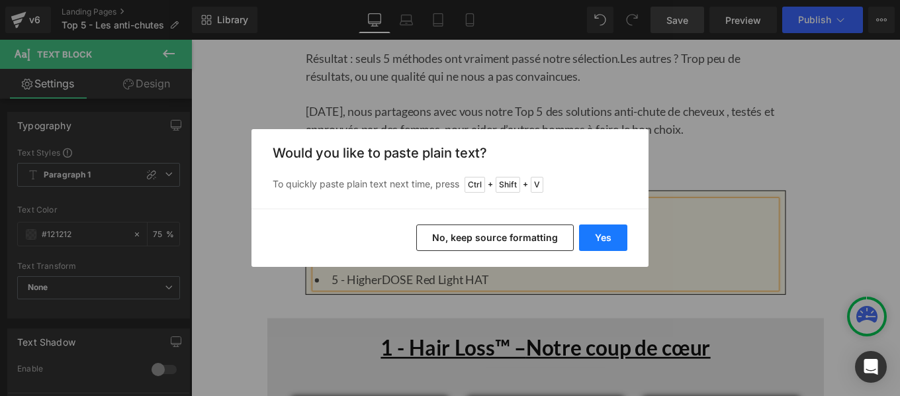
click at [610, 236] on button "Yes" at bounding box center [603, 237] width 48 height 26
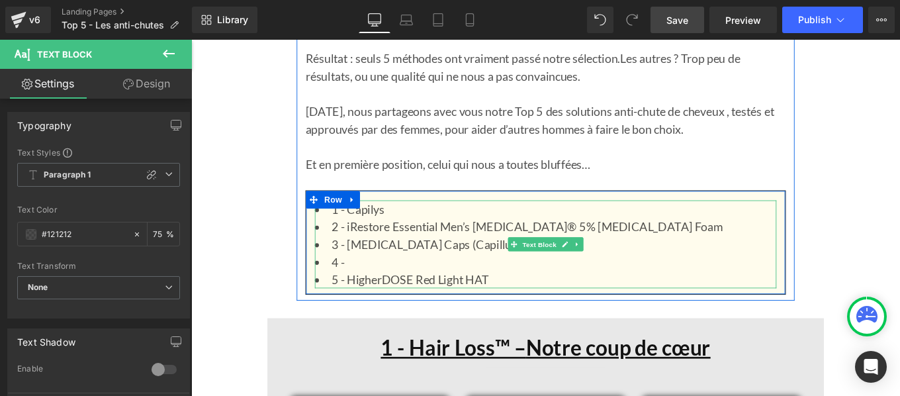
click at [503, 251] on li "2 - iRestore Essential Men’s [MEDICAL_DATA]® 5% [MEDICAL_DATA] Foam" at bounding box center [591, 251] width 521 height 20
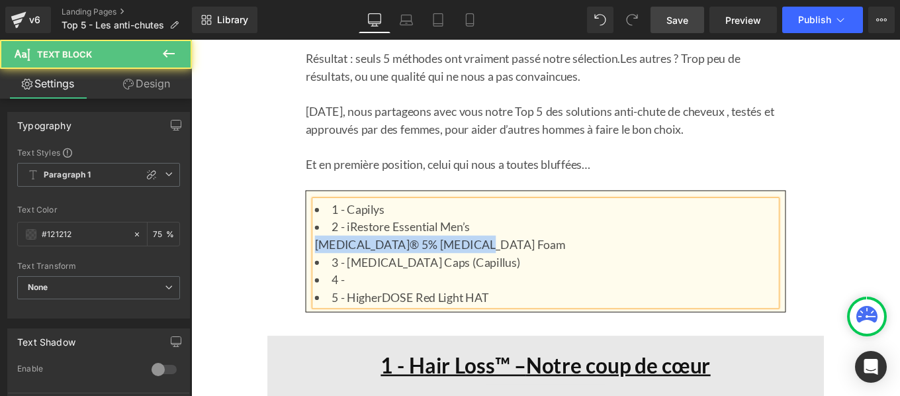
drag, startPoint x: 532, startPoint y: 274, endPoint x: 315, endPoint y: 274, distance: 217.6
click at [321, 274] on div "1 - Capilys 2 - iRestore Essential Men’s [MEDICAL_DATA]® 5% [MEDICAL_DATA] Foam…" at bounding box center [591, 280] width 541 height 119
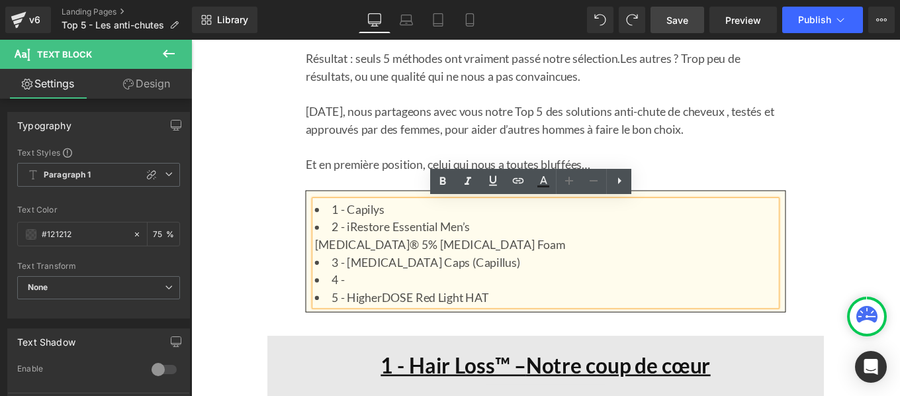
click at [503, 249] on li "2 - iRestore Essential Men’s [MEDICAL_DATA]® 5% [MEDICAL_DATA] Foam" at bounding box center [591, 261] width 521 height 40
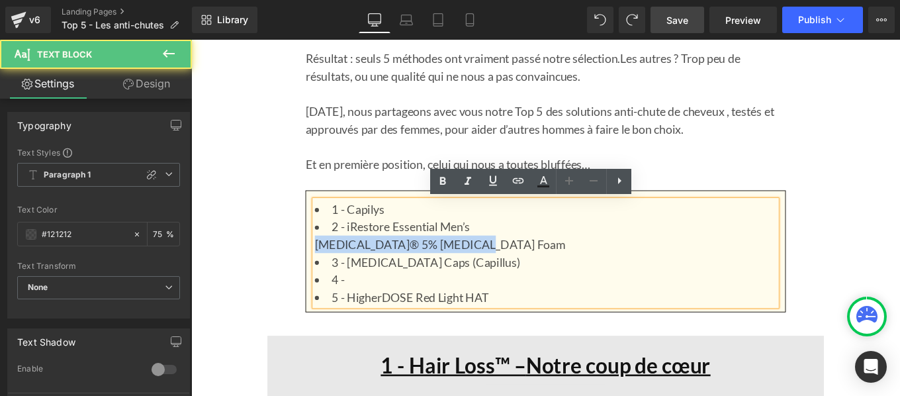
click at [321, 274] on div "1 - Capilys 2 - iRestore Essential Men’s [MEDICAL_DATA]® 5% [MEDICAL_DATA] Foam…" at bounding box center [591, 280] width 541 height 119
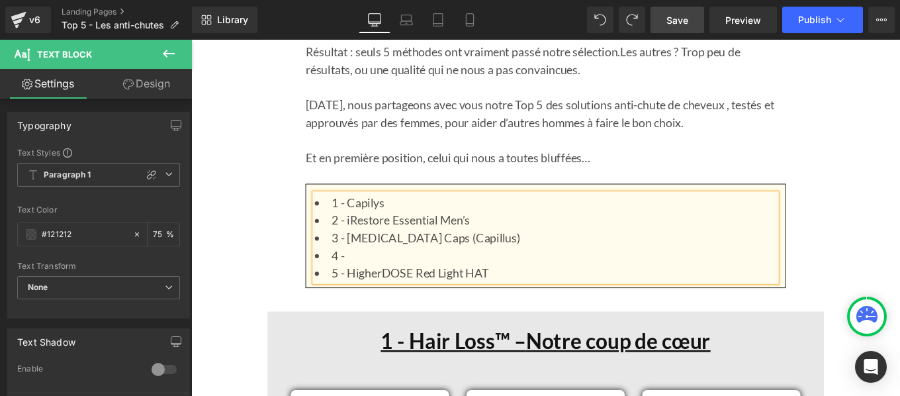
scroll to position [1089, 0]
click at [679, 21] on span "Save" at bounding box center [677, 20] width 22 height 14
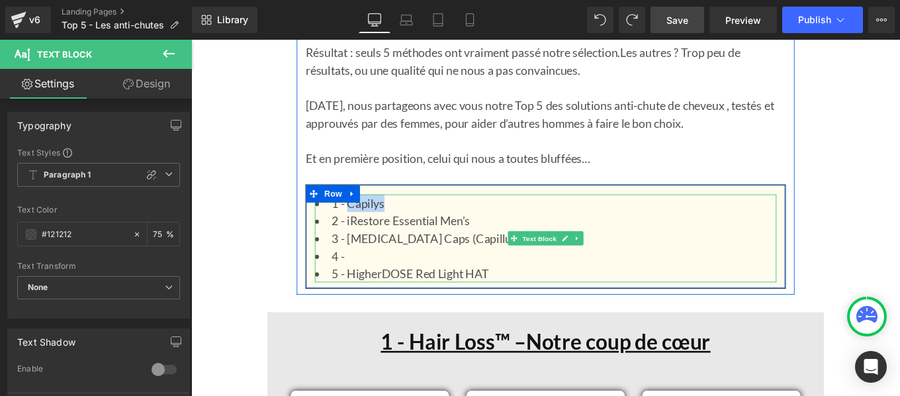
drag, startPoint x: 410, startPoint y: 222, endPoint x: 362, endPoint y: 226, distance: 47.8
click at [362, 226] on li "1 - Capilys" at bounding box center [591, 224] width 521 height 20
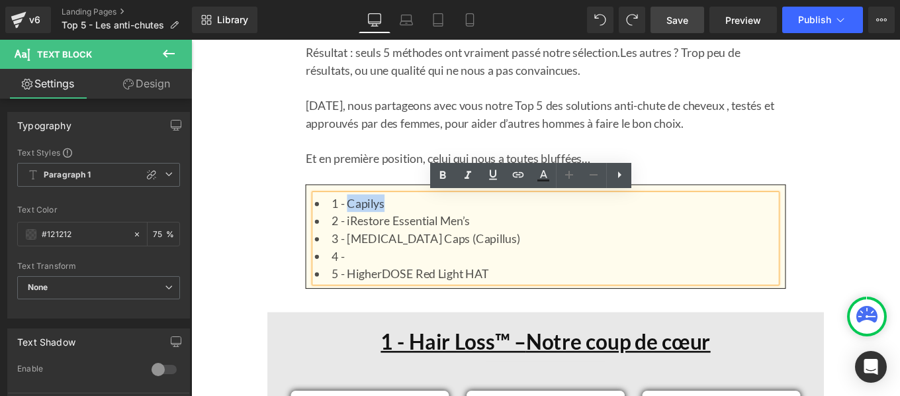
copy li "Capilys"
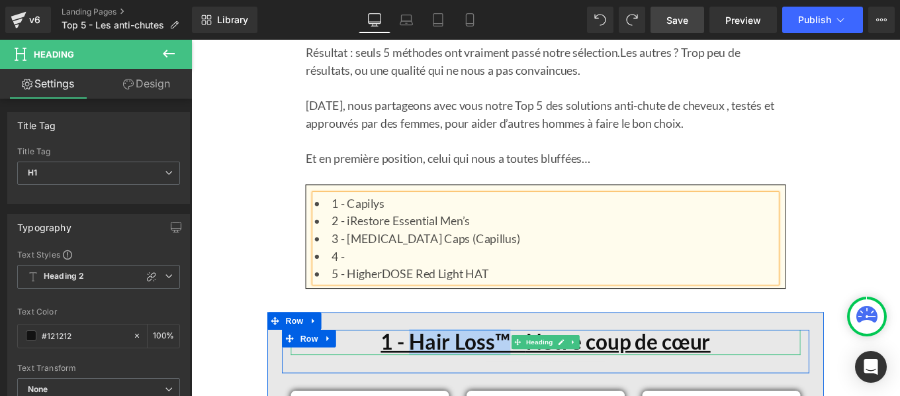
drag, startPoint x: 435, startPoint y: 378, endPoint x: 540, endPoint y: 378, distance: 105.2
click at [540, 378] on u "1 - Hair Loss™ –" at bounding box center [487, 380] width 164 height 28
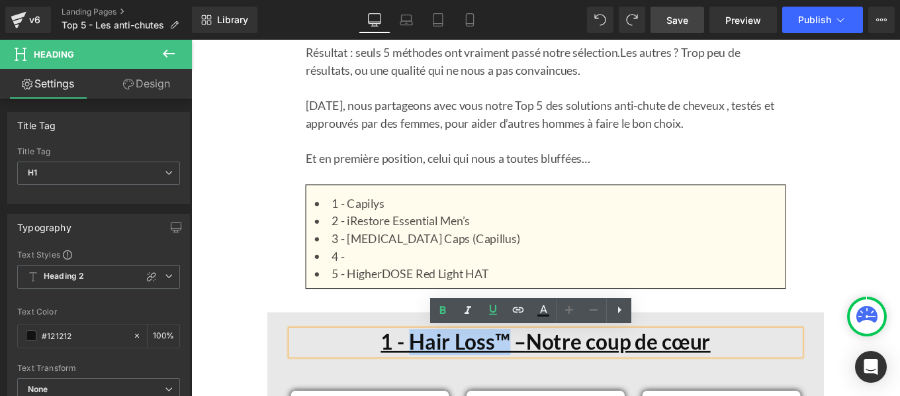
paste div
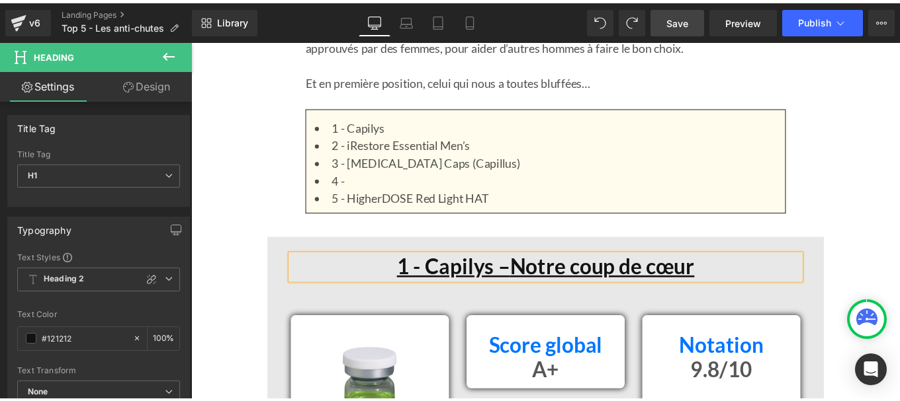
scroll to position [1177, 0]
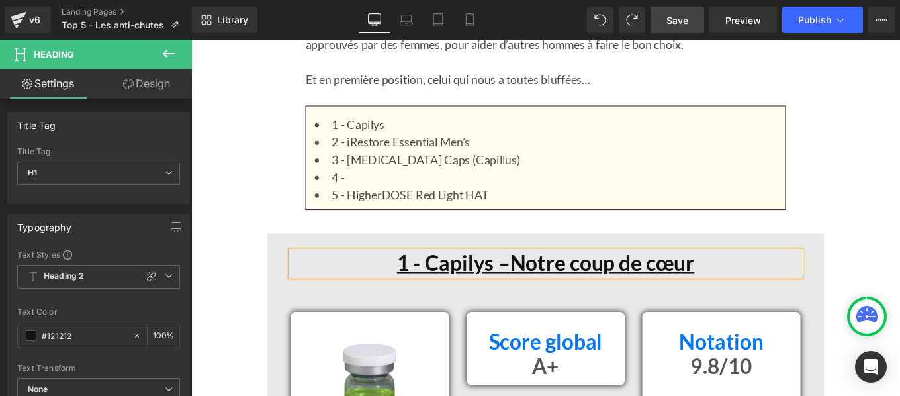
click at [771, 292] on h1 "1 - Capilys – Notre coup de cœur" at bounding box center [591, 292] width 575 height 28
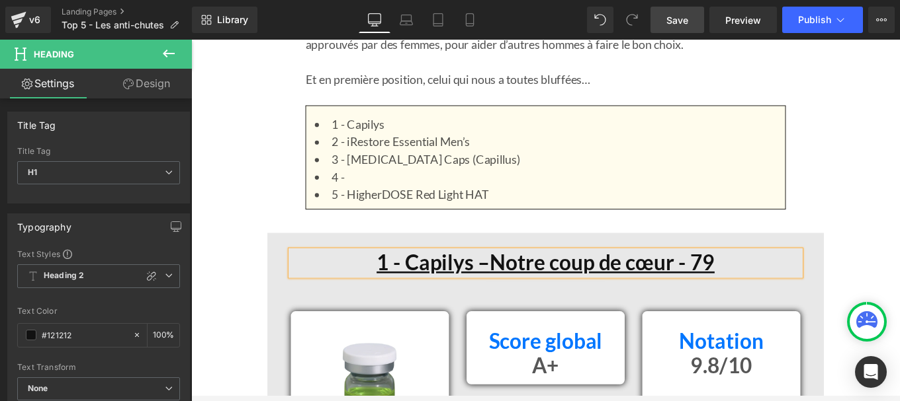
scroll to position [71, 0]
click at [671, 30] on link "Save" at bounding box center [677, 20] width 54 height 26
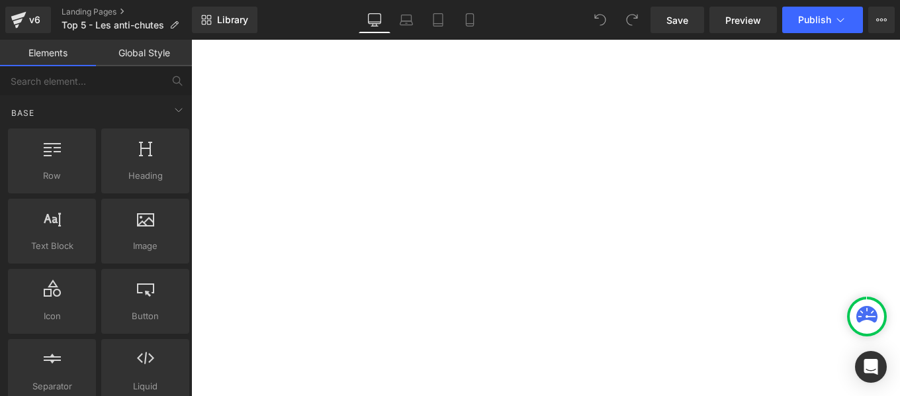
scroll to position [77, 0]
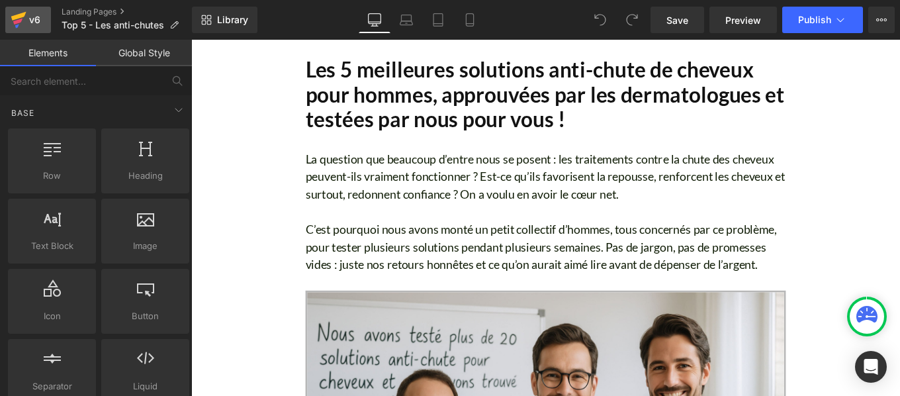
click at [24, 15] on icon at bounding box center [18, 16] width 15 height 9
